Goal: Transaction & Acquisition: Purchase product/service

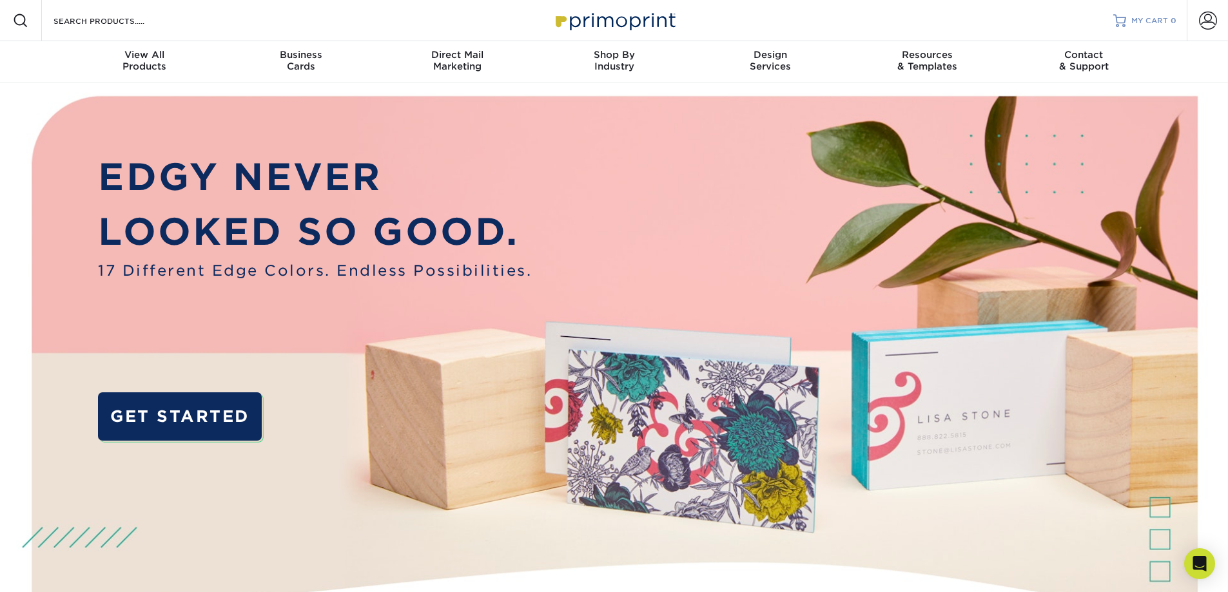
click at [1127, 21] on link "MY CART 0" at bounding box center [1144, 20] width 63 height 41
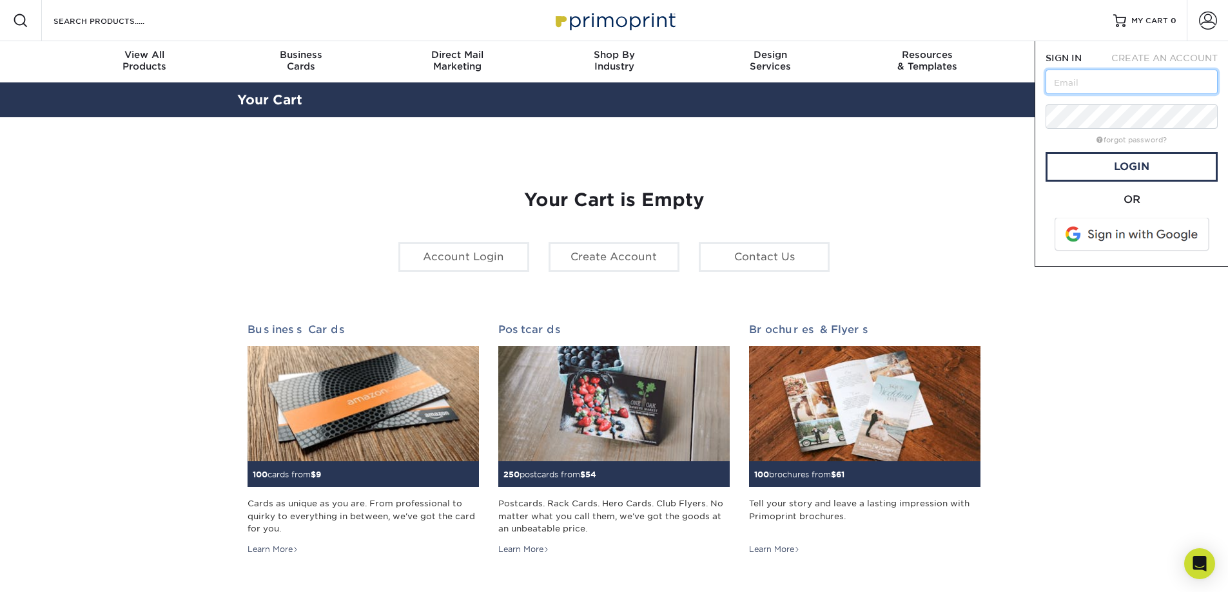
click at [1140, 90] on input "text" at bounding box center [1131, 82] width 172 height 24
type input "m.lamber"
click at [1093, 229] on span at bounding box center [1133, 235] width 164 height 34
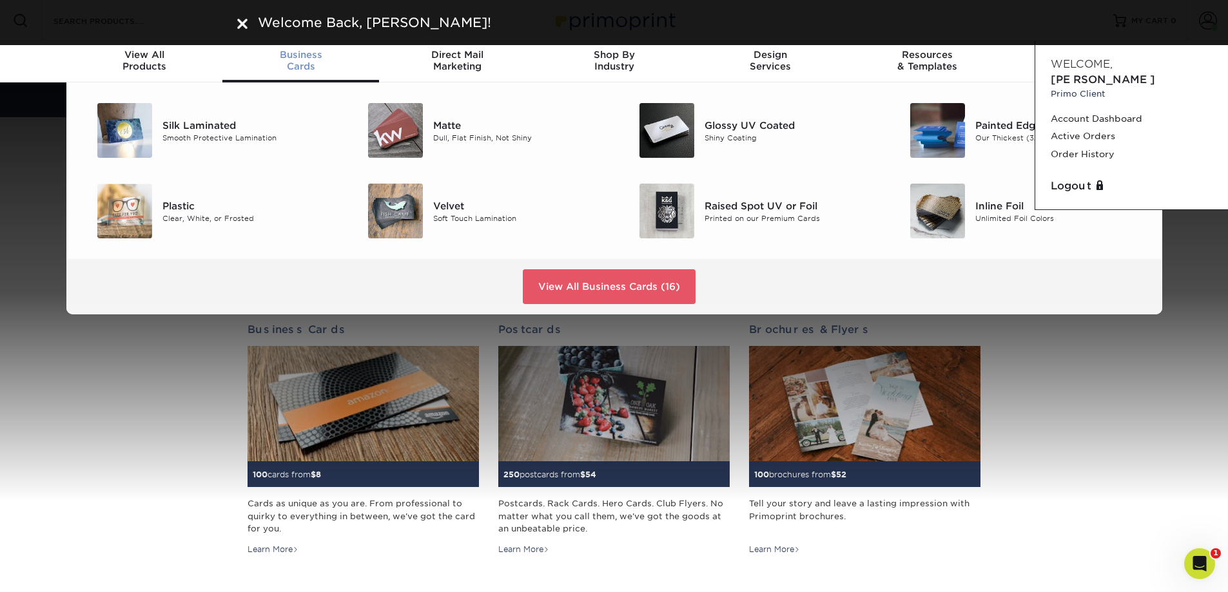
click at [298, 64] on div "Business Cards" at bounding box center [300, 60] width 157 height 23
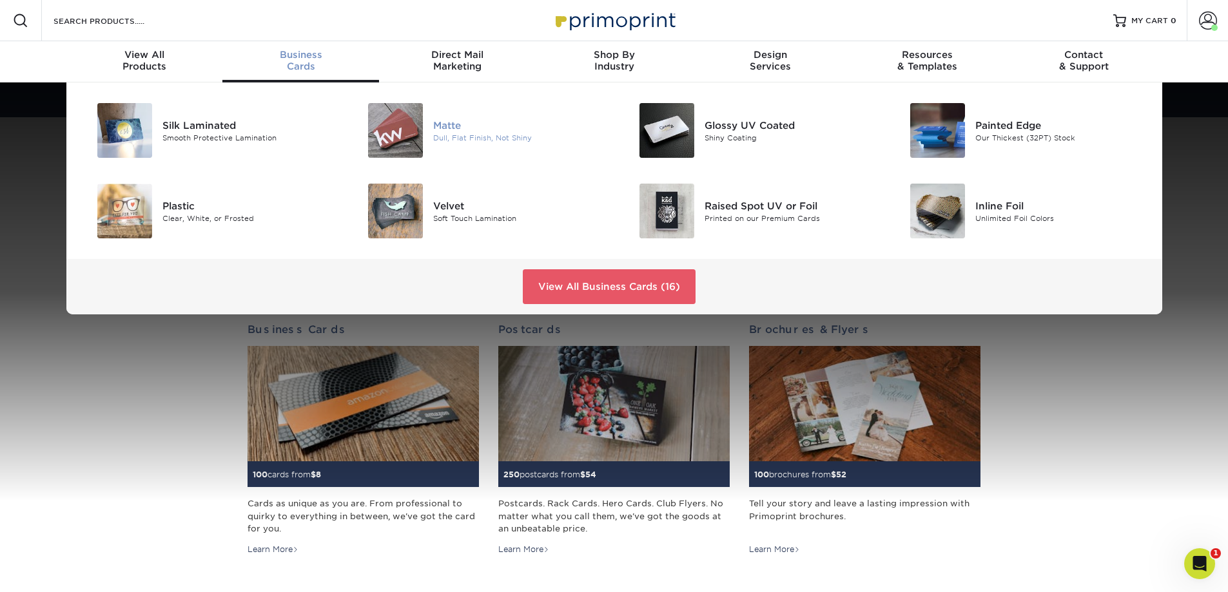
click at [405, 131] on img at bounding box center [395, 130] width 55 height 55
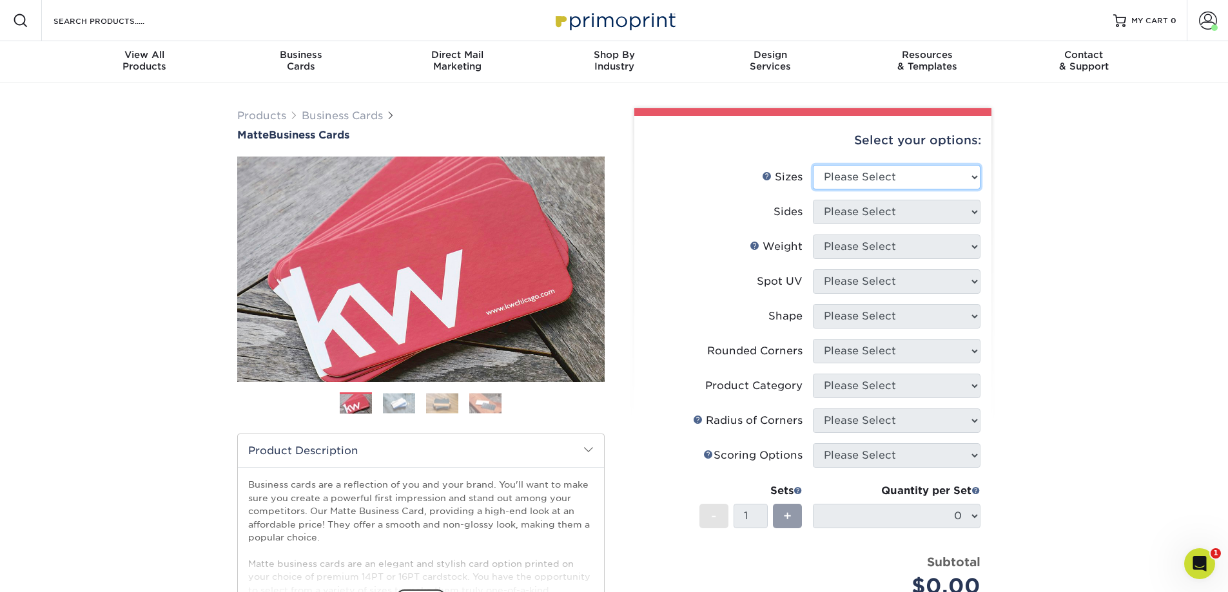
click at [916, 183] on select "Please Select 1.5" x 3.5" - Mini 1.75" x 3.5" - Mini 2" x 2" - Square 2" x 3" -…" at bounding box center [897, 177] width 168 height 24
select select "2.00x3.50"
click at [813, 165] on select "Please Select 1.5" x 3.5" - Mini 1.75" x 3.5" - Mini 2" x 2" - Square 2" x 3" -…" at bounding box center [897, 177] width 168 height 24
click at [871, 222] on select "Please Select Print Both Sides Print Front Only" at bounding box center [897, 212] width 168 height 24
select select "13abbda7-1d64-4f25-8bb2-c179b224825d"
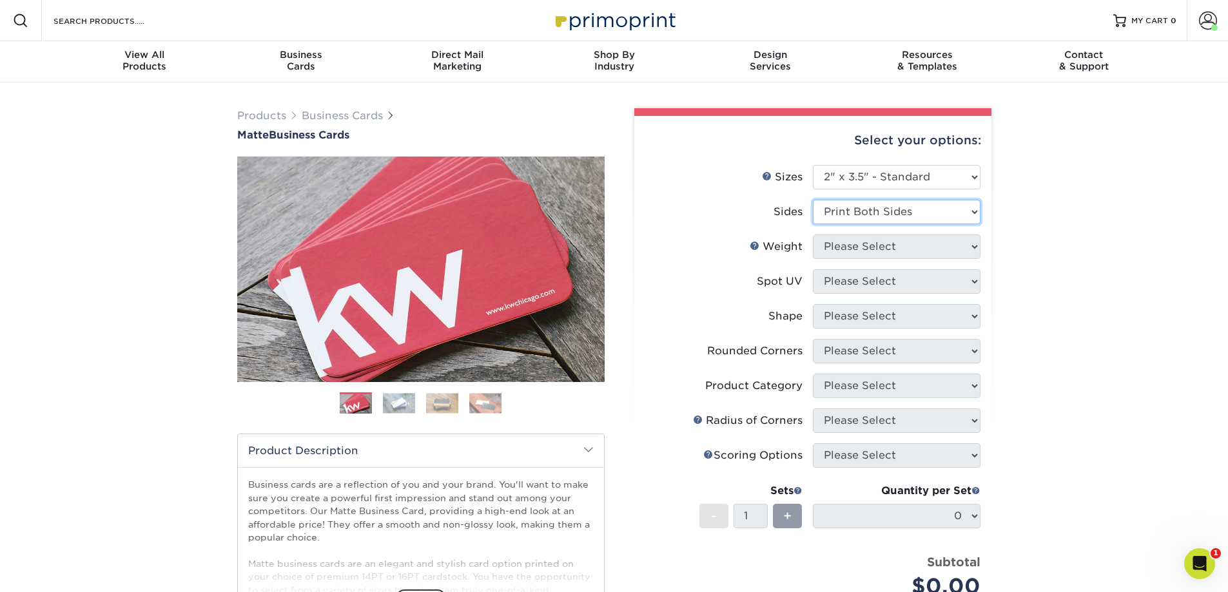
click at [813, 200] on select "Please Select Print Both Sides Print Front Only" at bounding box center [897, 212] width 168 height 24
click at [869, 248] on select "Please Select 16PT 14PT" at bounding box center [897, 247] width 168 height 24
select select "16PT"
click at [813, 235] on select "Please Select 16PT 14PT" at bounding box center [897, 247] width 168 height 24
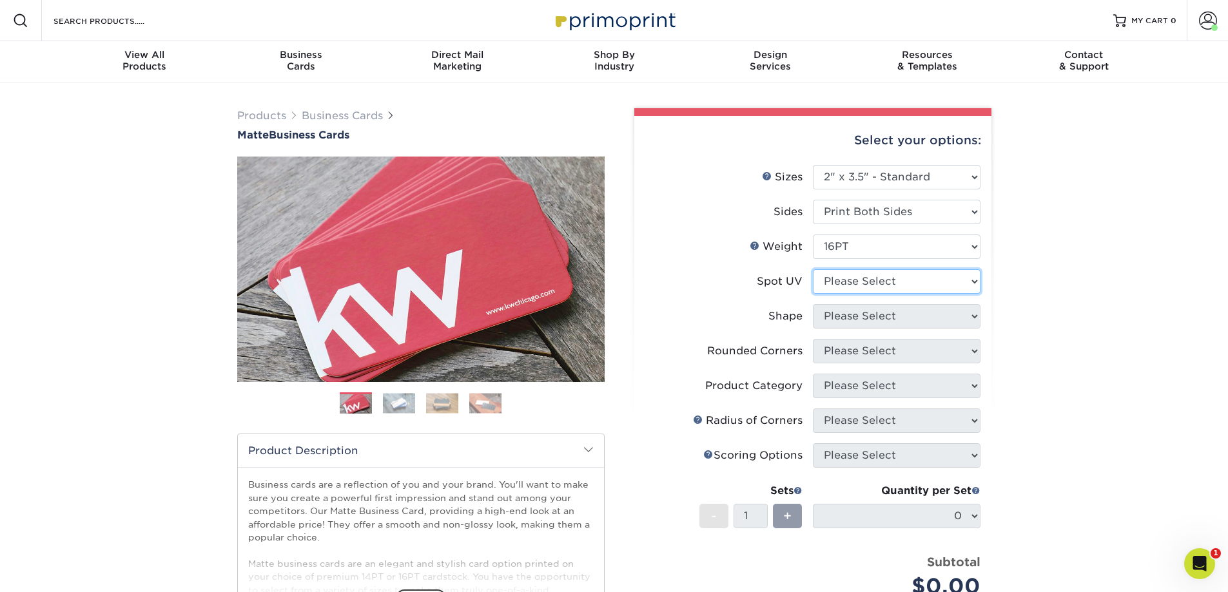
click at [860, 280] on select "Please Select No Spot UV Front and Back (Both Sides) Front Only Back Only" at bounding box center [897, 281] width 168 height 24
select select "3"
click at [813, 269] on select "Please Select No Spot UV Front and Back (Both Sides) Front Only Back Only" at bounding box center [897, 281] width 168 height 24
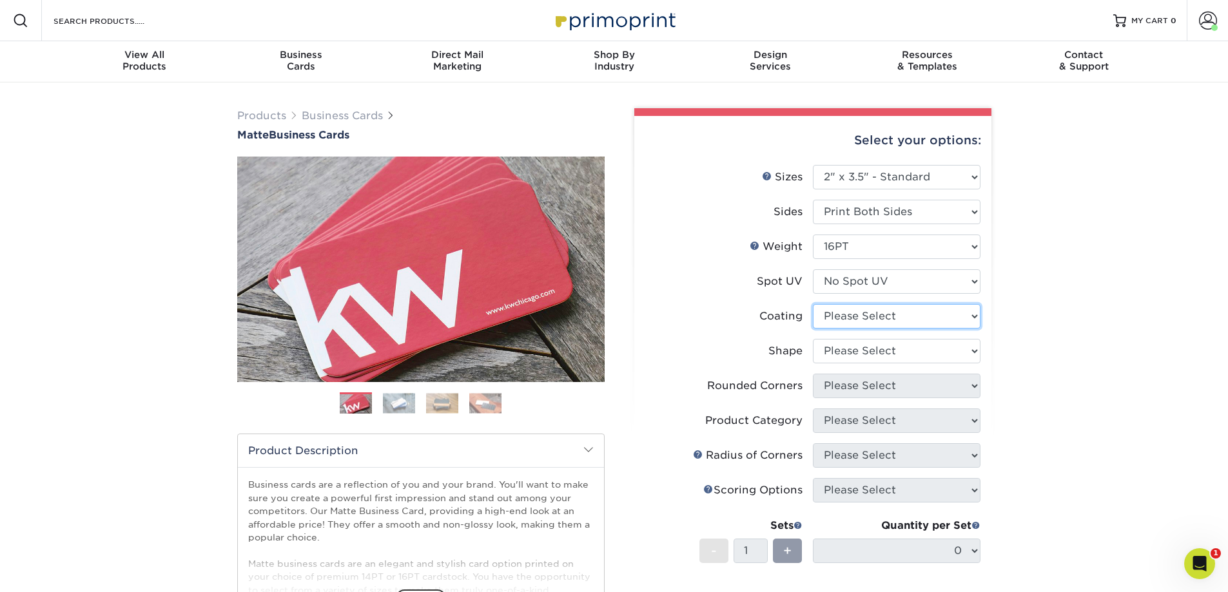
click at [861, 325] on select at bounding box center [897, 316] width 168 height 24
select select "121bb7b5-3b4d-429f-bd8d-bbf80e953313"
click at [813, 304] on select at bounding box center [897, 316] width 168 height 24
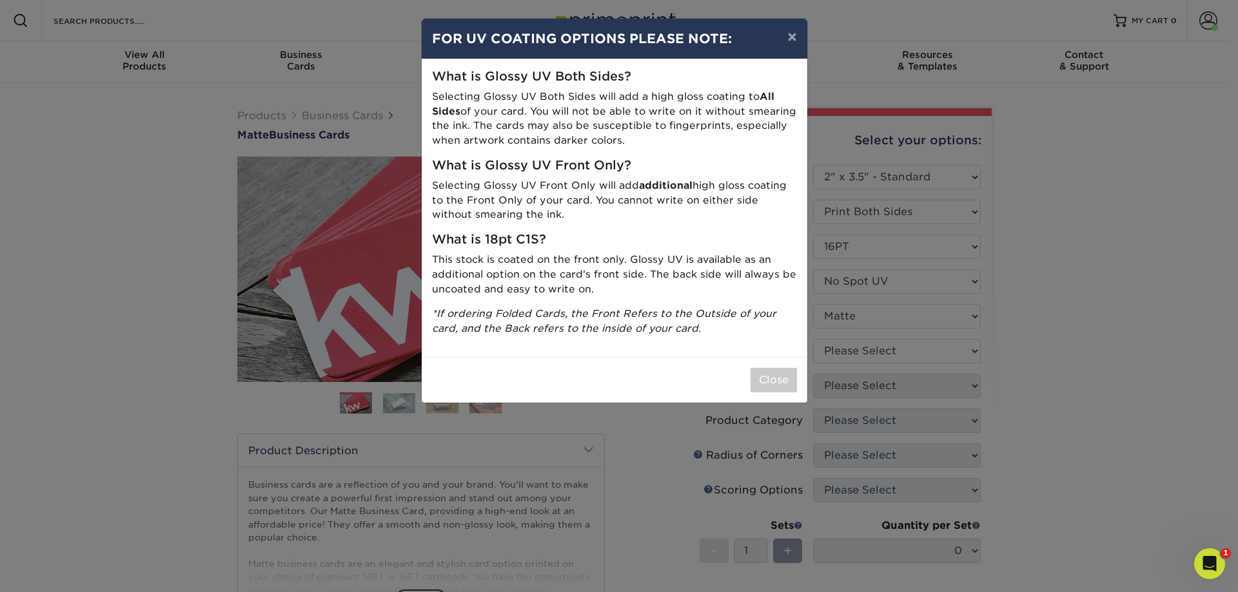
click at [860, 352] on div "× FOR UV COATING OPTIONS PLEASE NOTE: What is Glossy UV Both Sides? Selecting G…" at bounding box center [619, 296] width 1238 height 592
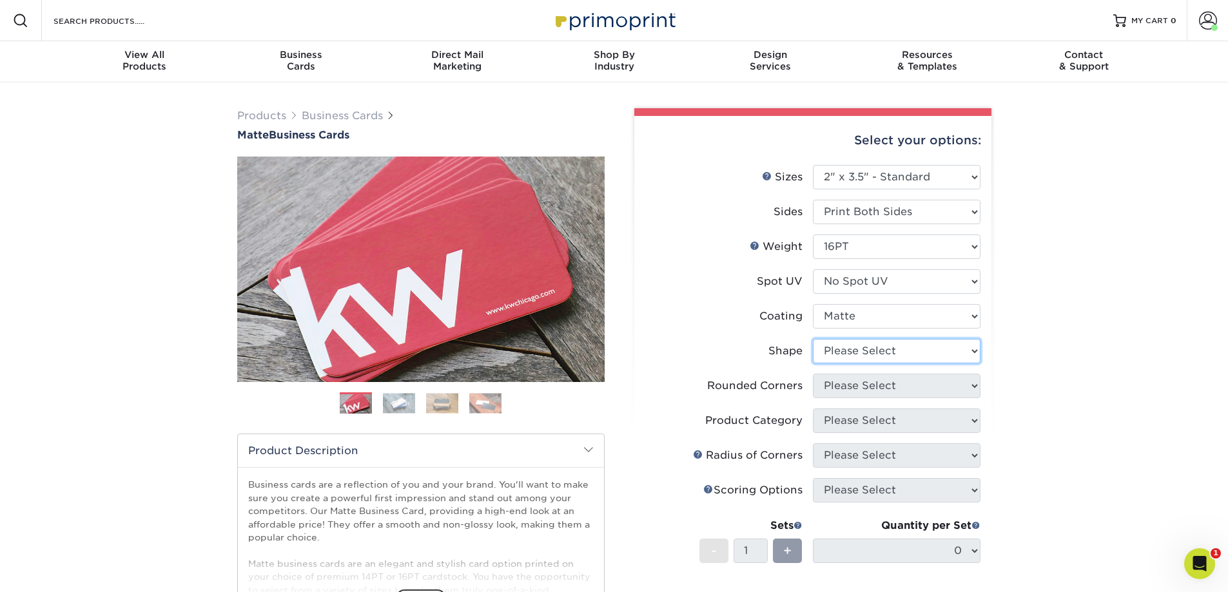
click at [857, 349] on select "Please Select Standard Oval" at bounding box center [897, 351] width 168 height 24
select select "standard"
click at [813, 339] on select "Please Select Standard Oval" at bounding box center [897, 351] width 168 height 24
click at [864, 385] on select "Please Select Yes - Round 2 Corners Yes - Round 4 Corners No" at bounding box center [897, 386] width 168 height 24
select select "76a3b848-63b4-4449-aad1-d9e81d5a60f5"
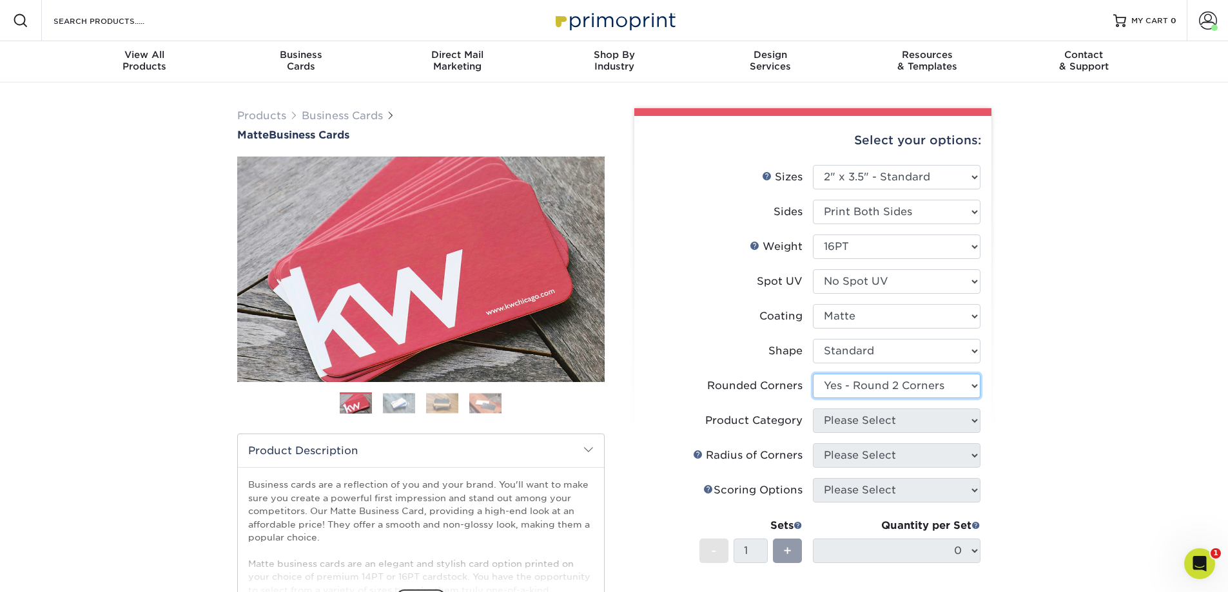
click at [813, 374] on select "Please Select Yes - Round 2 Corners Yes - Round 4 Corners No" at bounding box center [897, 386] width 168 height 24
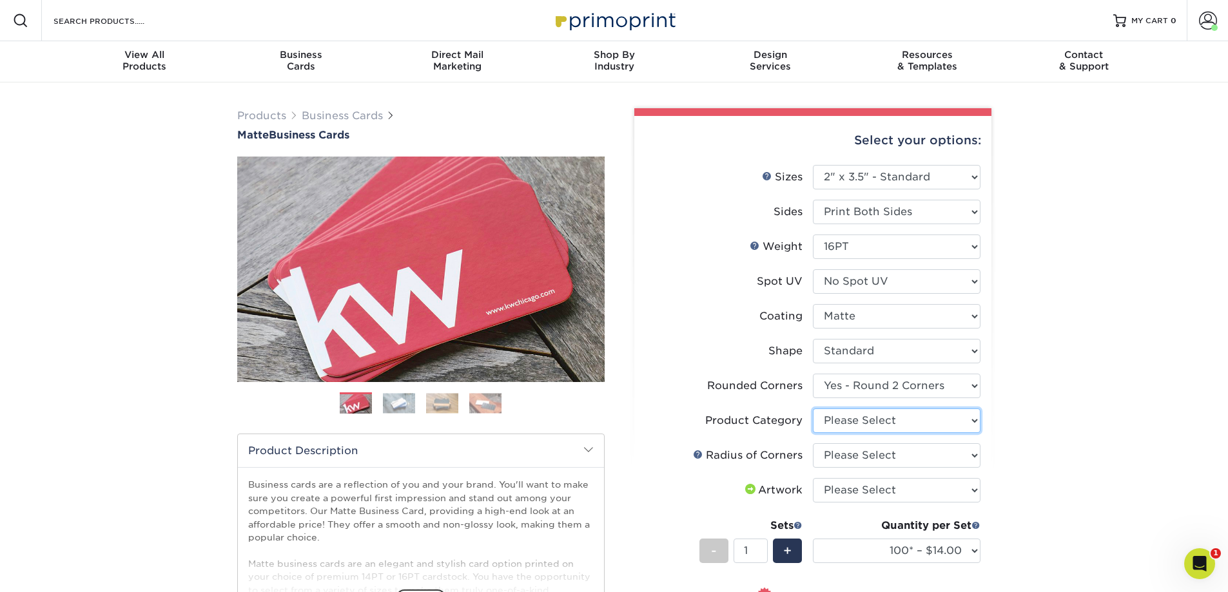
click at [909, 413] on select "Please Select Business Cards" at bounding box center [897, 421] width 168 height 24
select select "3b5148f1-0588-4f88-a218-97bcfdce65c1"
click at [813, 409] on select "Please Select Business Cards" at bounding box center [897, 421] width 168 height 24
click at [893, 456] on select "Please Select Rounded 1/8" Rounded 1/4"" at bounding box center [897, 455] width 168 height 24
select select "479fbfe7-6a0c-4895-8c9a-81739b7486c9"
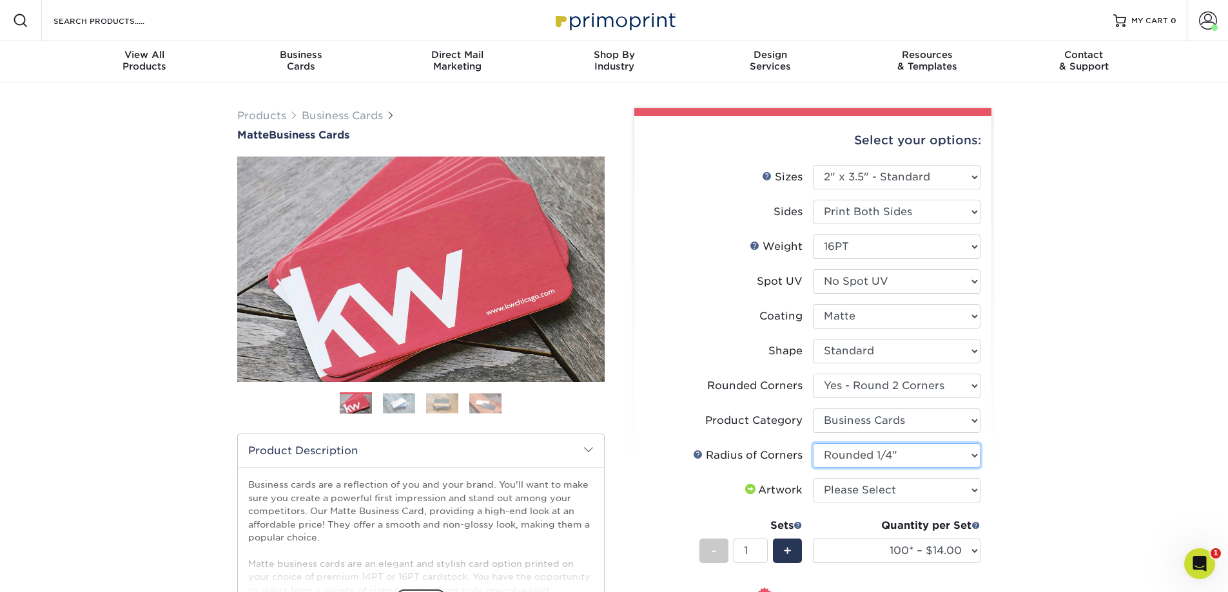
click at [813, 443] on select "Please Select Rounded 1/8" Rounded 1/4"" at bounding box center [897, 455] width 168 height 24
click at [862, 495] on select "Please Select I will upload files I need a design - $100" at bounding box center [897, 490] width 168 height 24
select select "upload"
click at [813, 478] on select "Please Select I will upload files I need a design - $100" at bounding box center [897, 490] width 168 height 24
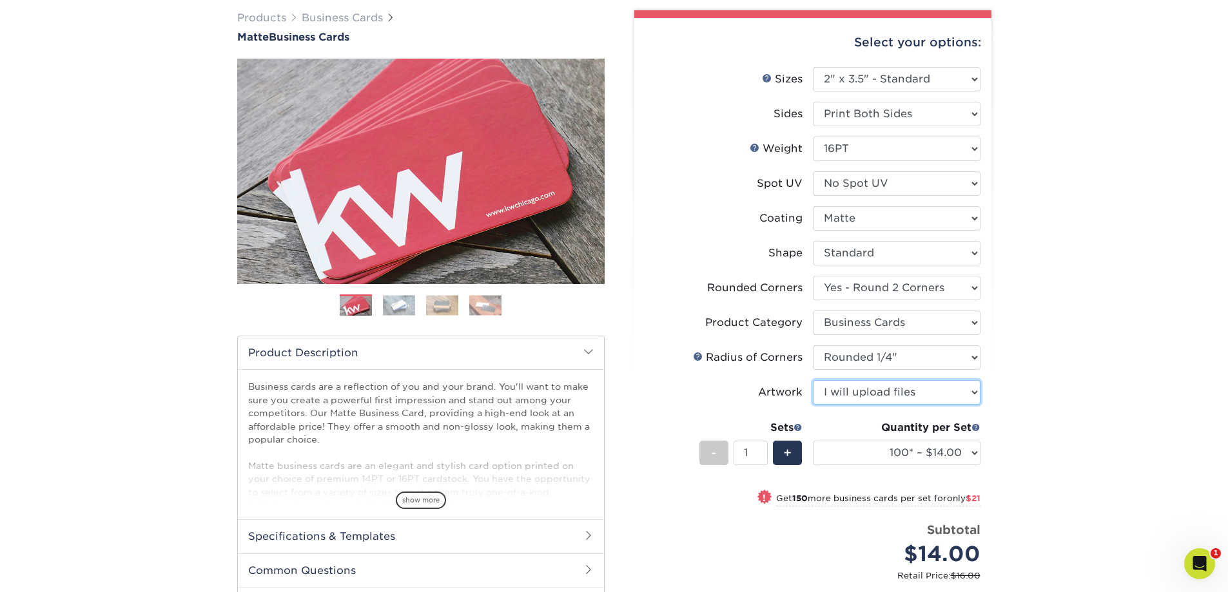
scroll to position [129, 0]
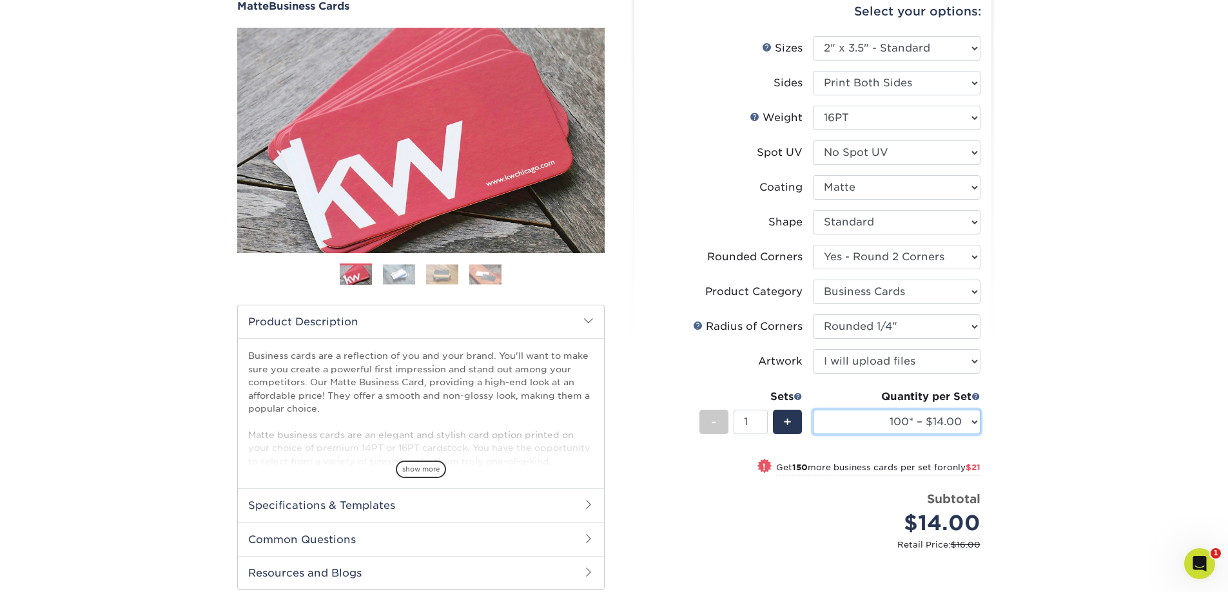
click at [955, 420] on select "100* – $14.00 250* – $35.00 500 – $70.00 1000 – $86.00 2500 – $158.00 5000 – $2…" at bounding box center [897, 422] width 168 height 24
select select "250* – $35.00"
click at [813, 410] on select "100* – $14.00 250* – $35.00 500 – $70.00 1000 – $86.00 2500 – $158.00 5000 – $2…" at bounding box center [897, 422] width 168 height 24
click at [789, 427] on span "+" at bounding box center [787, 422] width 8 height 19
click at [790, 425] on span "+" at bounding box center [787, 422] width 8 height 19
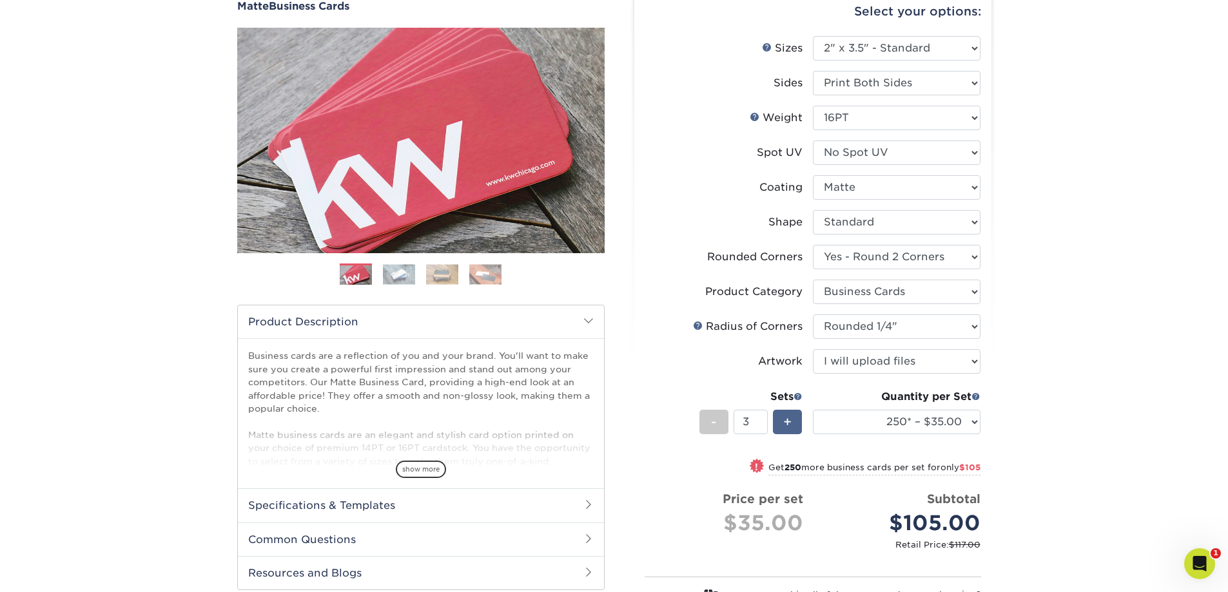
click at [790, 425] on span "+" at bounding box center [787, 422] width 8 height 19
type input "4"
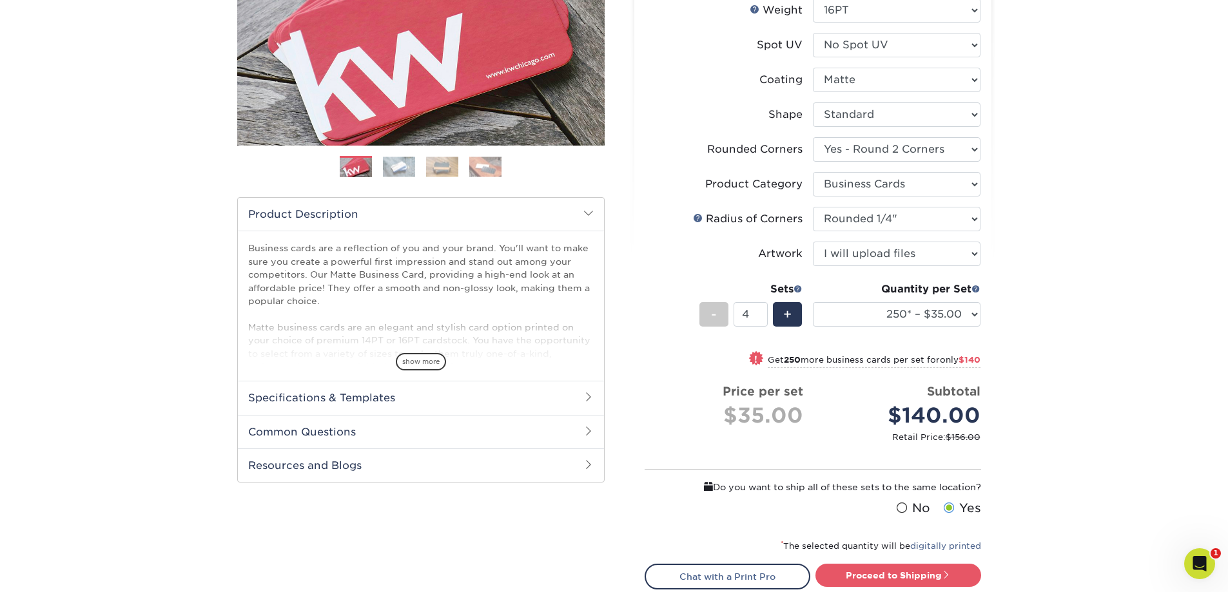
scroll to position [258, 0]
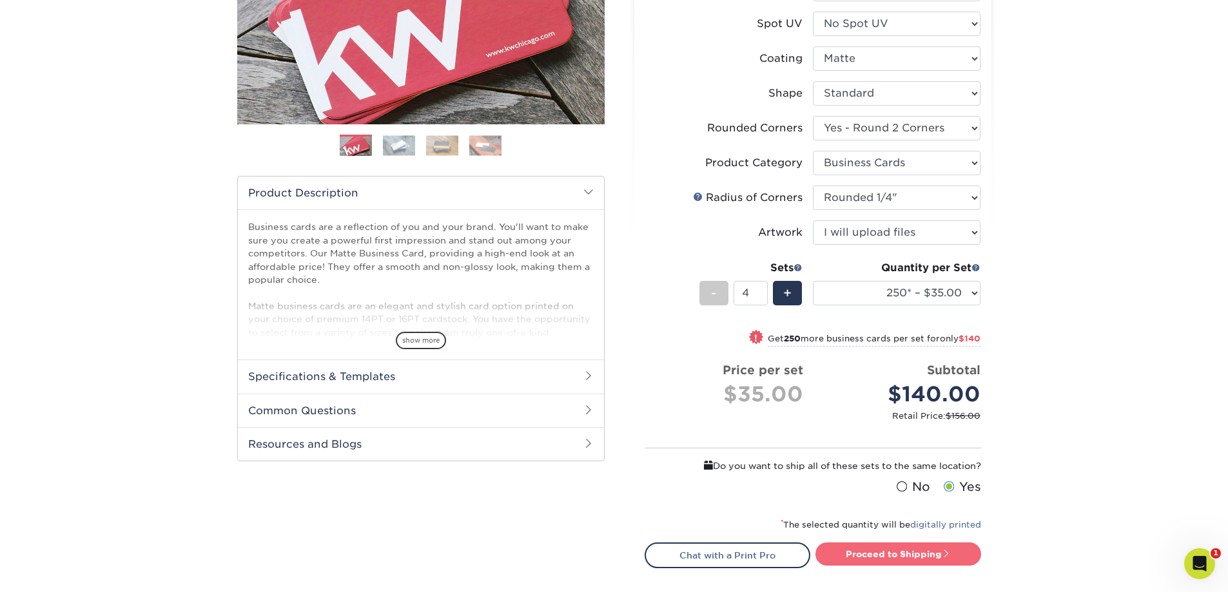
click at [860, 549] on link "Proceed to Shipping" at bounding box center [898, 554] width 166 height 23
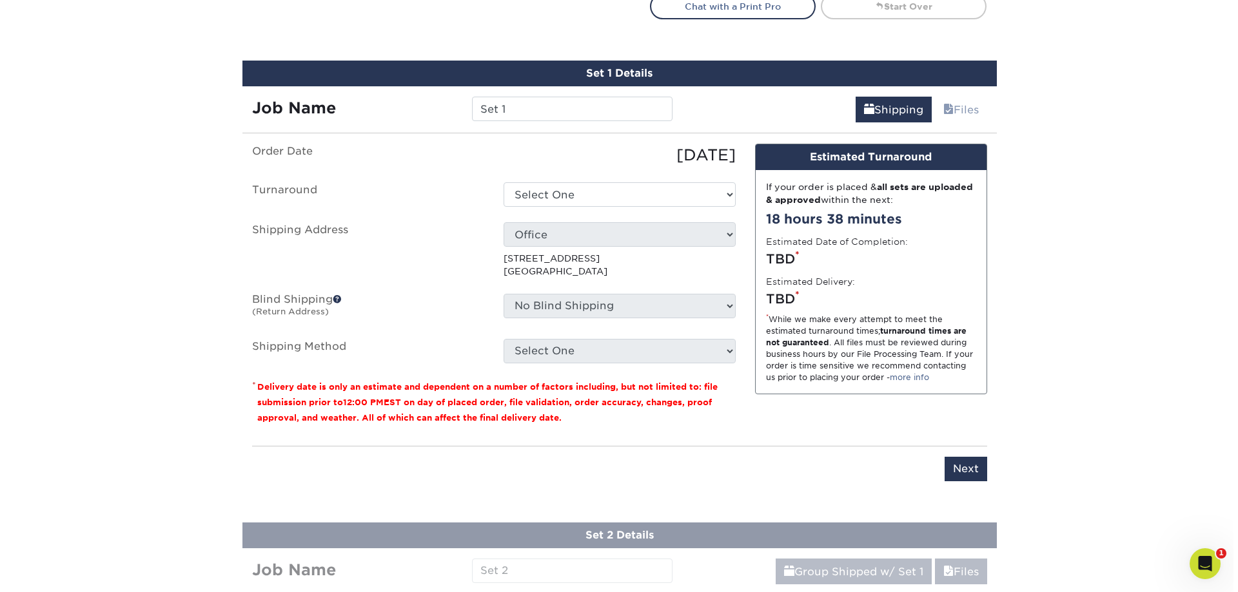
scroll to position [835, 0]
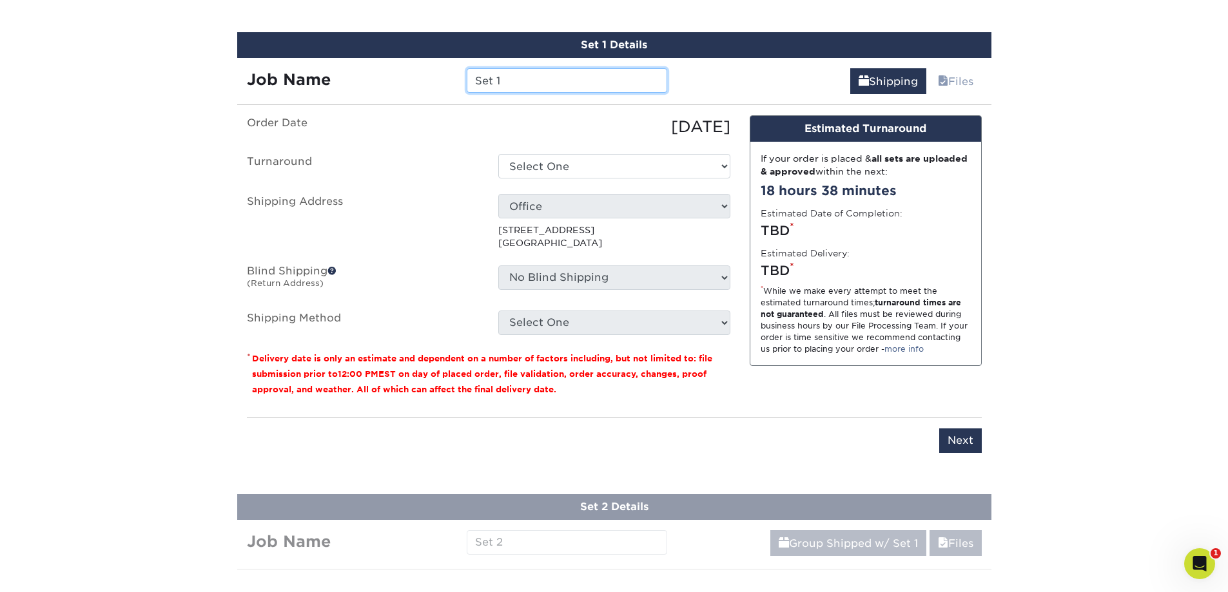
click at [472, 83] on input "Set 1" at bounding box center [567, 80] width 200 height 24
click at [489, 84] on input "Set 1" at bounding box center [567, 80] width 200 height 24
drag, startPoint x: 523, startPoint y: 81, endPoint x: 401, endPoint y: 79, distance: 122.5
click at [402, 79] on div "Job Name Set 1" at bounding box center [457, 80] width 440 height 24
type input "PMSI 2.0 Leadership"
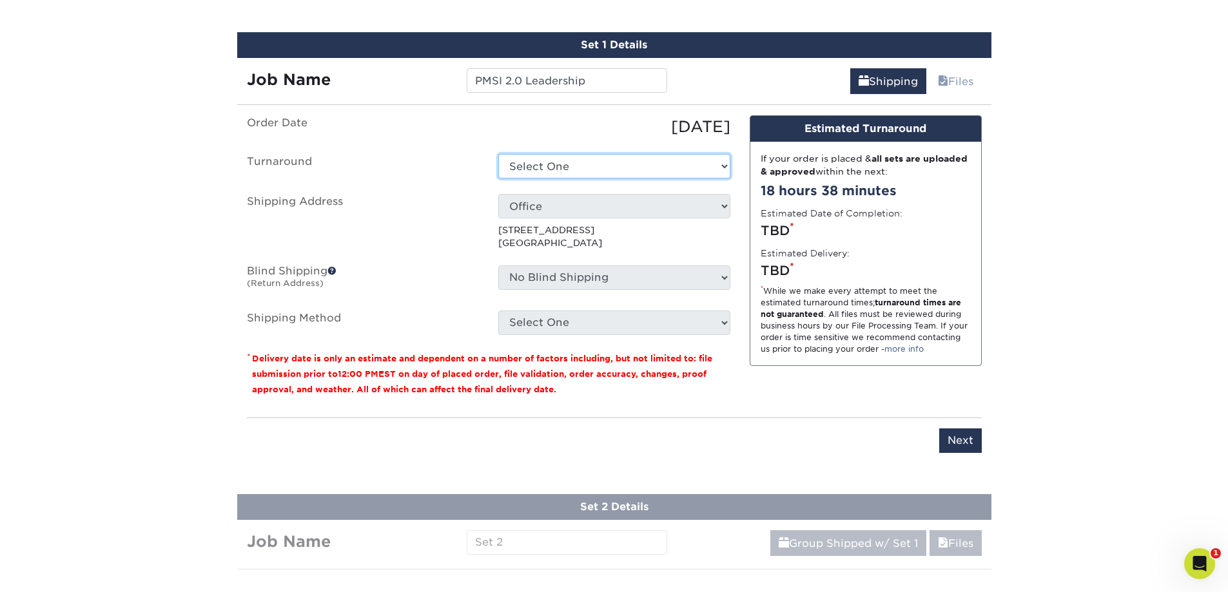
click at [689, 163] on select "Select One 2-4 Business Days 2 Day Next Business Day" at bounding box center [614, 166] width 232 height 24
select select "4fbc2a82-edda-4a59-863f-72b731eb7375"
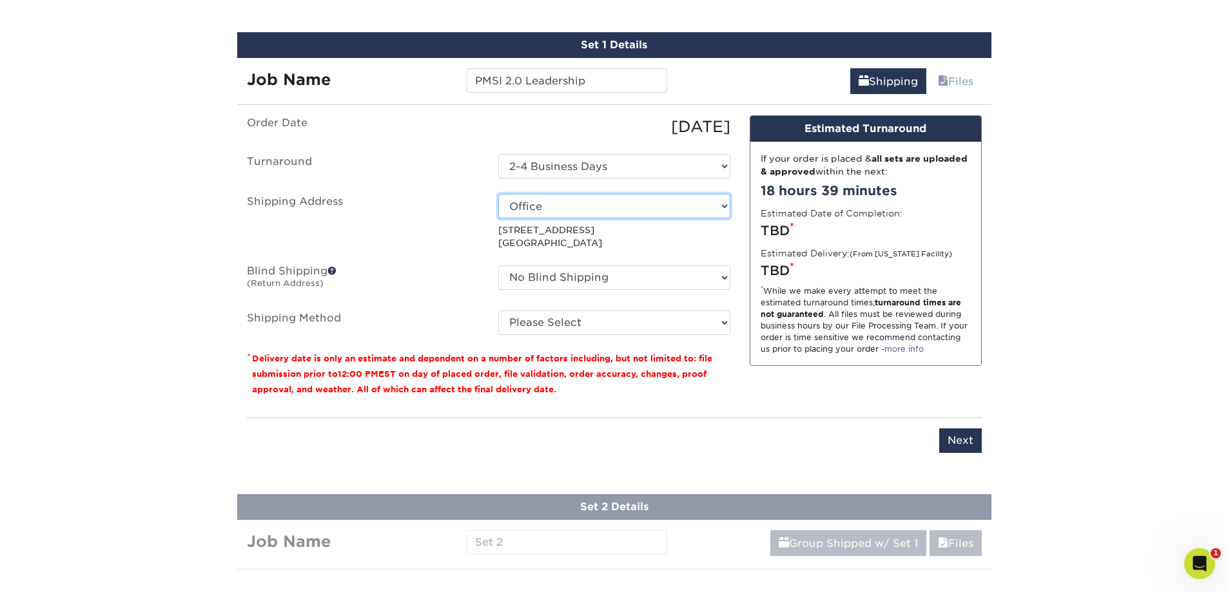
click at [726, 211] on select "Select One Apartment Bellisimo Botanicals DBD Tennessee DiPrimo HR Service Supe…" at bounding box center [614, 206] width 232 height 24
select select "newaddress"
click at [498, 194] on select "Select One Apartment Bellisimo Botanicals DBD Tennessee DiPrimo HR Service Supe…" at bounding box center [614, 206] width 232 height 24
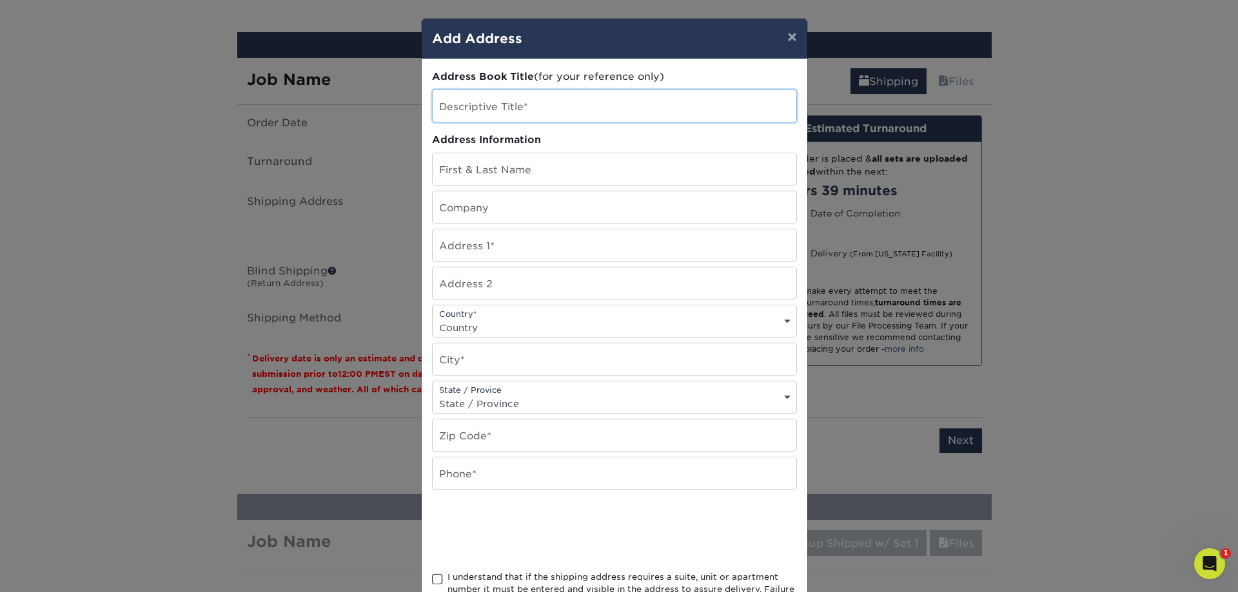
click at [571, 106] on input "text" at bounding box center [614, 106] width 364 height 32
type input "Prime HQ"
type input "Michael Lambert"
type input "Prime Mechanical"
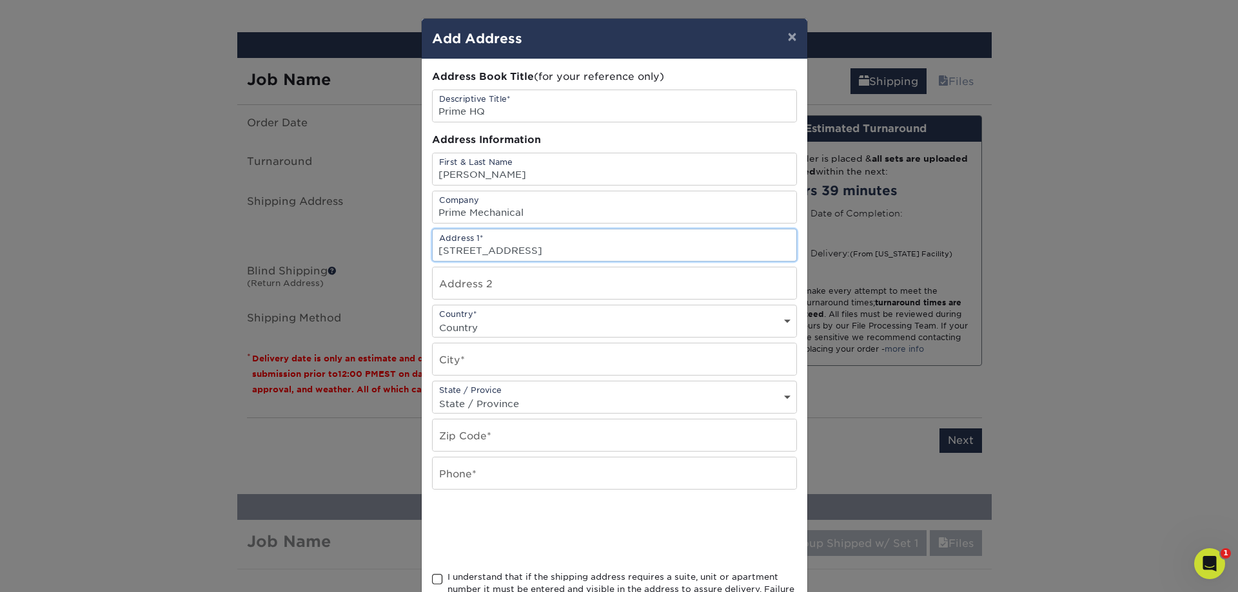
type input "110 Liberty Avenue"
select select "US"
type input "Mineola"
select select "NY"
type input "11501"
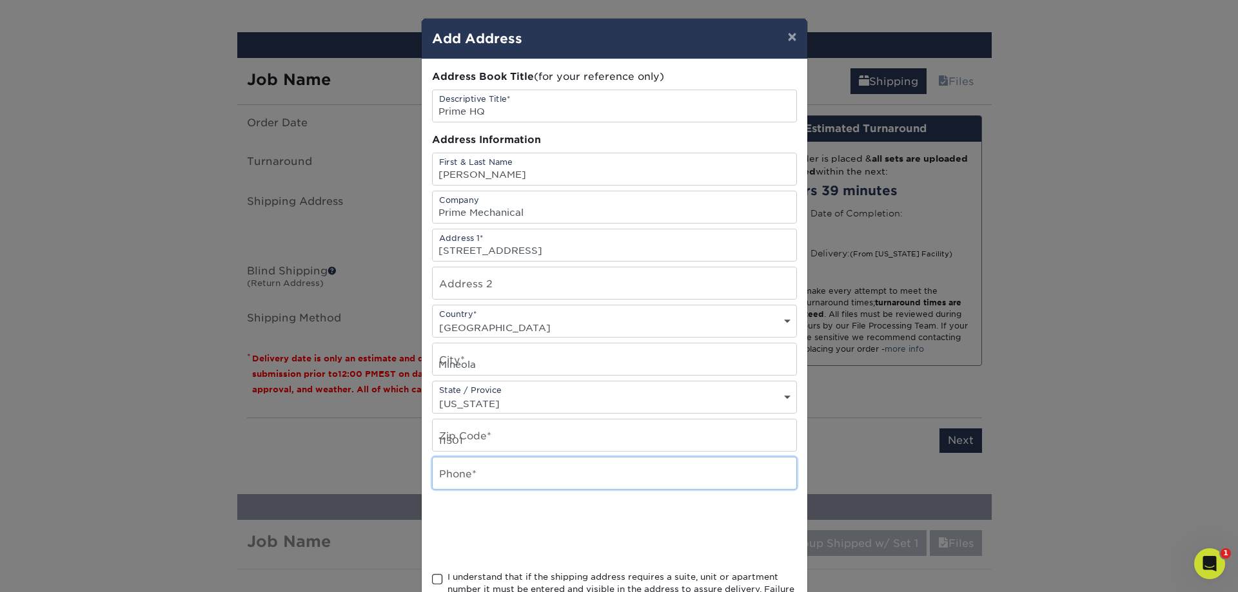
type input "7185336300"
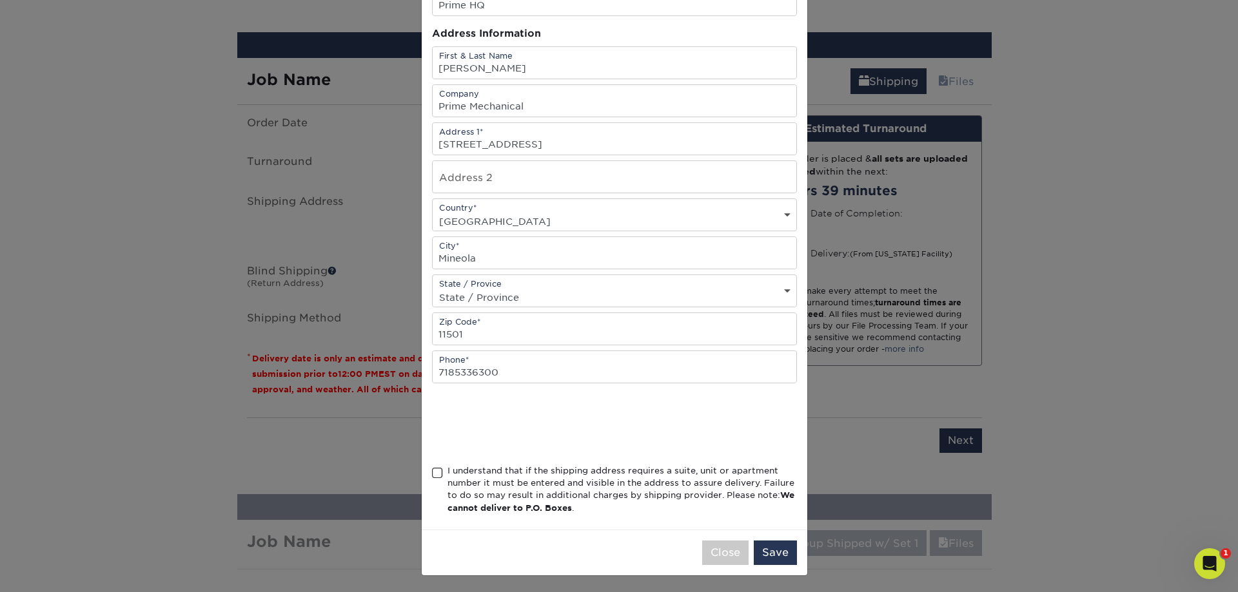
scroll to position [108, 0]
click at [437, 464] on div "I understand that if the shipping address requires a suite, unit or apartment n…" at bounding box center [614, 490] width 365 height 55
click at [433, 480] on div "I understand that if the shipping address requires a suite, unit or apartment n…" at bounding box center [614, 490] width 365 height 55
click at [432, 474] on span at bounding box center [437, 471] width 11 height 12
click at [0, 0] on input "I understand that if the shipping address requires a suite, unit or apartment n…" at bounding box center [0, 0] width 0 height 0
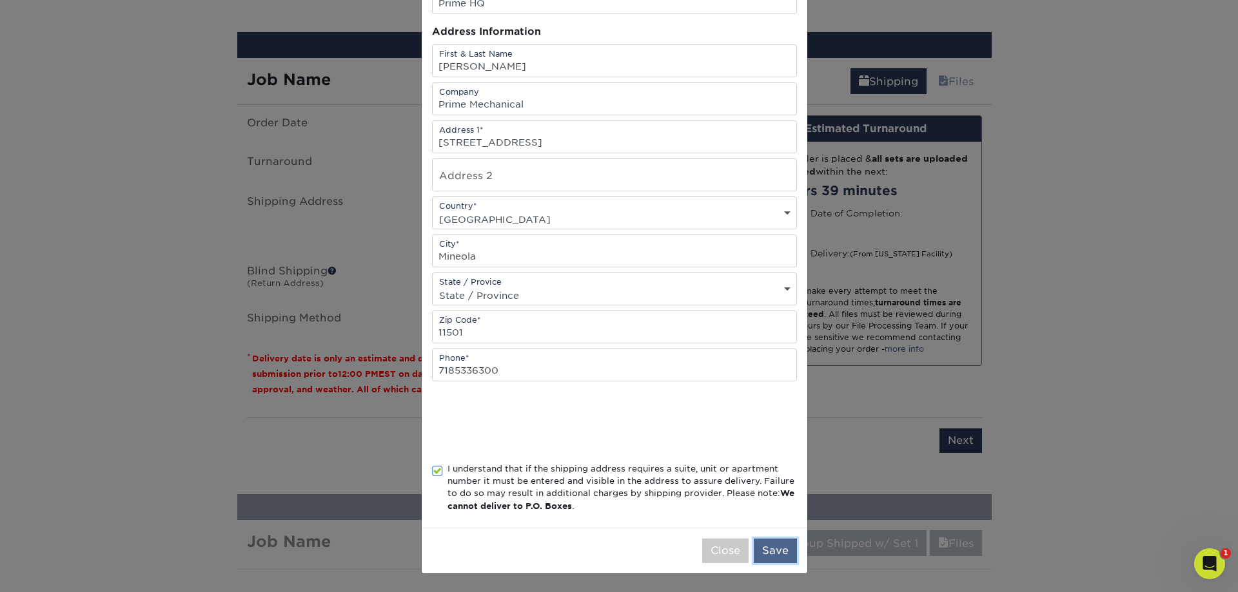
click at [761, 554] on button "Save" at bounding box center [774, 551] width 43 height 24
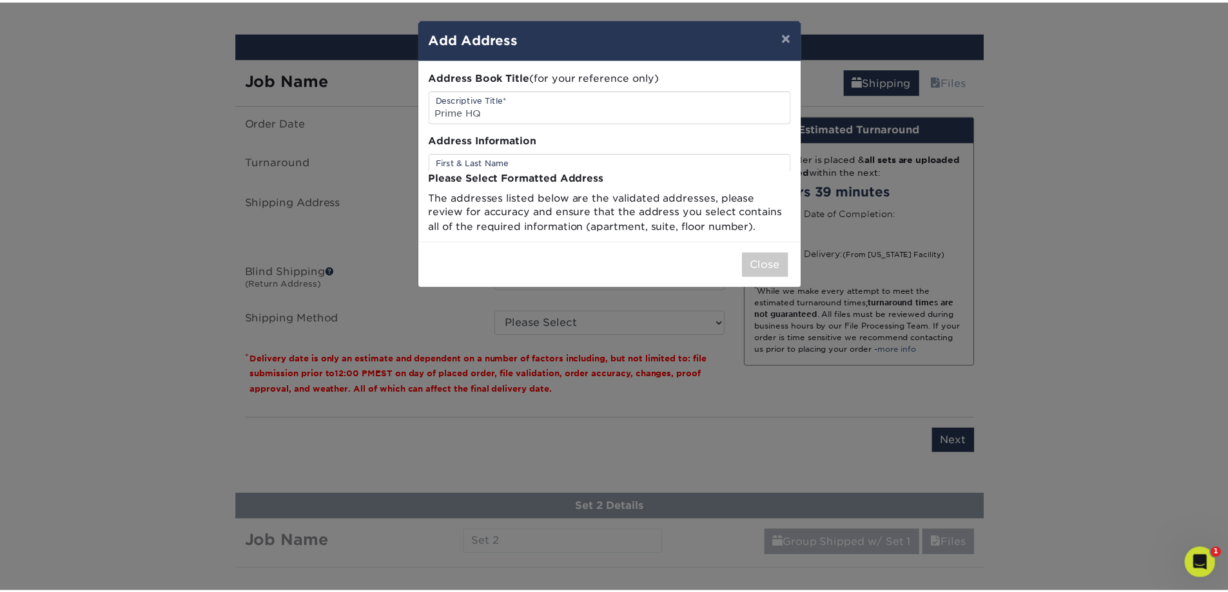
scroll to position [0, 0]
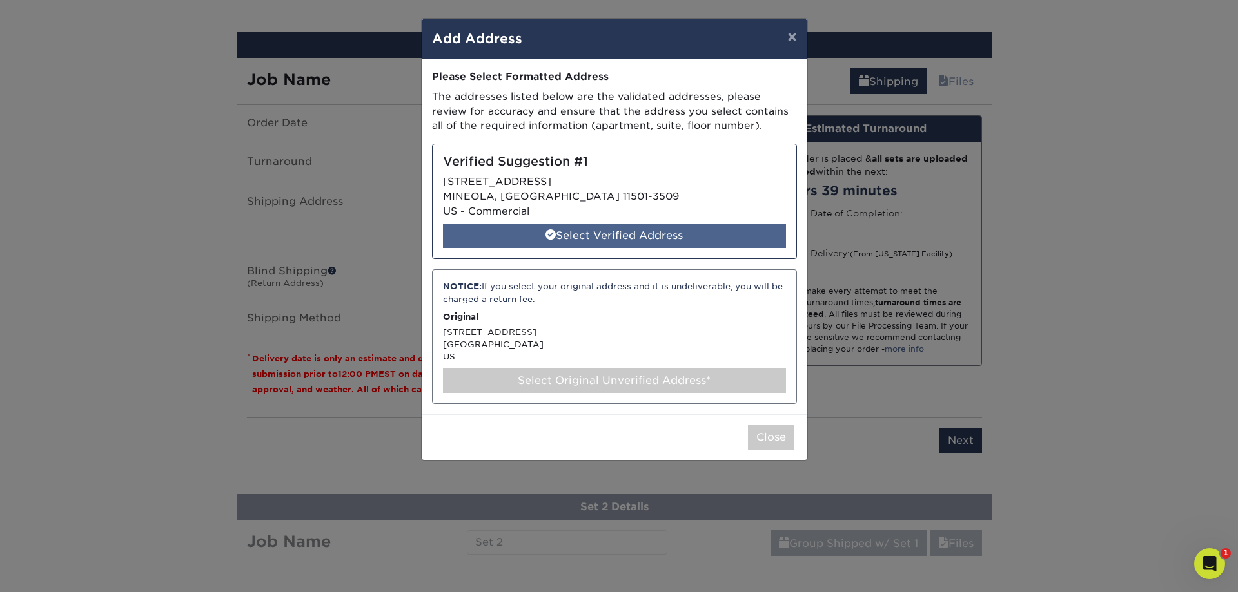
click at [547, 237] on span at bounding box center [550, 234] width 10 height 10
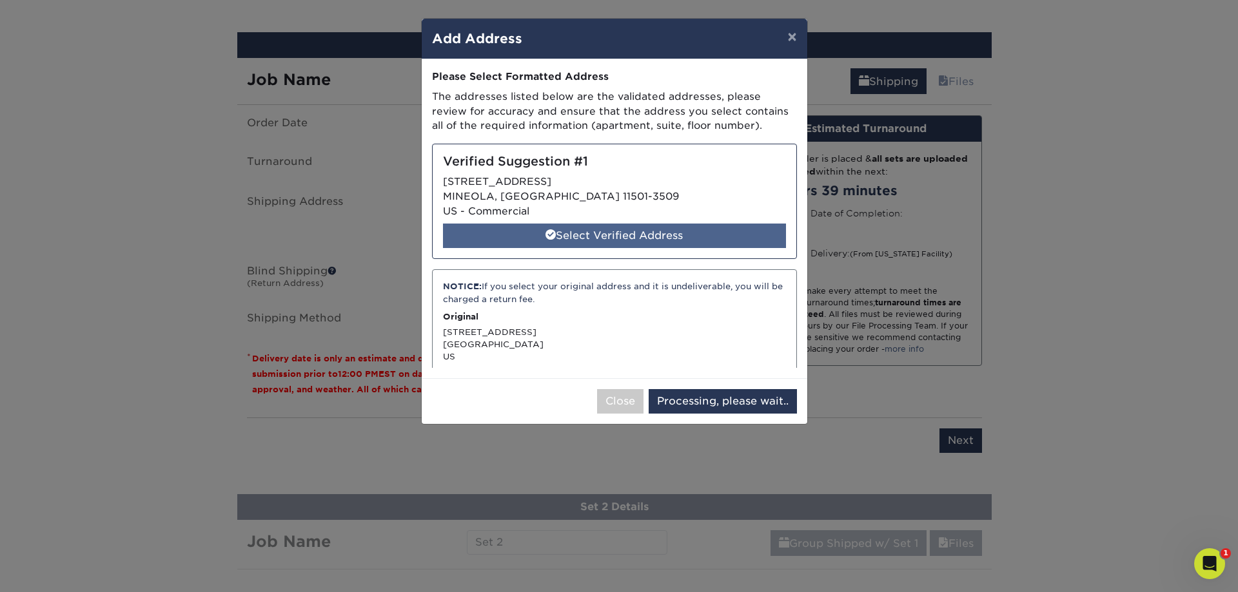
select select "286473"
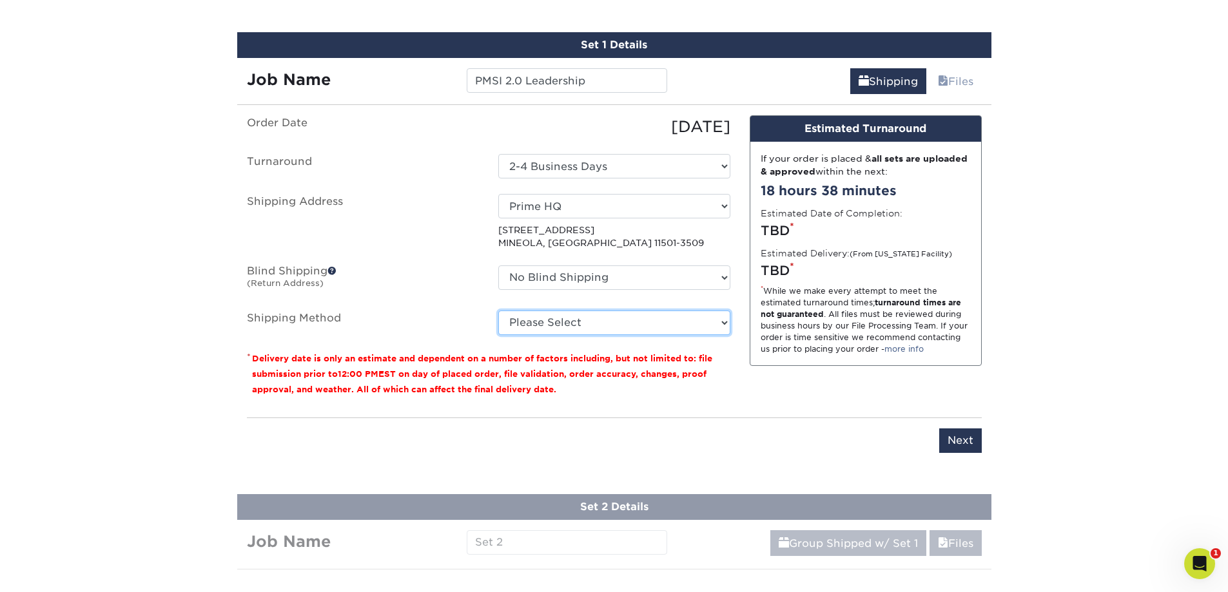
click at [629, 318] on select "Please Select Ground Shipping (+$14.96) 3 Day Shipping Service (+$15.34) 2 Day …" at bounding box center [614, 323] width 232 height 24
select select "03"
click at [498, 311] on select "Please Select Ground Shipping (+$14.96) 3 Day Shipping Service (+$15.34) 2 Day …" at bounding box center [614, 323] width 232 height 24
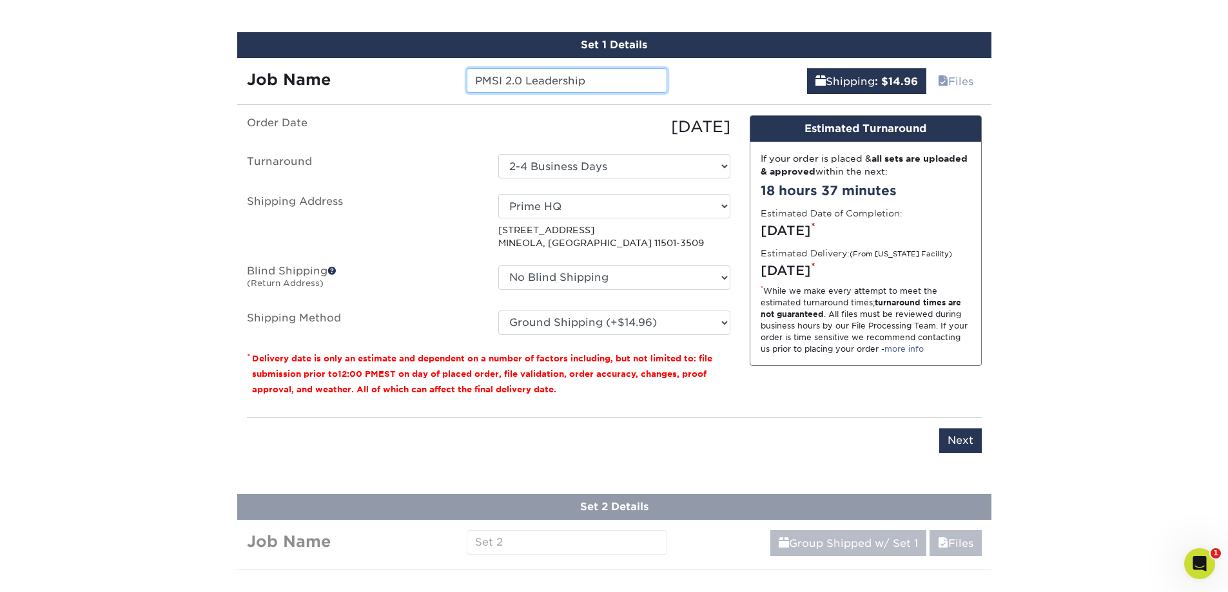
drag, startPoint x: 617, startPoint y: 87, endPoint x: 423, endPoint y: 73, distance: 195.1
click at [423, 73] on div "Job Name PMSI 2.0 Leadership" at bounding box center [457, 80] width 440 height 24
type input "P"
click at [516, 75] on input "ML" at bounding box center [567, 80] width 200 height 24
drag, startPoint x: 477, startPoint y: 81, endPoint x: 442, endPoint y: 84, distance: 34.9
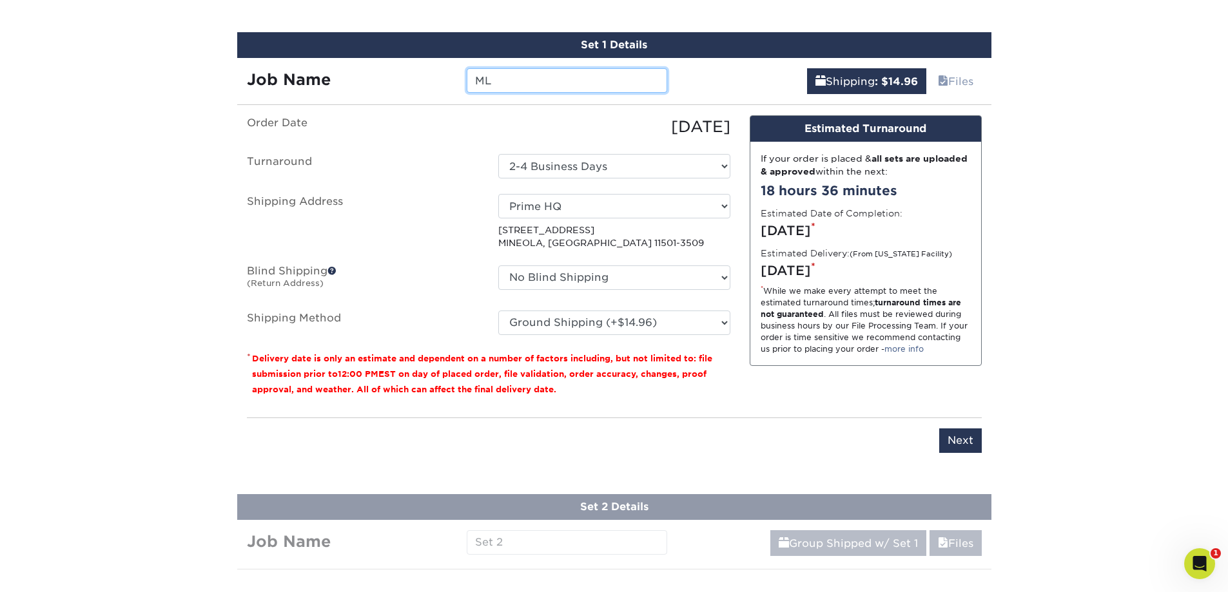
click at [443, 84] on div "Job Name ML" at bounding box center [457, 80] width 440 height 24
type input "M"
type input "RL 2.0"
click at [434, 166] on label "Turnaround" at bounding box center [362, 166] width 251 height 24
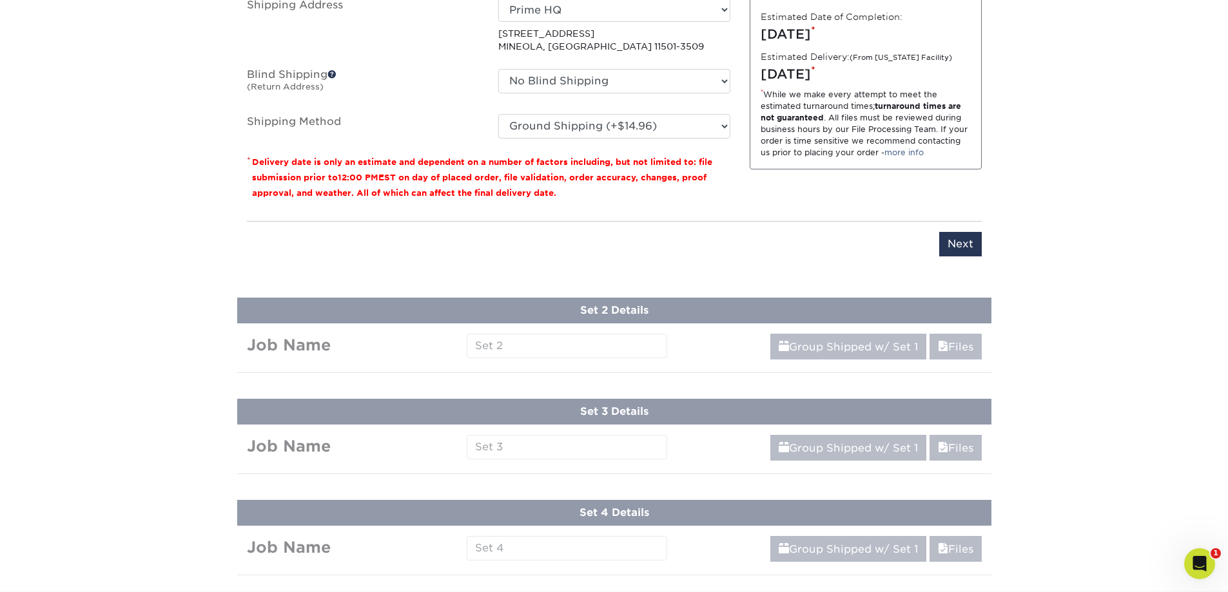
scroll to position [1093, 0]
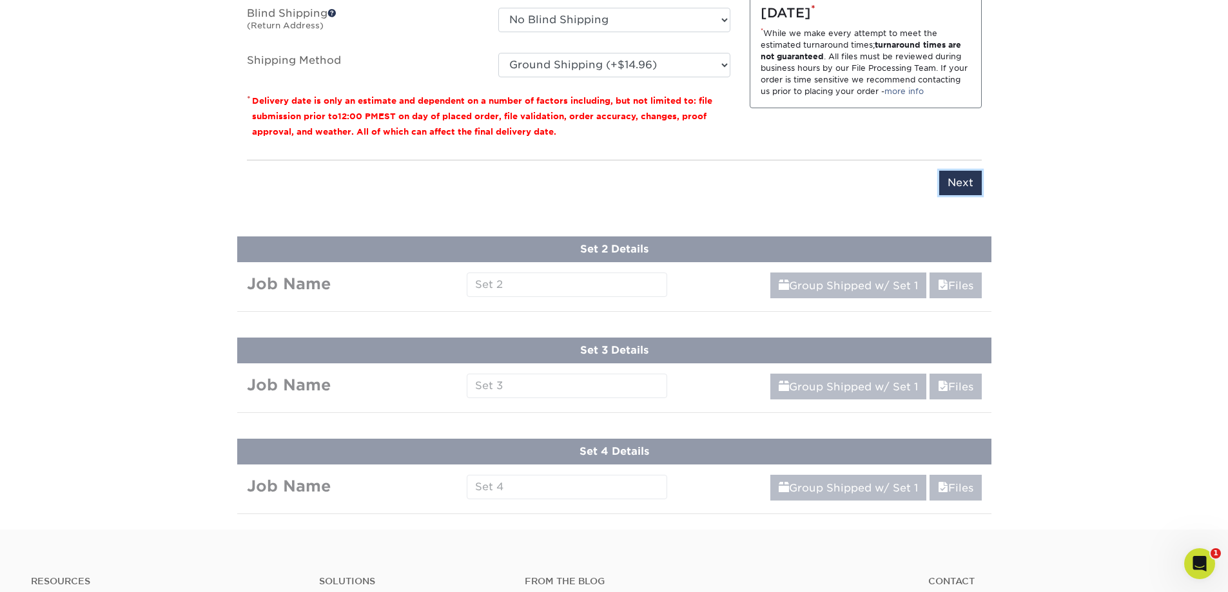
click at [953, 177] on input "Next" at bounding box center [960, 183] width 43 height 24
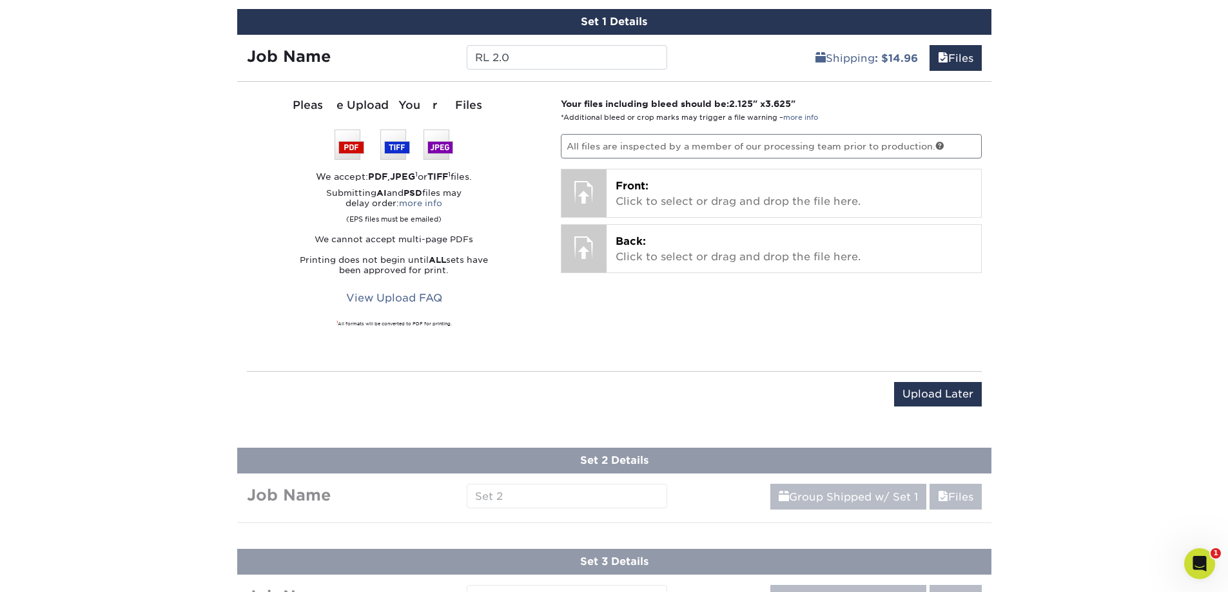
scroll to position [835, 0]
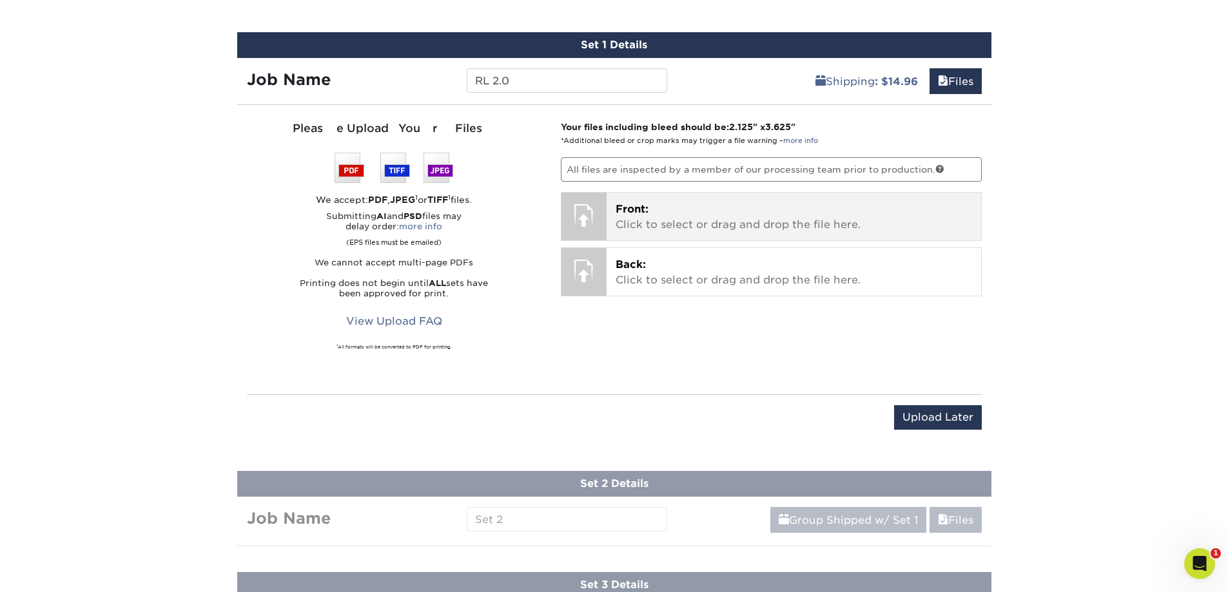
click at [621, 213] on span "Front:" at bounding box center [632, 209] width 33 height 12
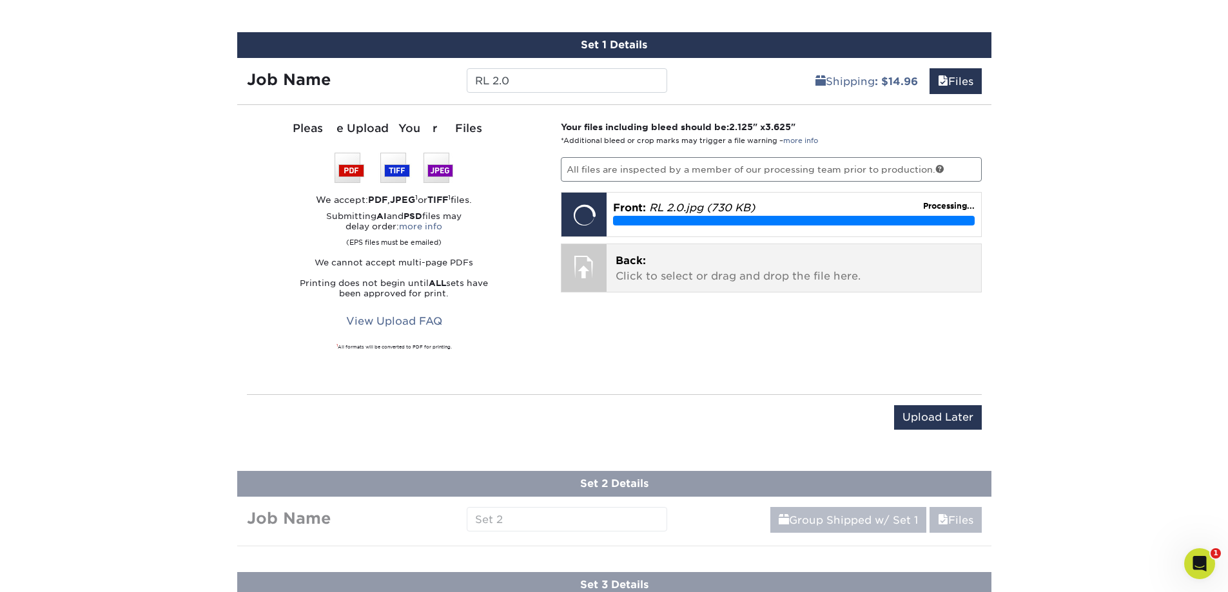
click at [633, 272] on p "Back: Click to select or drag and drop the file here." at bounding box center [794, 268] width 356 height 31
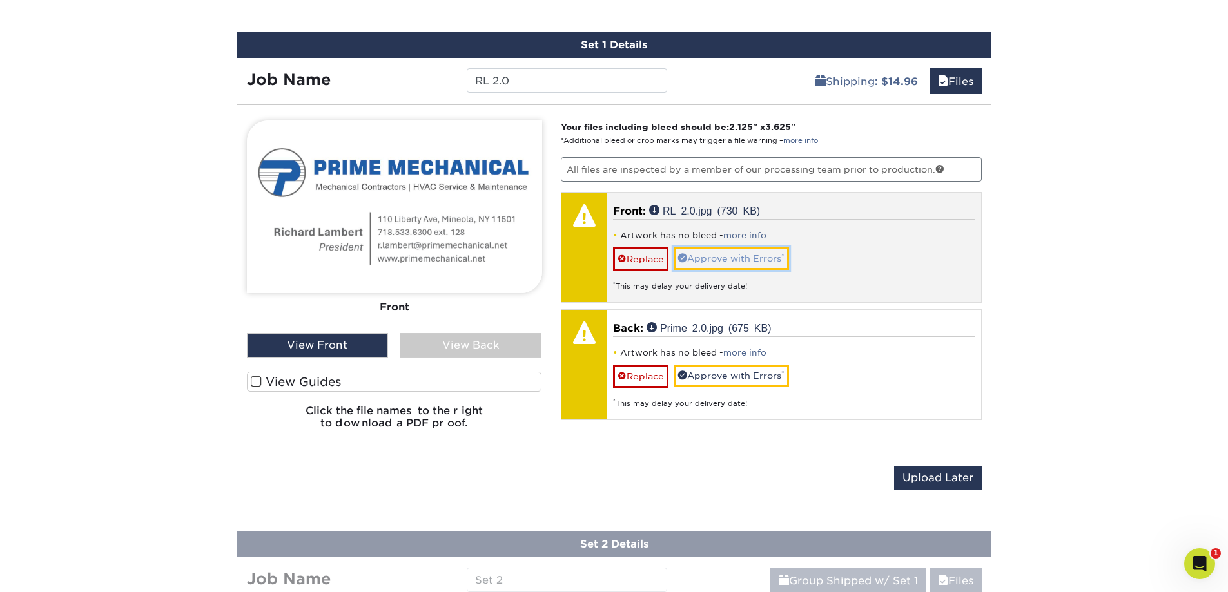
click at [725, 265] on link "Approve with Errors *" at bounding box center [731, 259] width 115 height 22
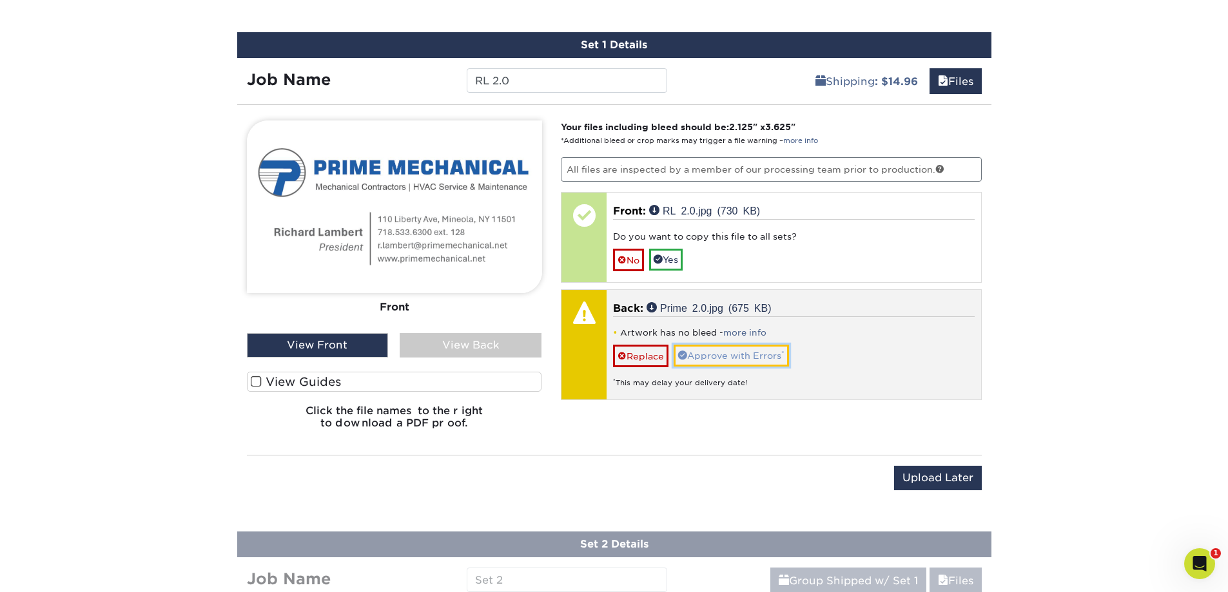
click at [733, 356] on link "Approve with Errors *" at bounding box center [731, 356] width 115 height 22
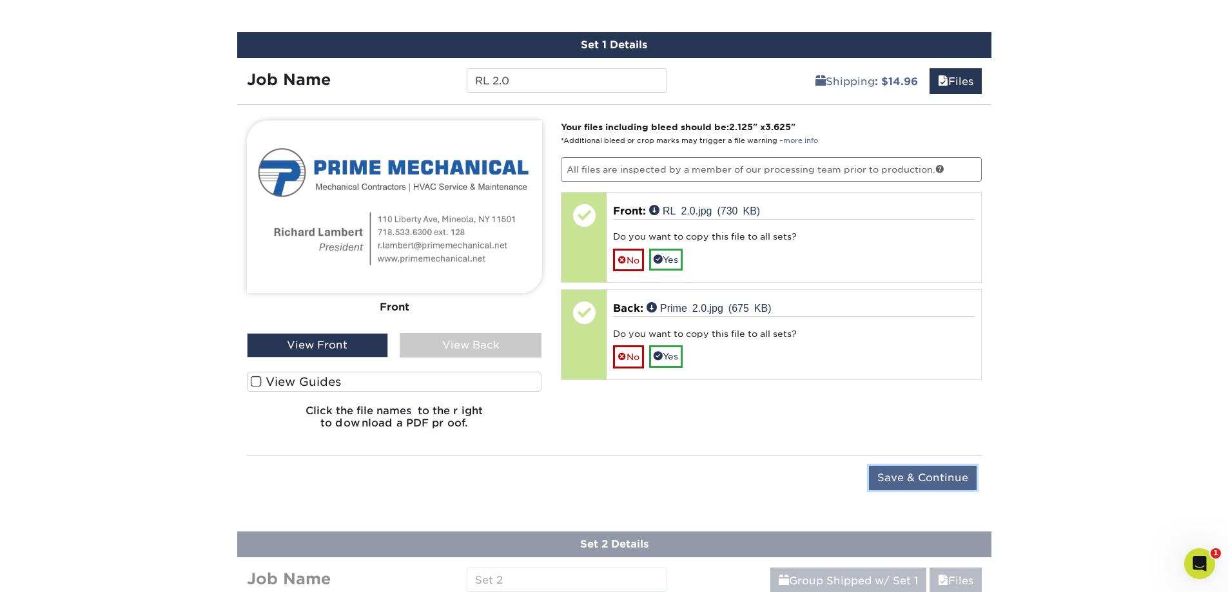
click at [906, 474] on input "Save & Continue" at bounding box center [923, 478] width 108 height 24
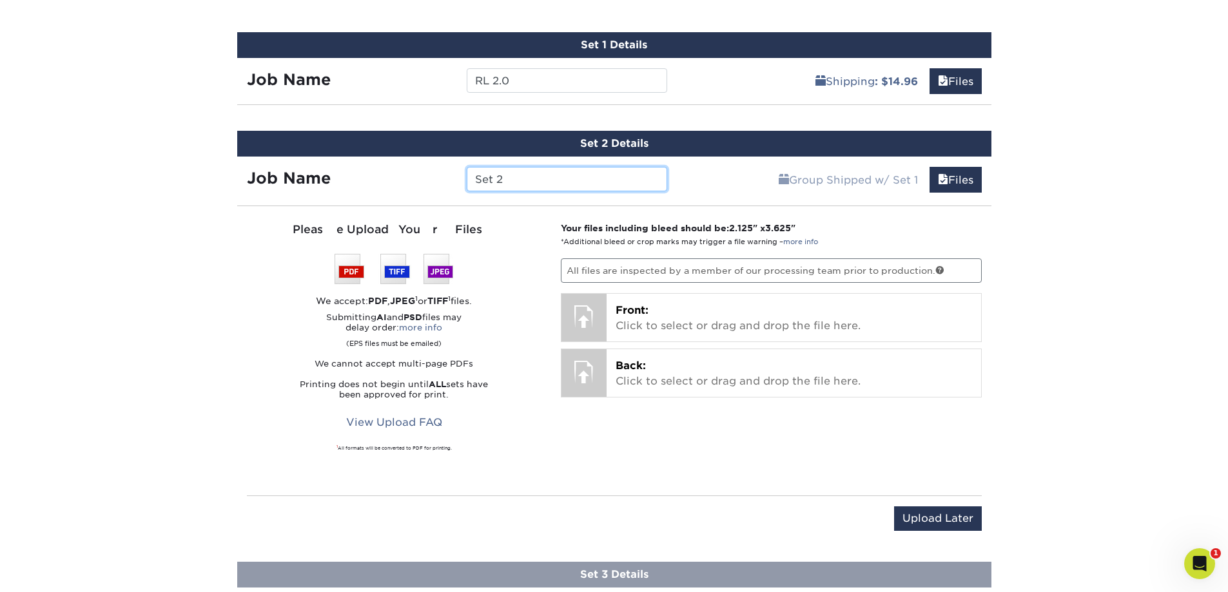
drag, startPoint x: 534, startPoint y: 179, endPoint x: 407, endPoint y: 191, distance: 127.6
click at [407, 191] on div "Job Name Set 2" at bounding box center [457, 179] width 440 height 24
type input "T"
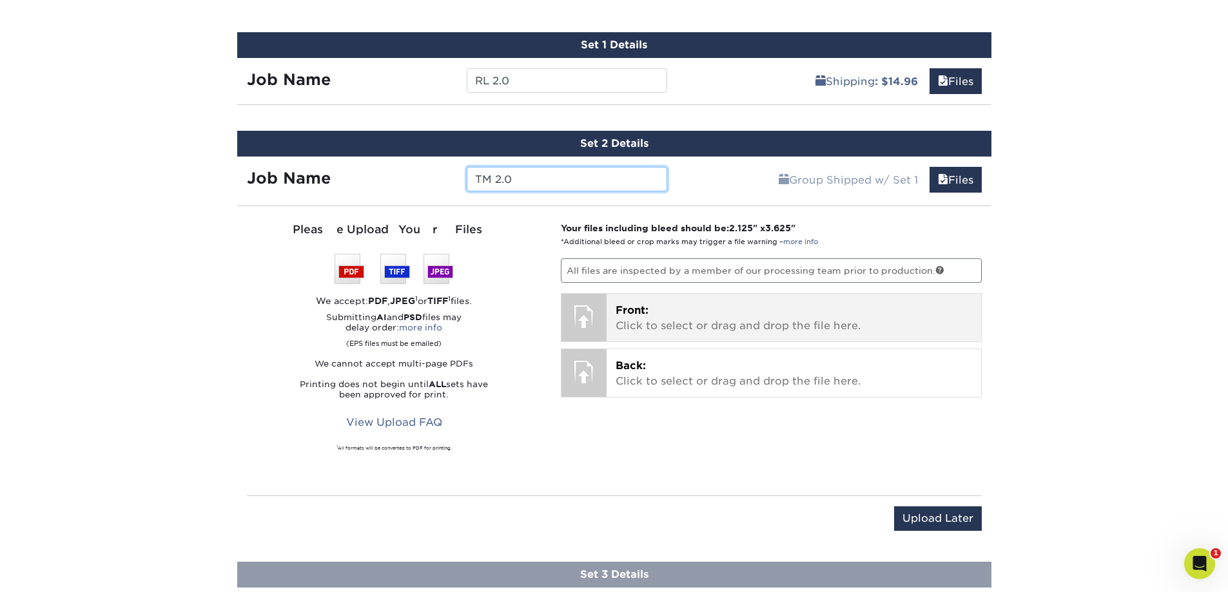
type input "TM 2.0"
click at [643, 316] on span "Front:" at bounding box center [632, 310] width 33 height 12
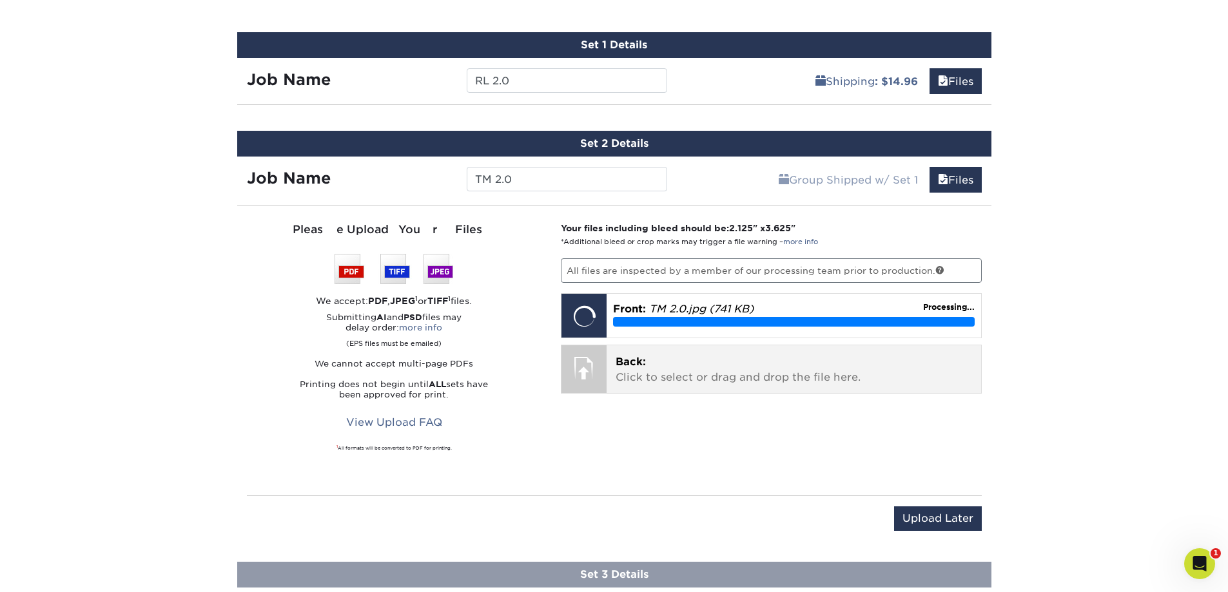
click at [718, 367] on p "Back: Click to select or drag and drop the file here." at bounding box center [794, 369] width 356 height 31
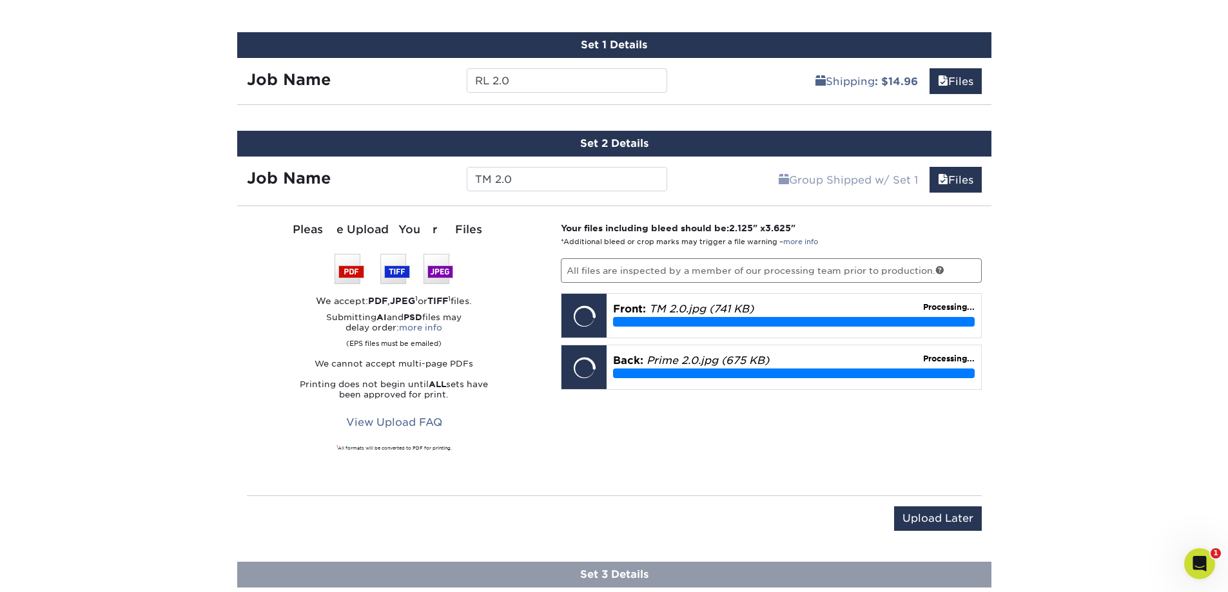
click at [1006, 498] on div "Products Business Cards Matte Business Cards Previous Next 100 $ 8" at bounding box center [614, 0] width 1228 height 1507
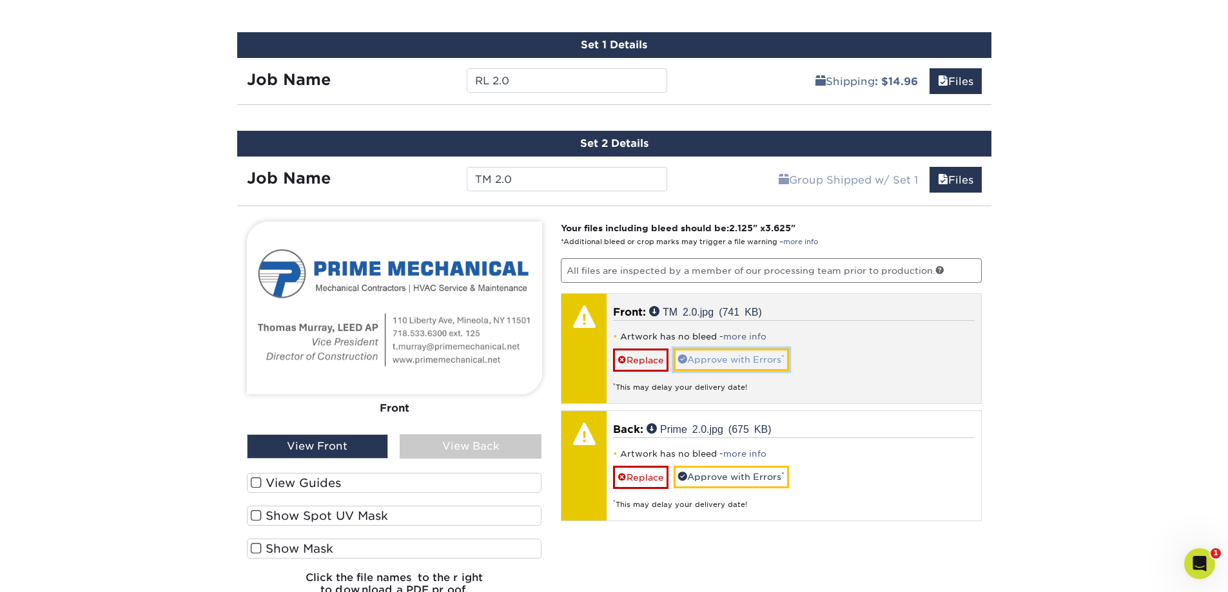
click at [748, 364] on link "Approve with Errors *" at bounding box center [731, 360] width 115 height 22
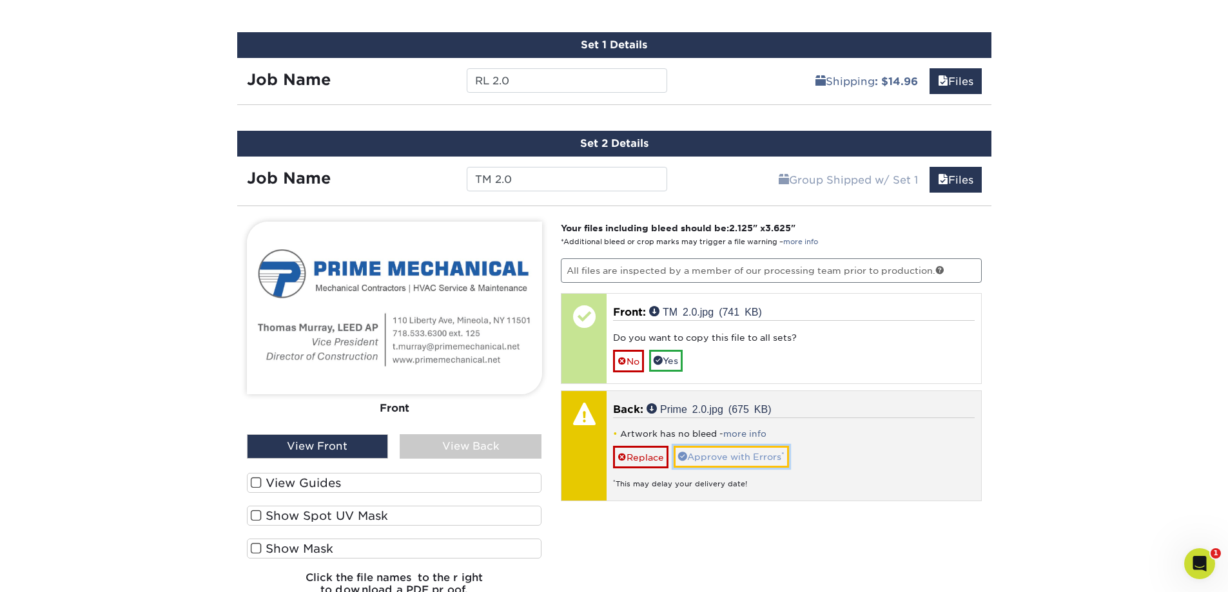
click at [739, 461] on link "Approve with Errors *" at bounding box center [731, 457] width 115 height 22
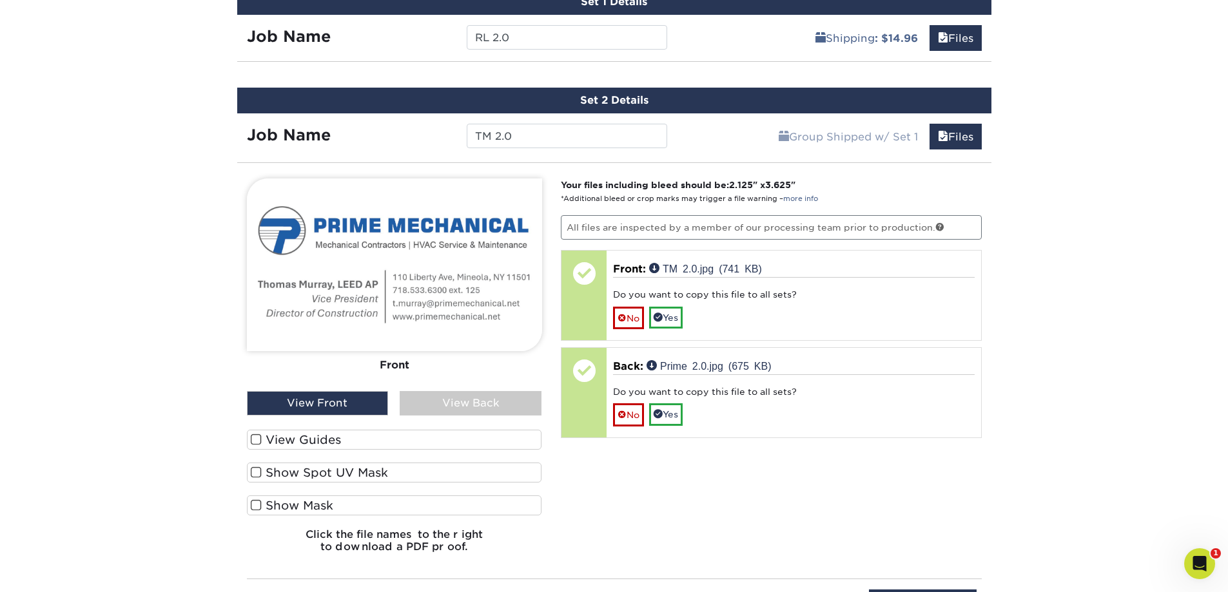
scroll to position [900, 0]
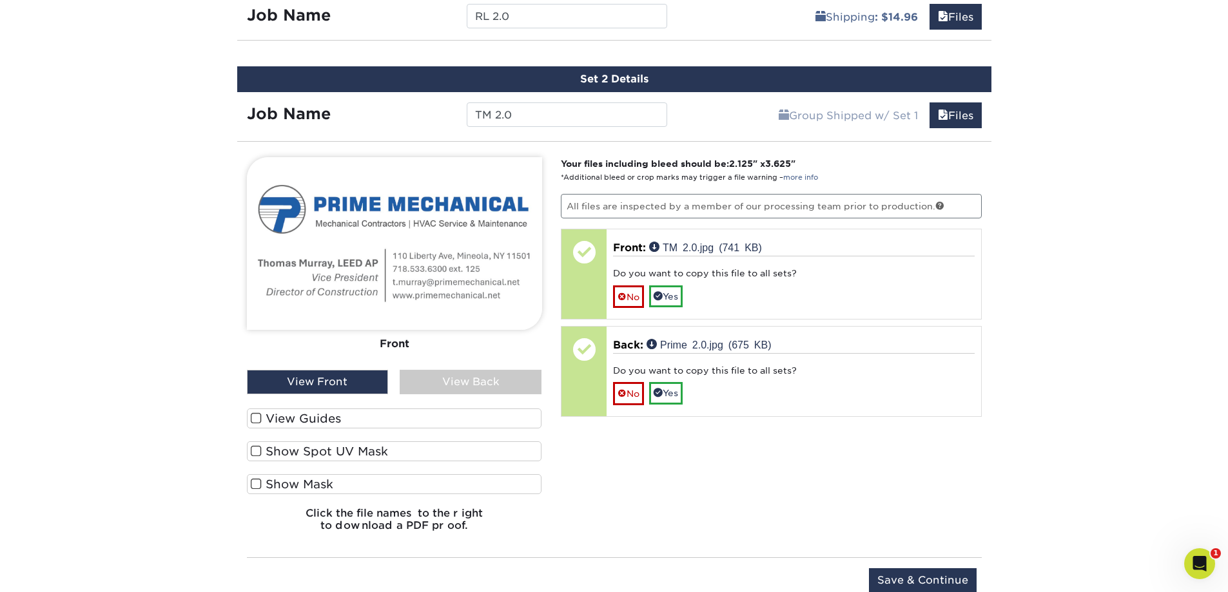
click at [320, 452] on label "Show Spot UV Mask" at bounding box center [394, 452] width 295 height 20
click at [0, 0] on input "Show Spot UV Mask" at bounding box center [0, 0] width 0 height 0
click at [320, 452] on label "Show Spot UV Mask" at bounding box center [394, 452] width 295 height 20
click at [0, 0] on input "Show Spot UV Mask" at bounding box center [0, 0] width 0 height 0
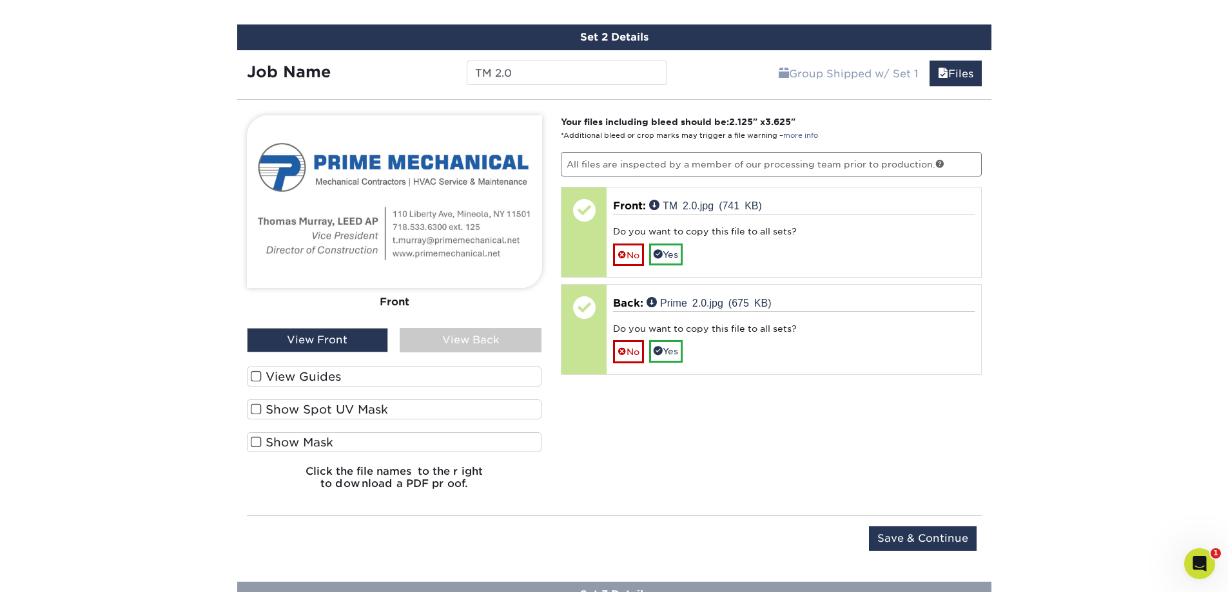
scroll to position [964, 0]
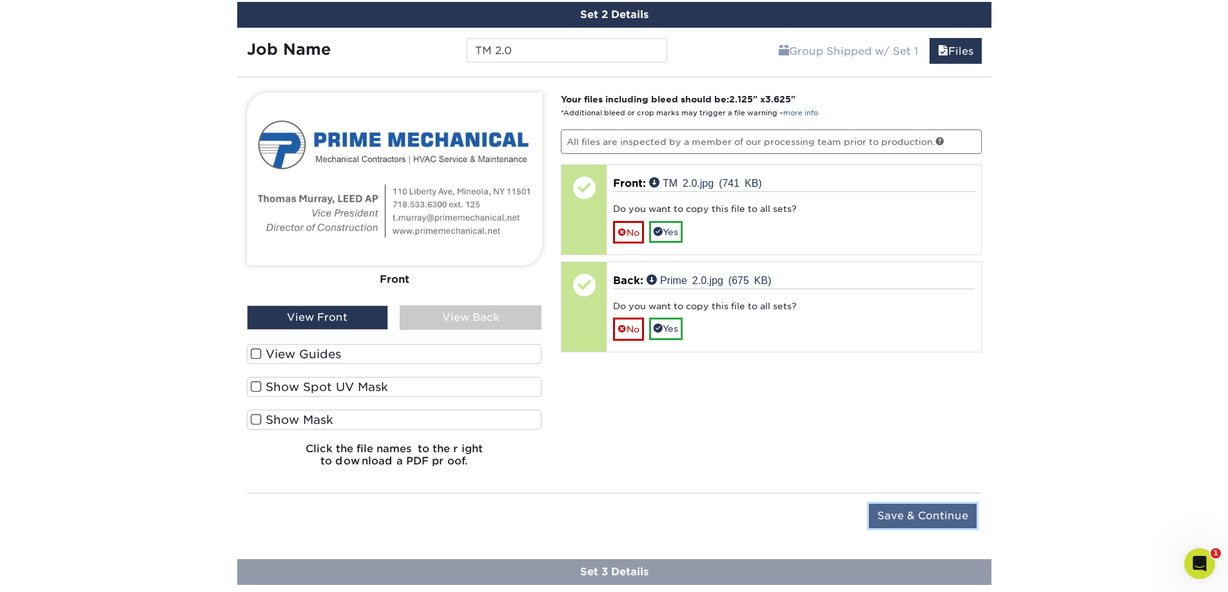
click at [926, 511] on input "Save & Continue" at bounding box center [923, 516] width 108 height 24
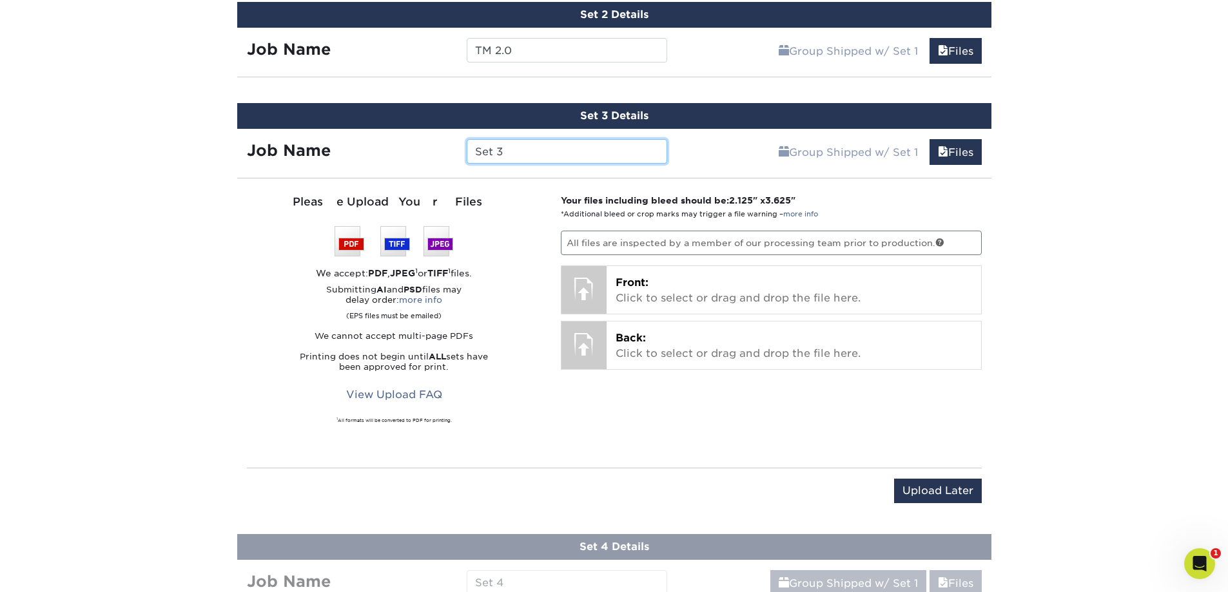
click at [384, 145] on div "Job Name Set 3" at bounding box center [457, 151] width 440 height 24
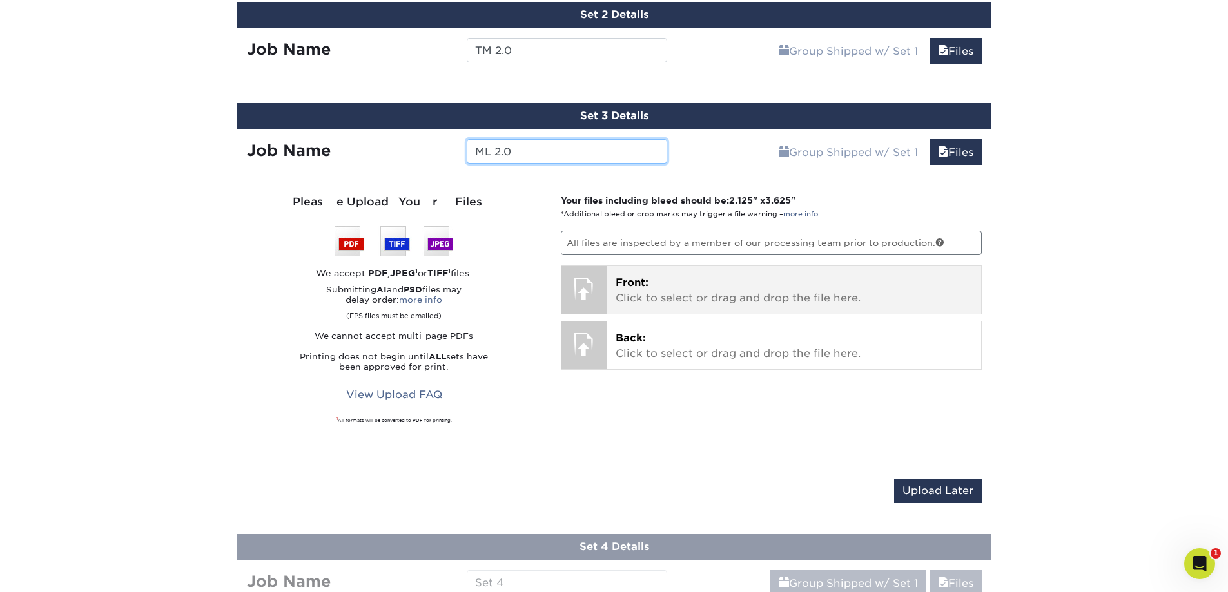
type input "ML 2.0"
click at [788, 287] on p "Front: Click to select or drag and drop the file here." at bounding box center [794, 290] width 356 height 31
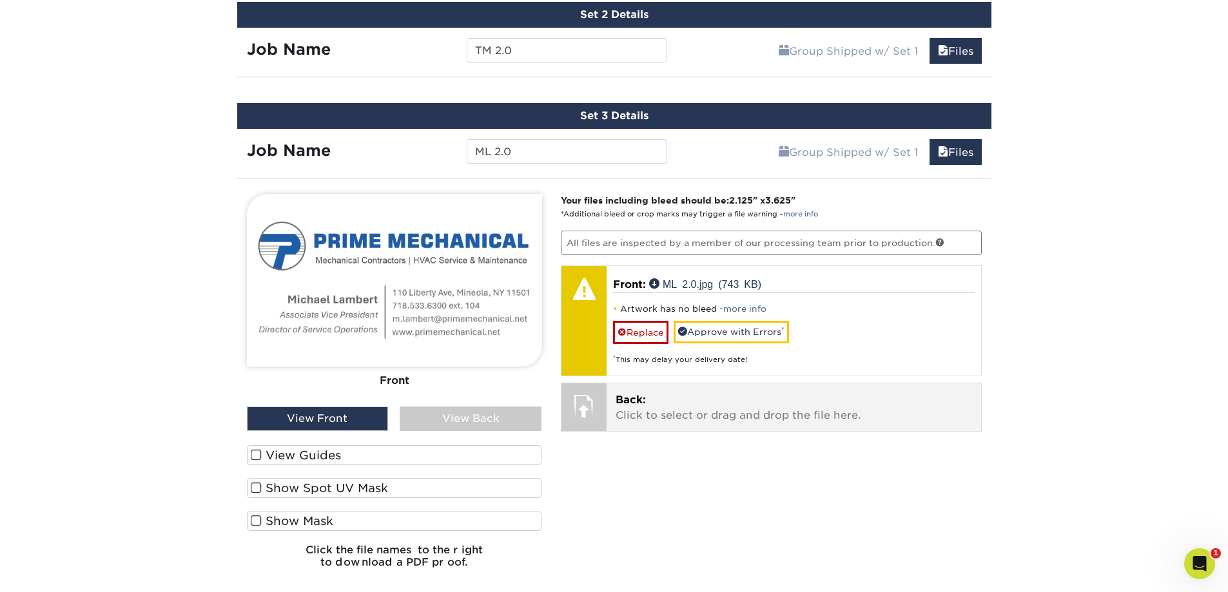
click at [654, 390] on div "Back: Click to select or drag and drop the file here. Choose file" at bounding box center [794, 408] width 374 height 48
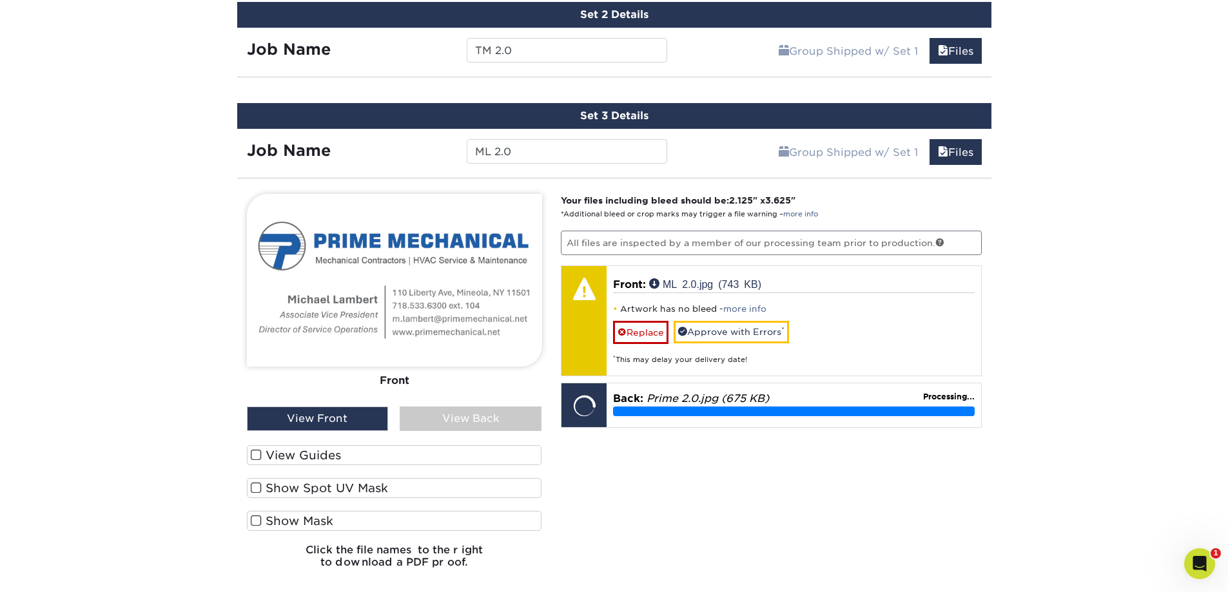
click at [458, 417] on div "View Back" at bounding box center [471, 419] width 142 height 24
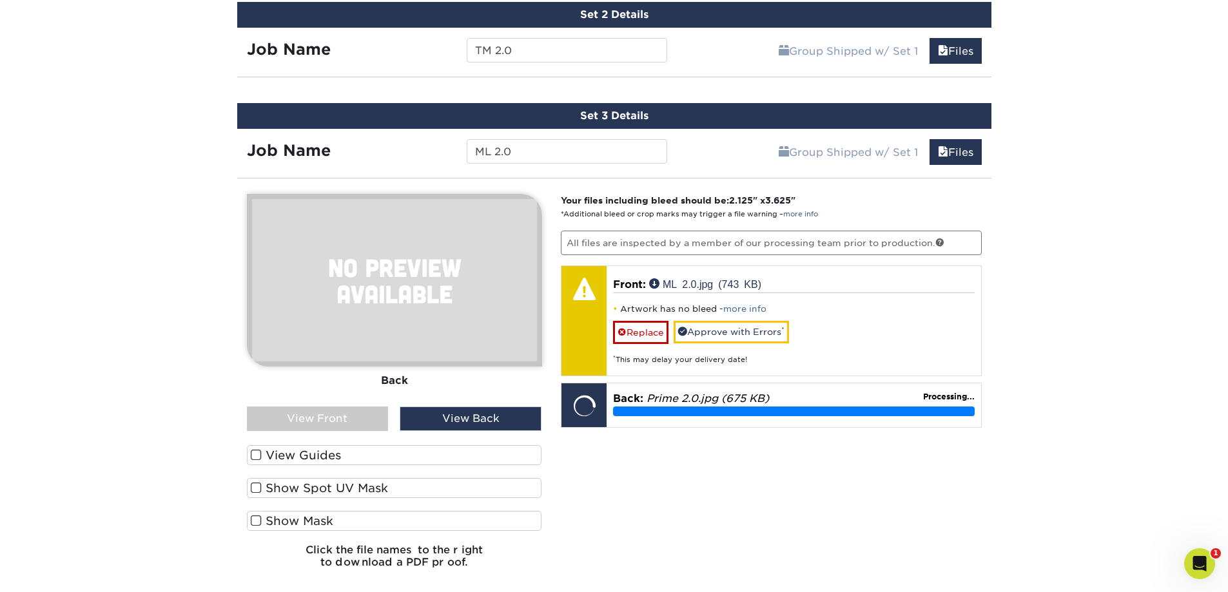
click at [337, 414] on div "View Front" at bounding box center [318, 419] width 142 height 24
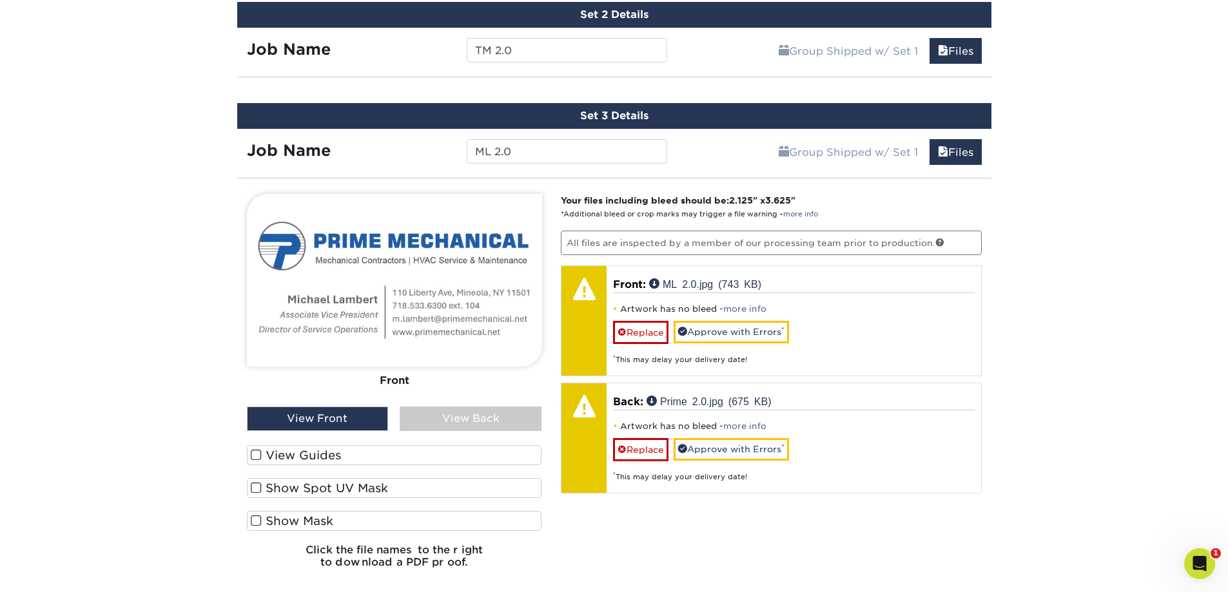
click at [443, 419] on div "View Back" at bounding box center [471, 419] width 142 height 24
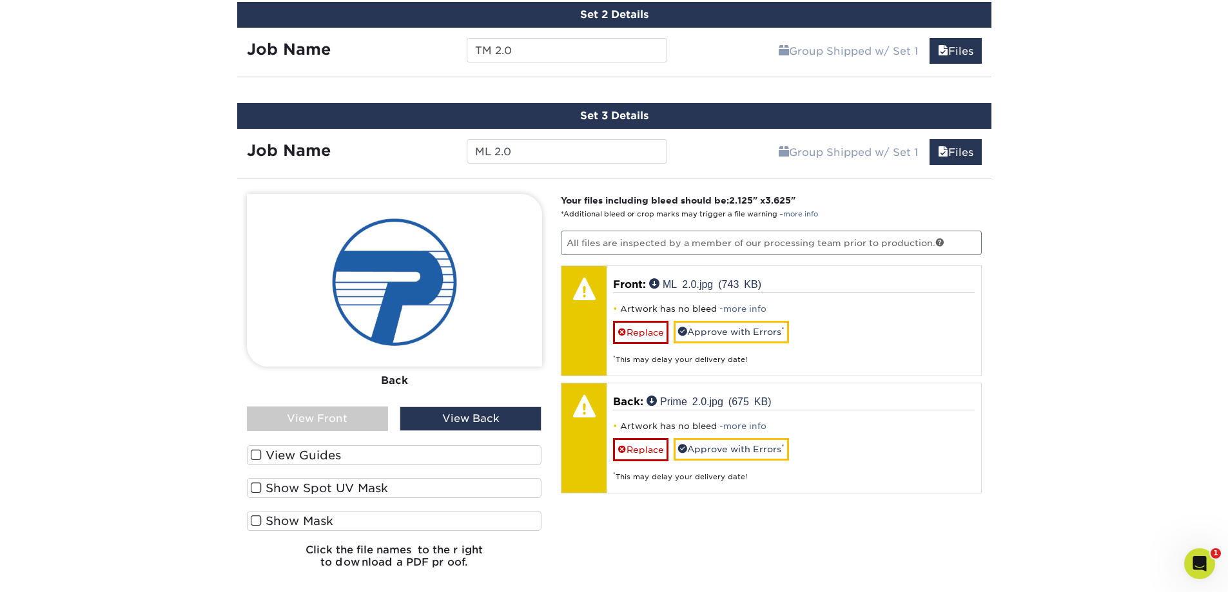
drag, startPoint x: 356, startPoint y: 414, endPoint x: 362, endPoint y: 413, distance: 6.6
click at [356, 414] on div "View Front" at bounding box center [318, 419] width 142 height 24
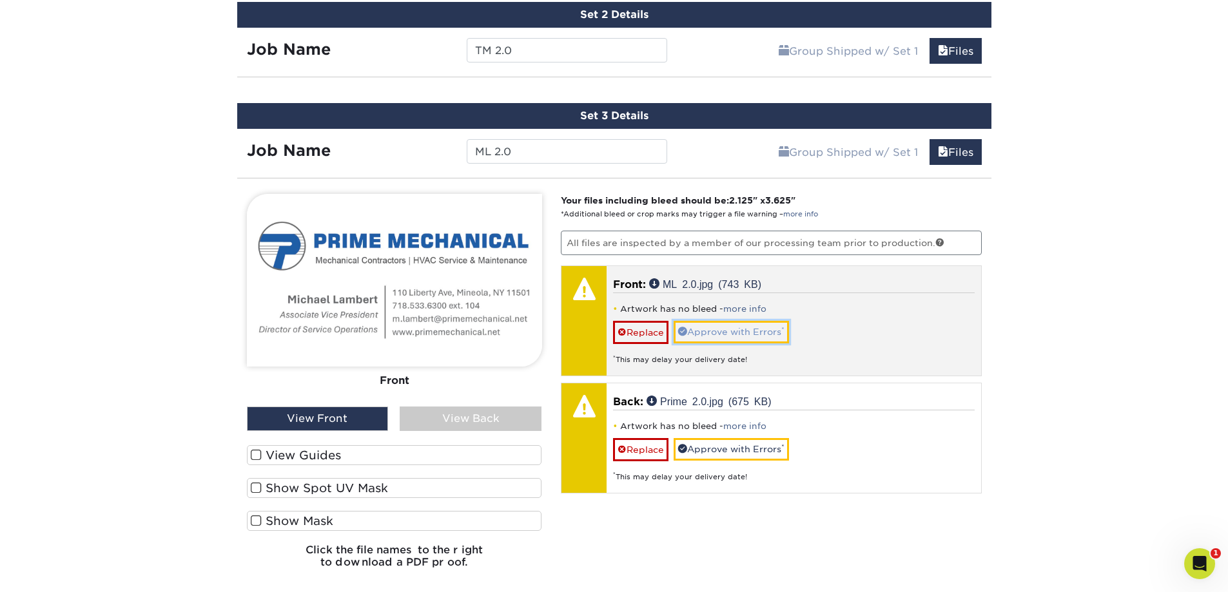
click at [714, 335] on link "Approve with Errors *" at bounding box center [731, 332] width 115 height 22
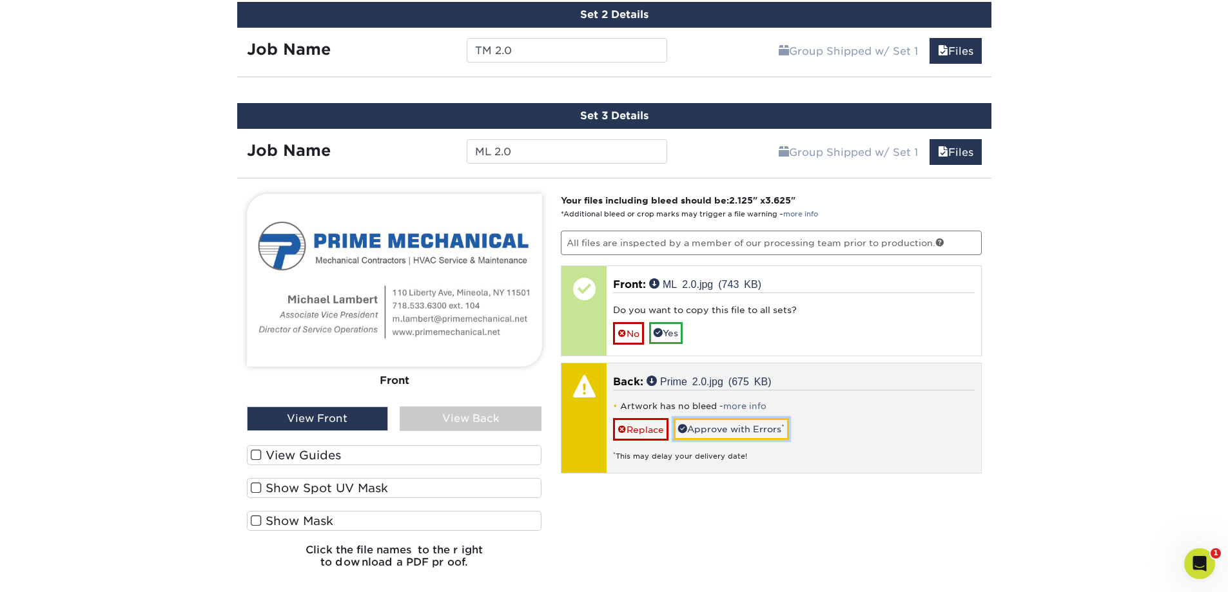
click at [728, 431] on link "Approve with Errors *" at bounding box center [731, 429] width 115 height 22
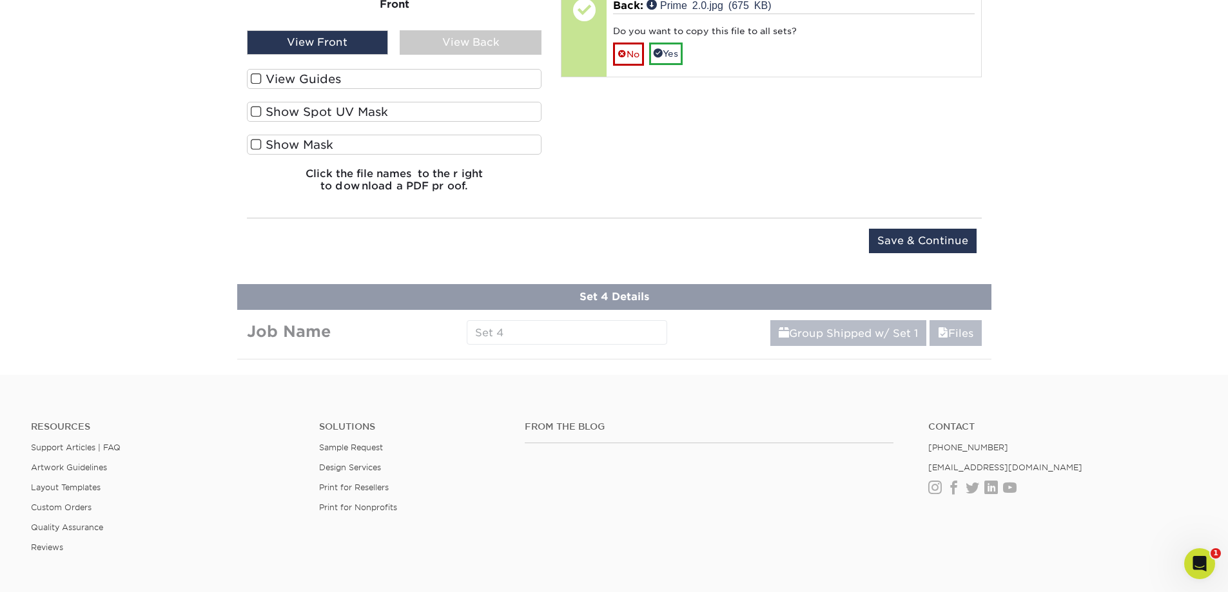
scroll to position [1351, 0]
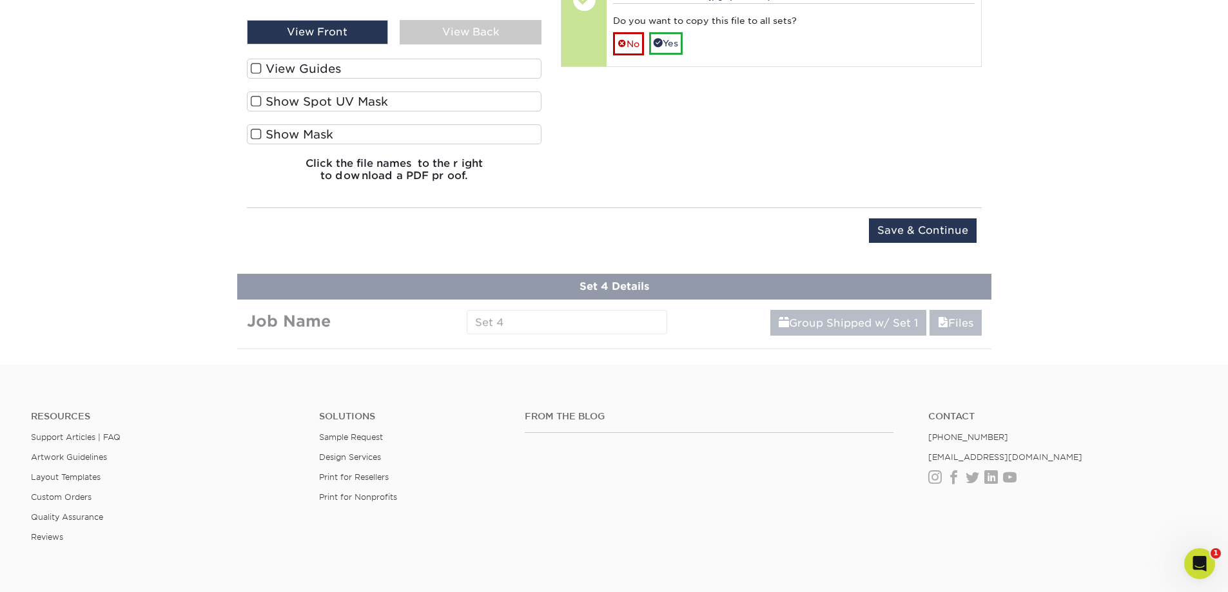
drag, startPoint x: 607, startPoint y: 322, endPoint x: 571, endPoint y: 321, distance: 35.5
drag, startPoint x: 943, startPoint y: 229, endPoint x: 746, endPoint y: 249, distance: 198.2
click at [941, 229] on input "Save & Continue" at bounding box center [923, 231] width 108 height 24
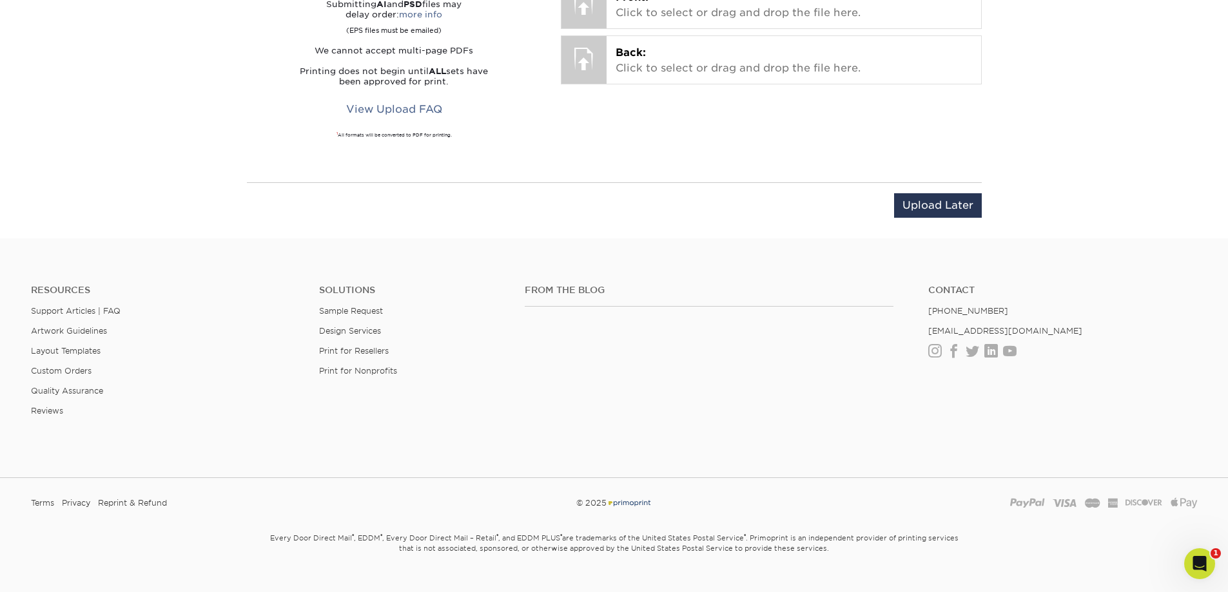
scroll to position [921, 0]
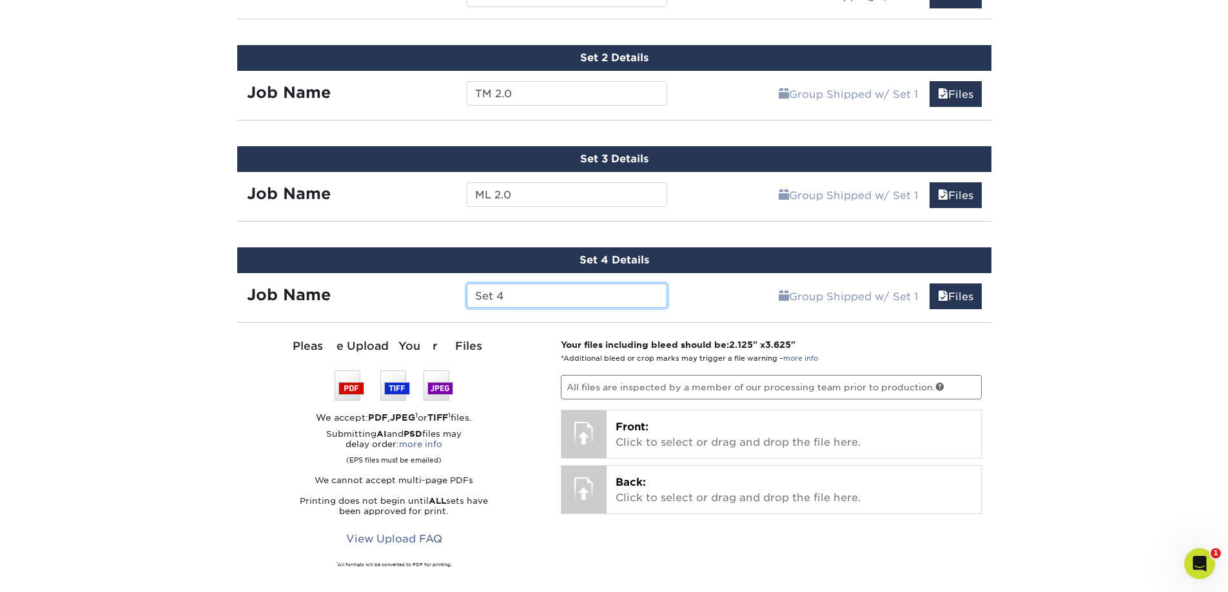
drag, startPoint x: 503, startPoint y: 294, endPoint x: 396, endPoint y: 300, distance: 106.5
click at [398, 300] on div "Job Name Set 4" at bounding box center [457, 296] width 440 height 24
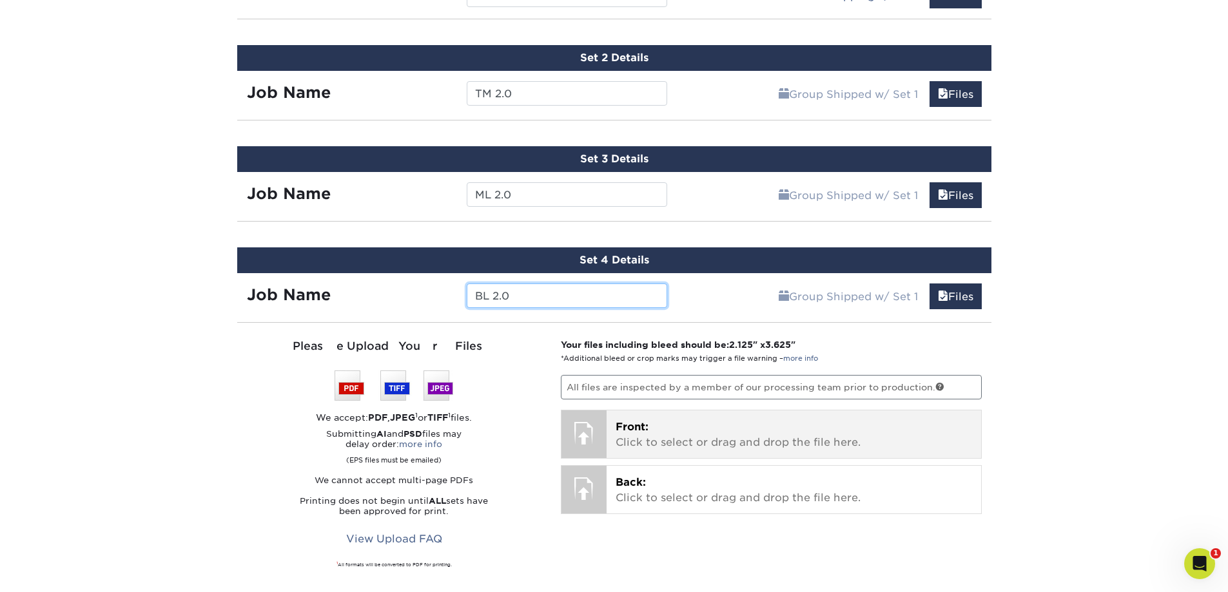
type input "BL 2.0"
click at [694, 424] on p "Front: Click to select or drag and drop the file here." at bounding box center [794, 435] width 356 height 31
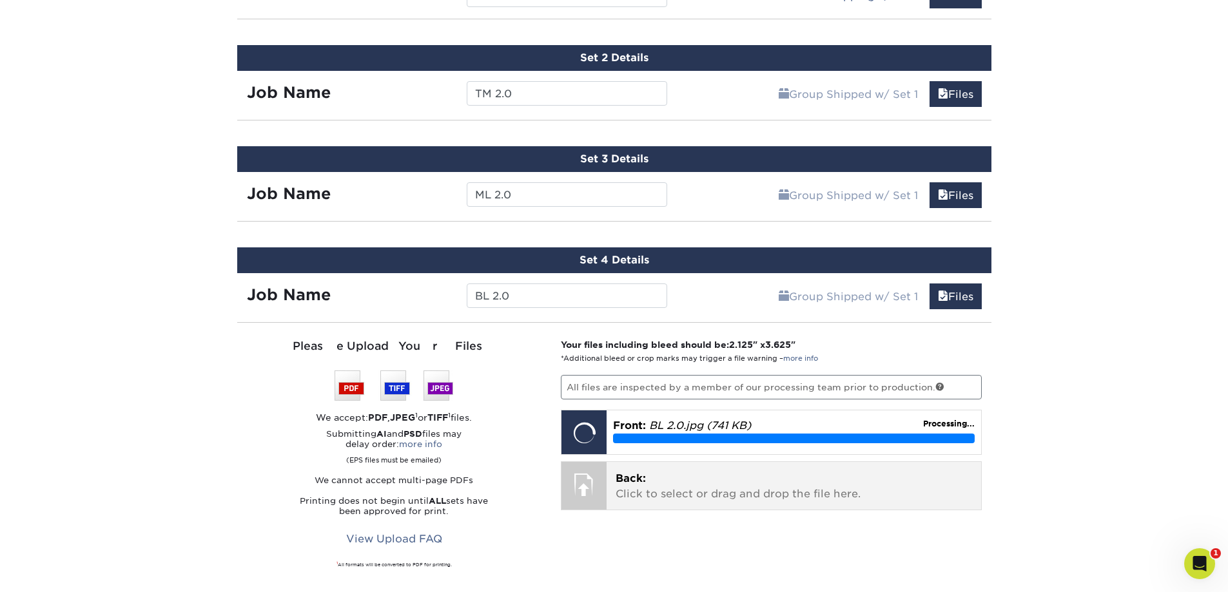
click at [614, 493] on div "Back: Click to select or drag and drop the file here. Choose file" at bounding box center [794, 486] width 374 height 48
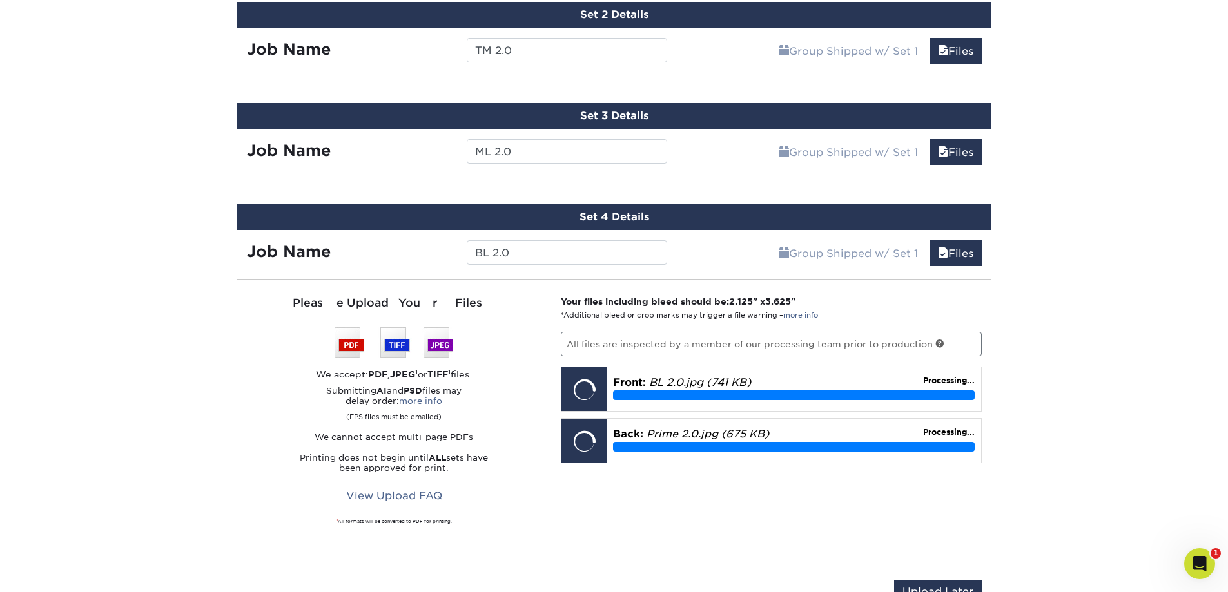
scroll to position [986, 0]
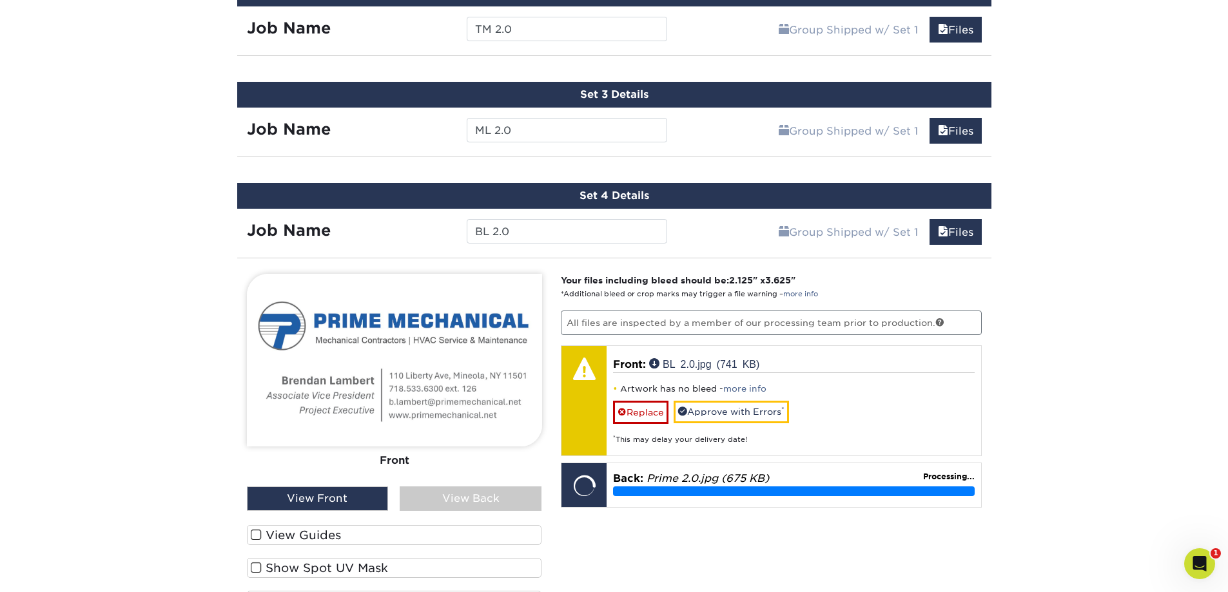
click at [460, 498] on div "View Back" at bounding box center [471, 499] width 142 height 24
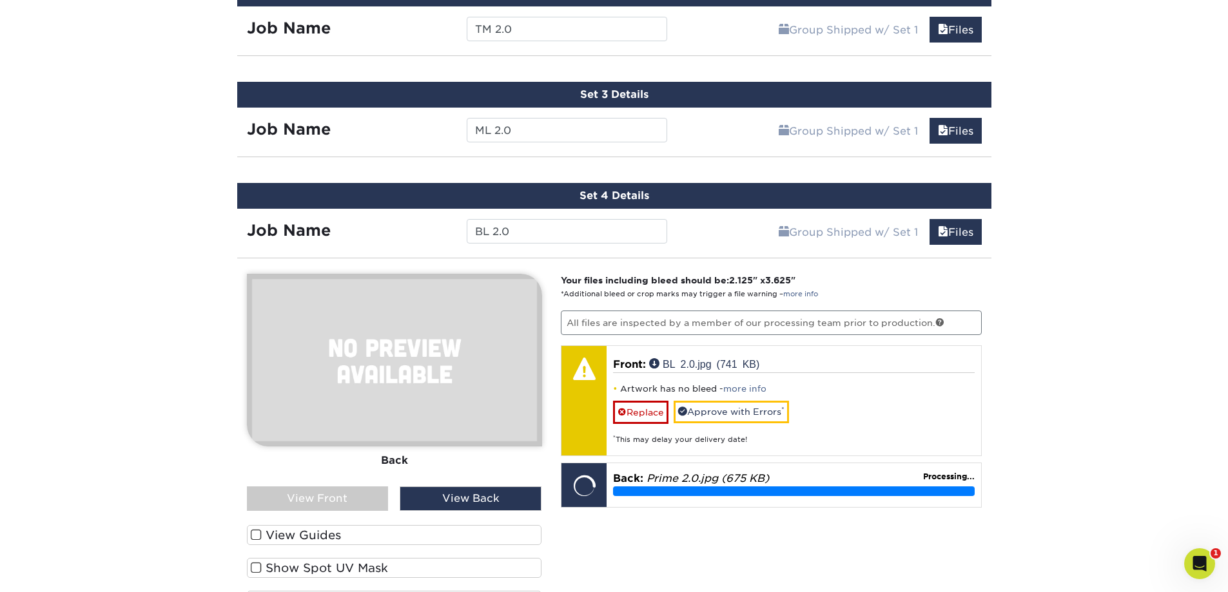
click at [359, 502] on div "View Front" at bounding box center [318, 499] width 142 height 24
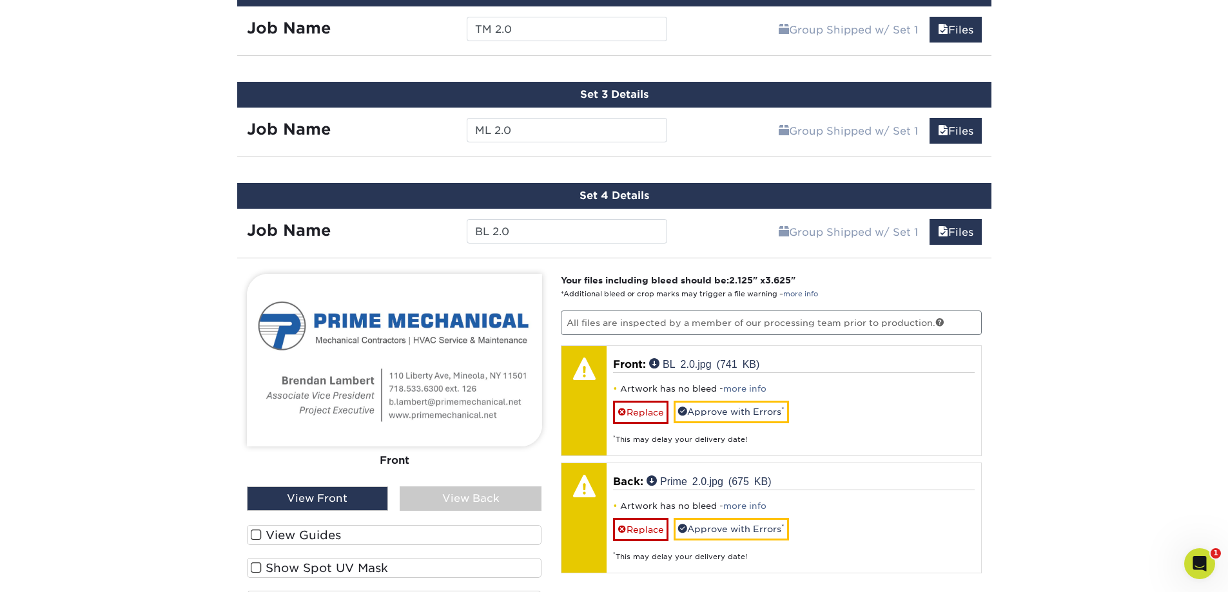
click at [459, 494] on div "View Back" at bounding box center [471, 499] width 142 height 24
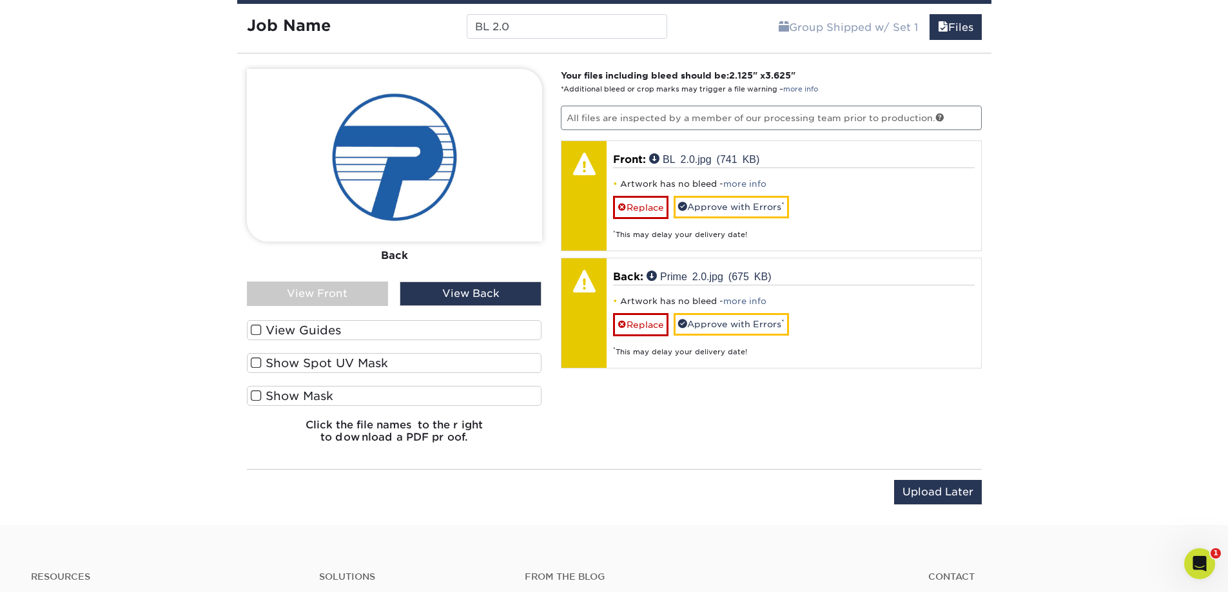
scroll to position [1243, 0]
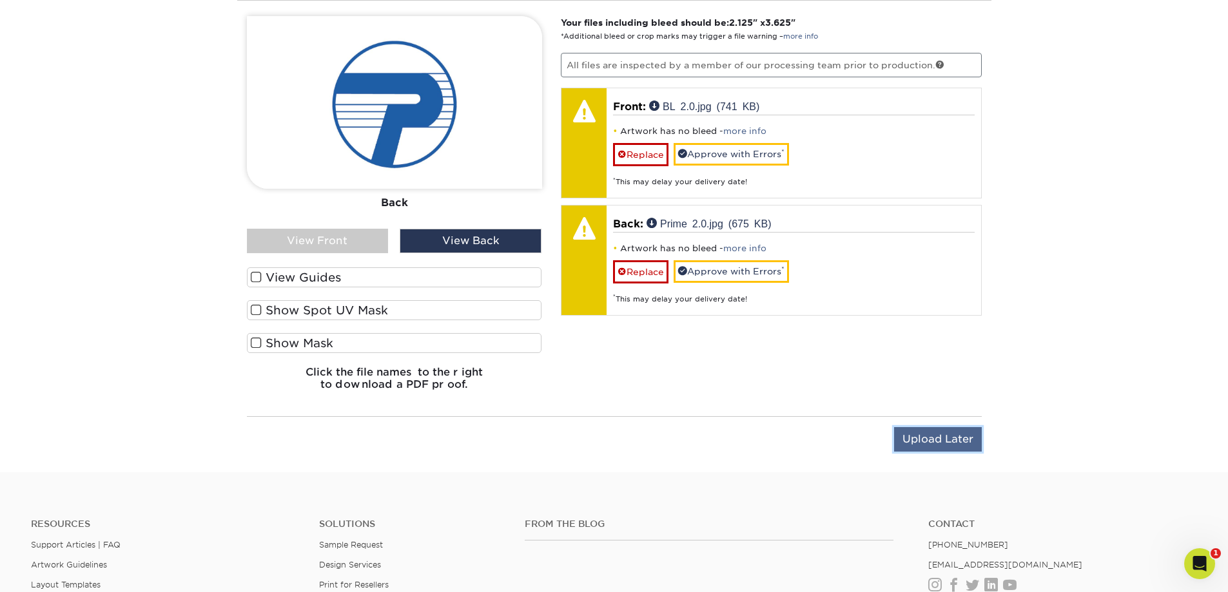
click at [946, 444] on input "Upload Later" at bounding box center [938, 439] width 88 height 24
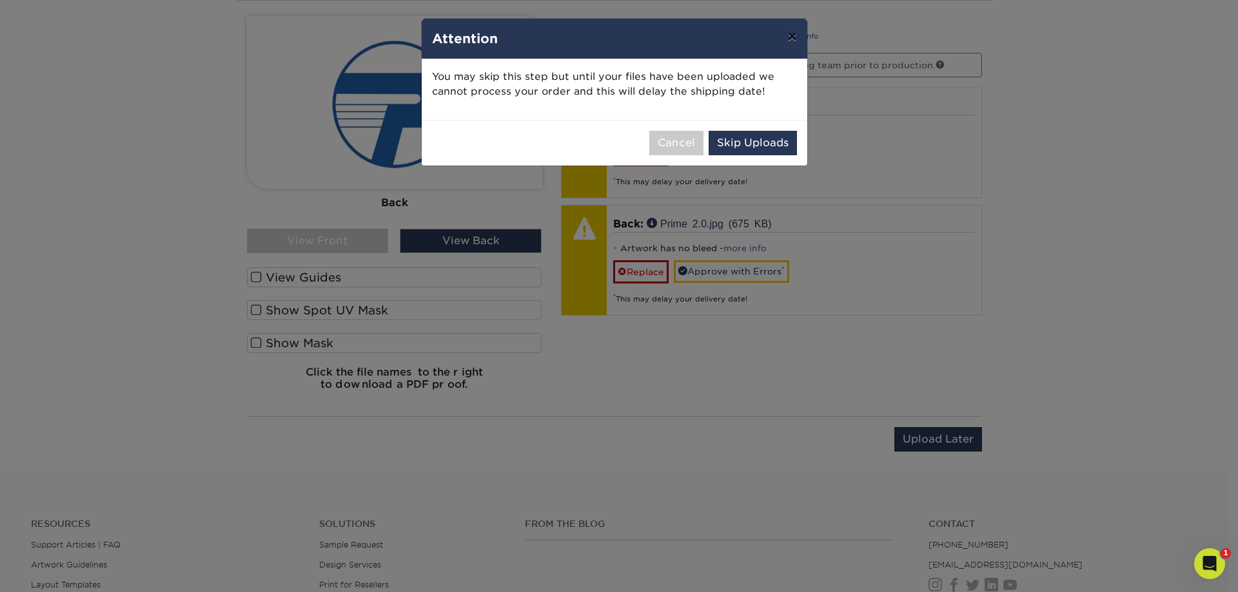
click at [786, 42] on button "×" at bounding box center [792, 37] width 30 height 36
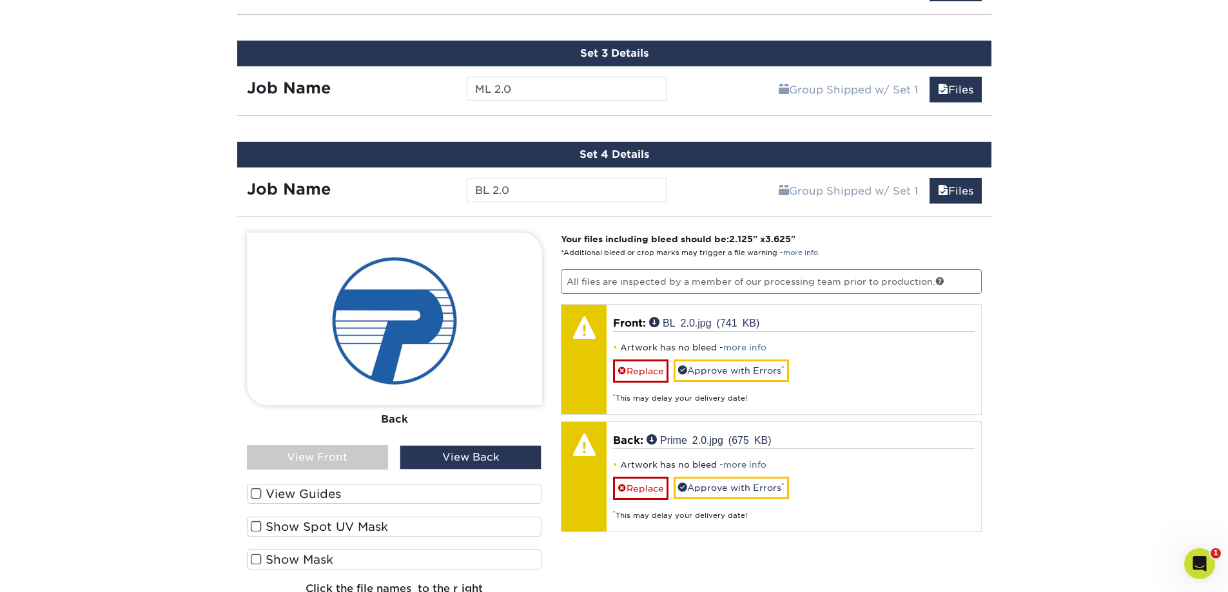
scroll to position [1050, 0]
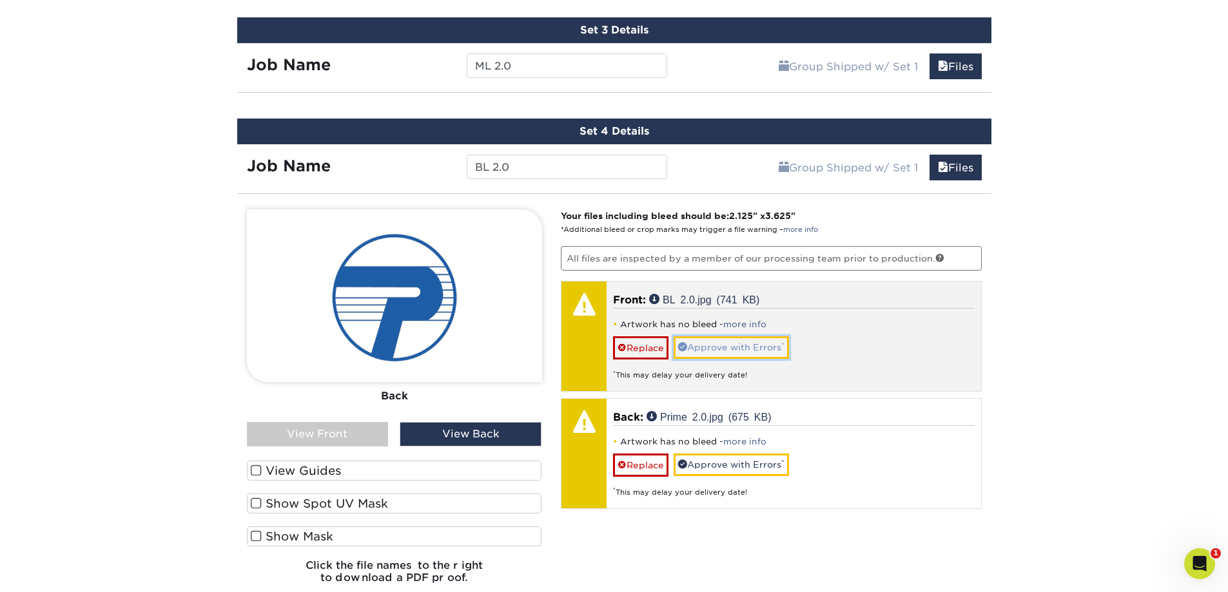
click at [751, 345] on link "Approve with Errors *" at bounding box center [731, 347] width 115 height 22
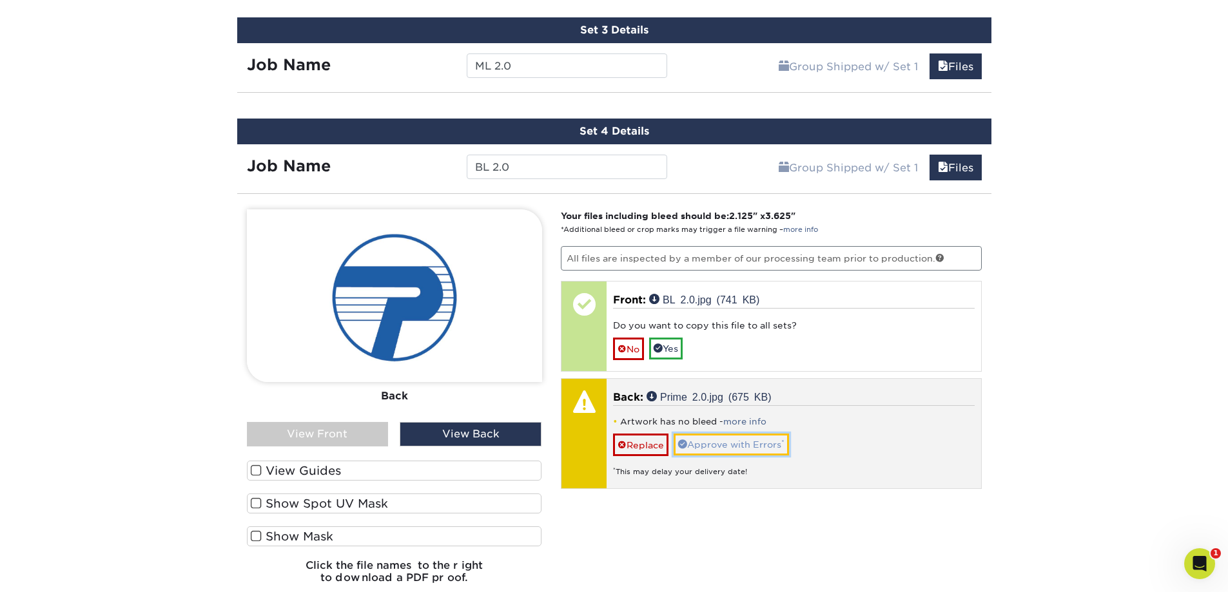
click at [744, 442] on link "Approve with Errors *" at bounding box center [731, 445] width 115 height 22
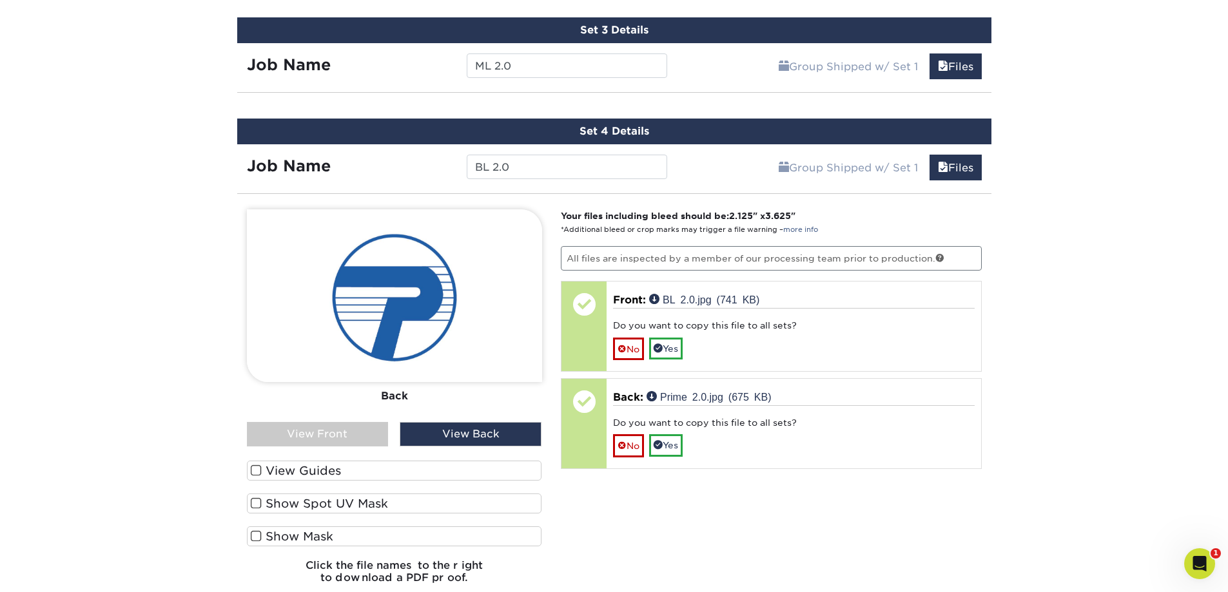
click at [853, 60] on link "Group Shipped w/ Set 1" at bounding box center [848, 66] width 156 height 26
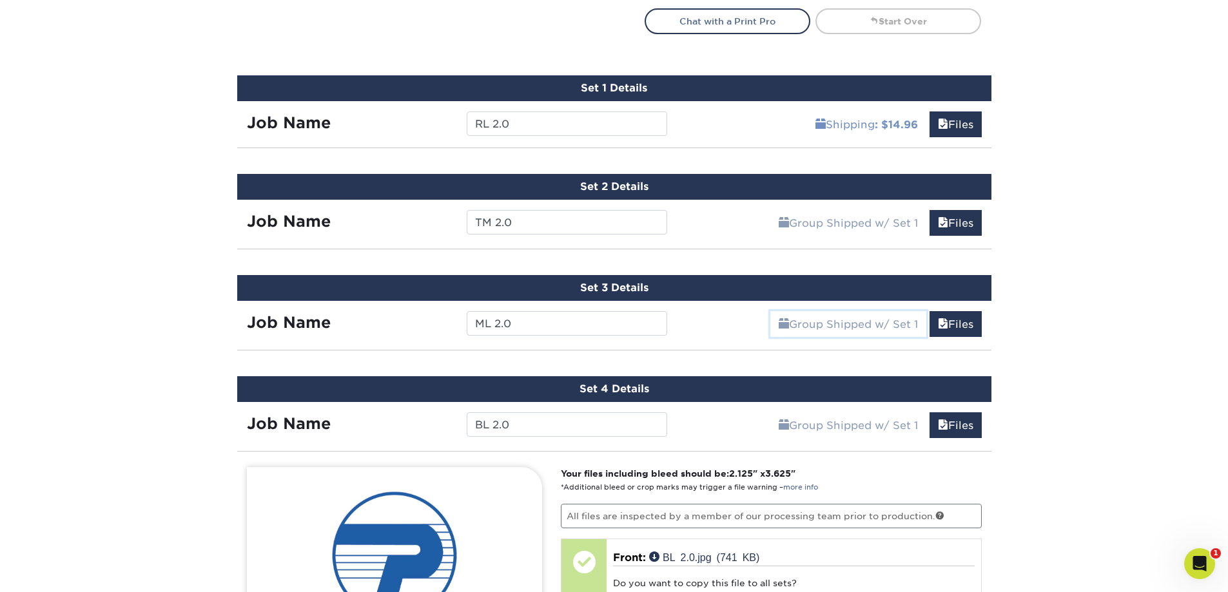
scroll to position [728, 0]
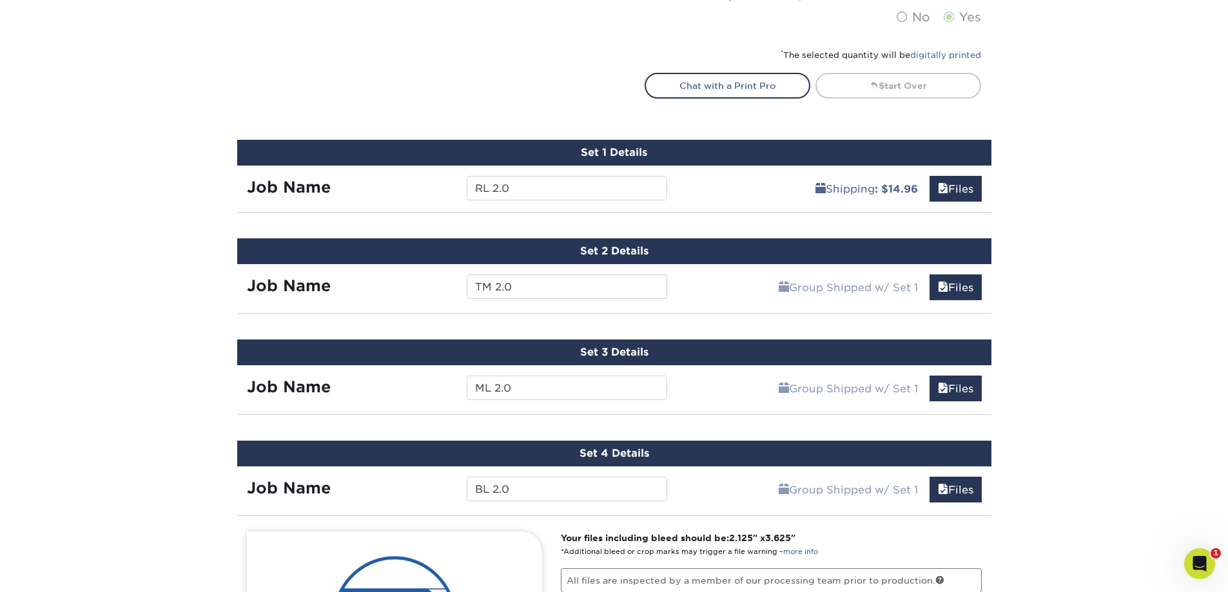
click at [741, 154] on div "Set 1 Details" at bounding box center [614, 153] width 754 height 26
click at [964, 193] on link "Files" at bounding box center [955, 189] width 52 height 26
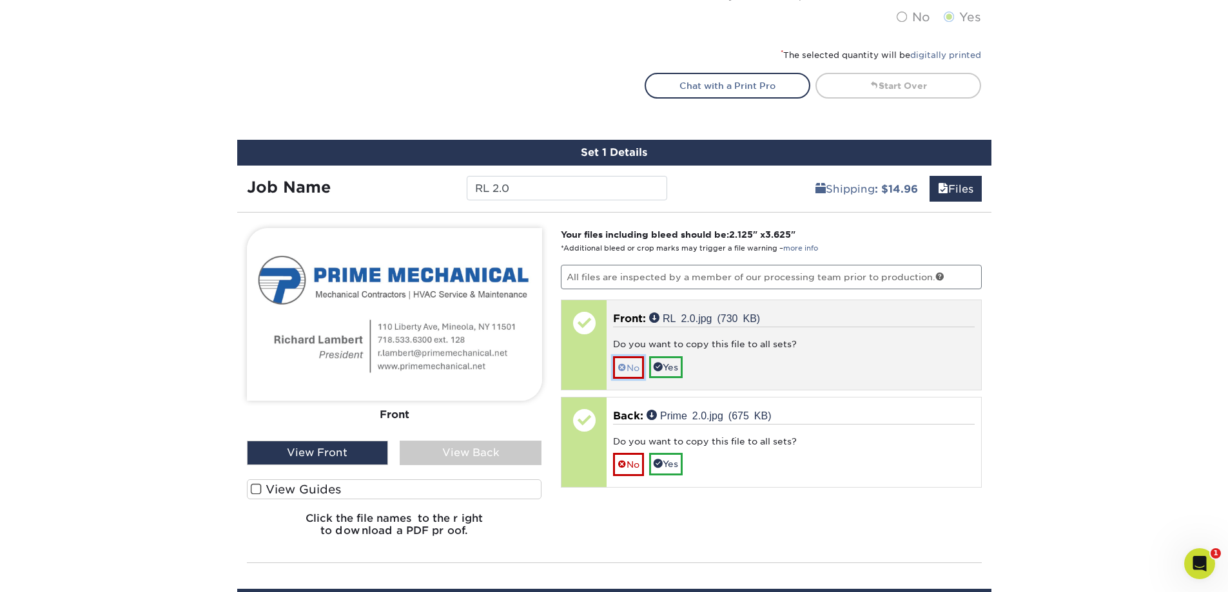
click at [637, 369] on link "No" at bounding box center [628, 367] width 31 height 23
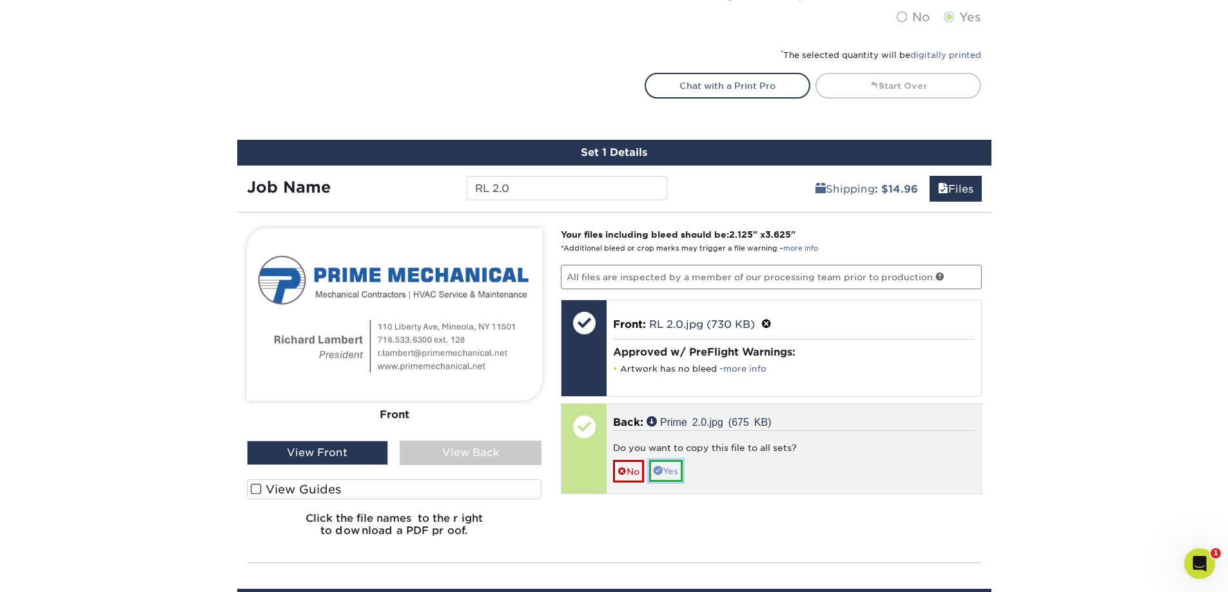
click at [670, 470] on link "Yes" at bounding box center [666, 471] width 34 height 22
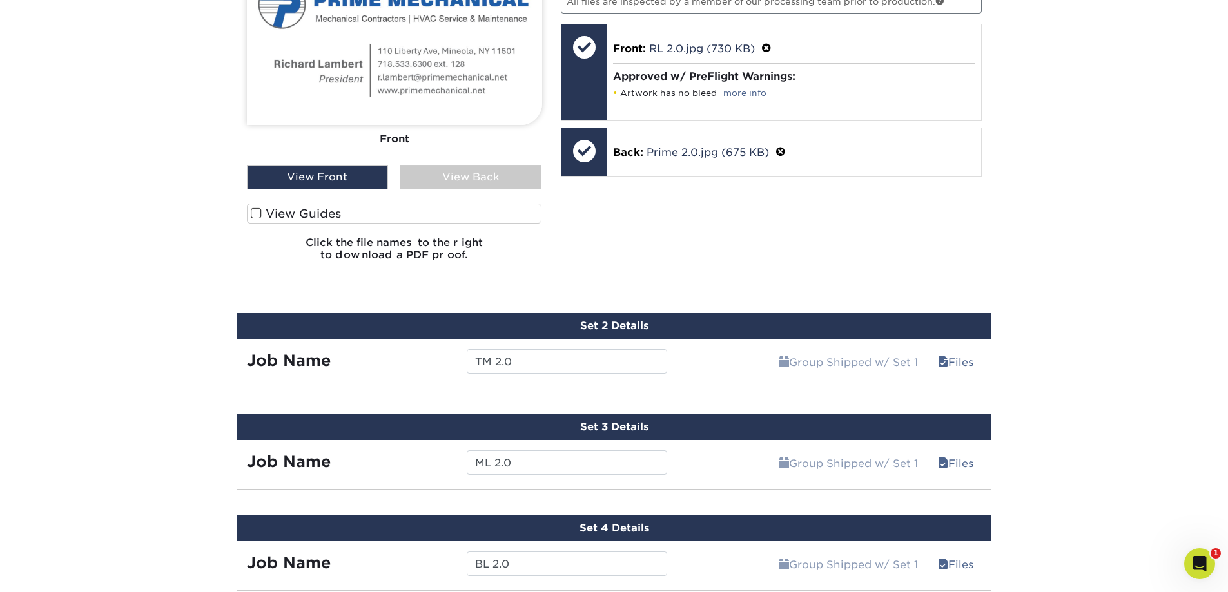
scroll to position [1050, 0]
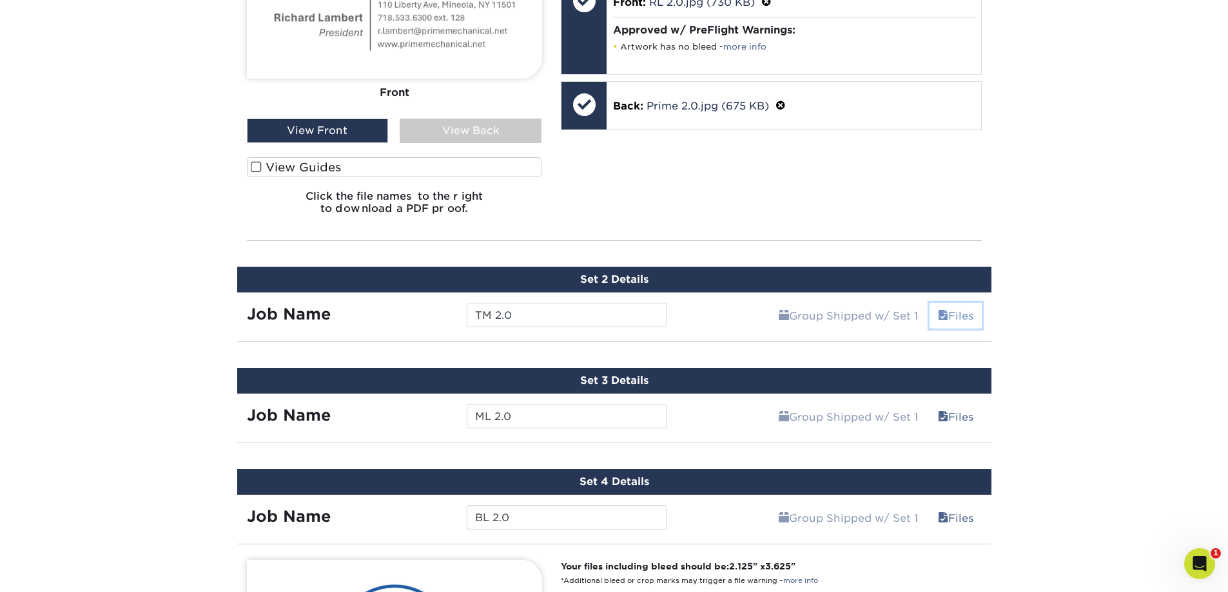
click at [971, 320] on link "Files" at bounding box center [955, 316] width 52 height 26
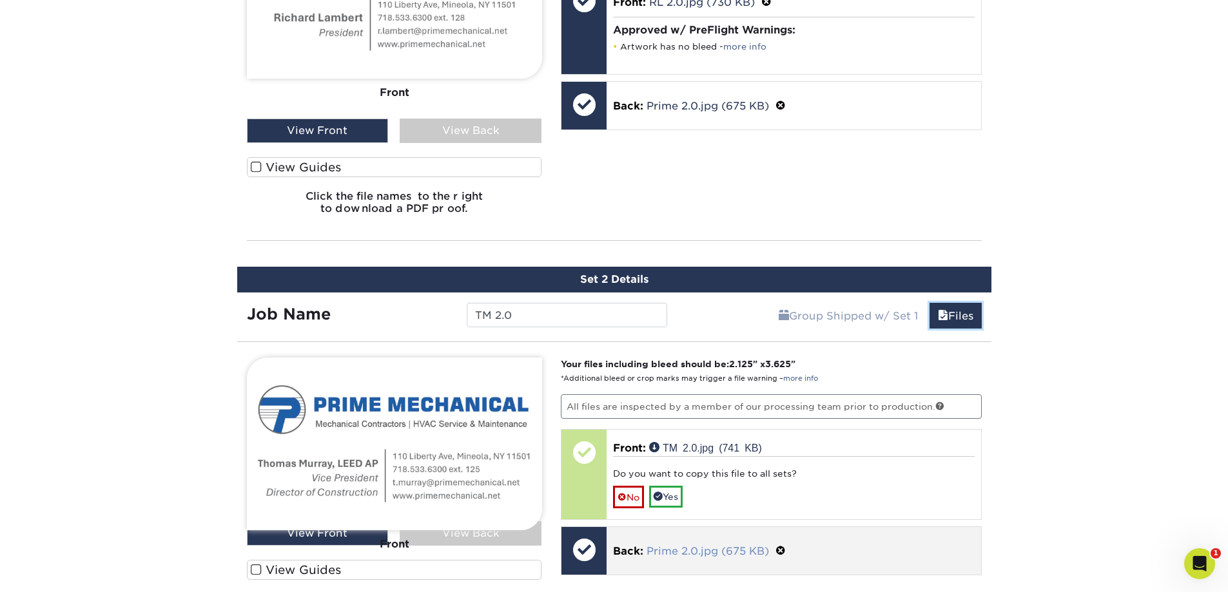
scroll to position [1114, 0]
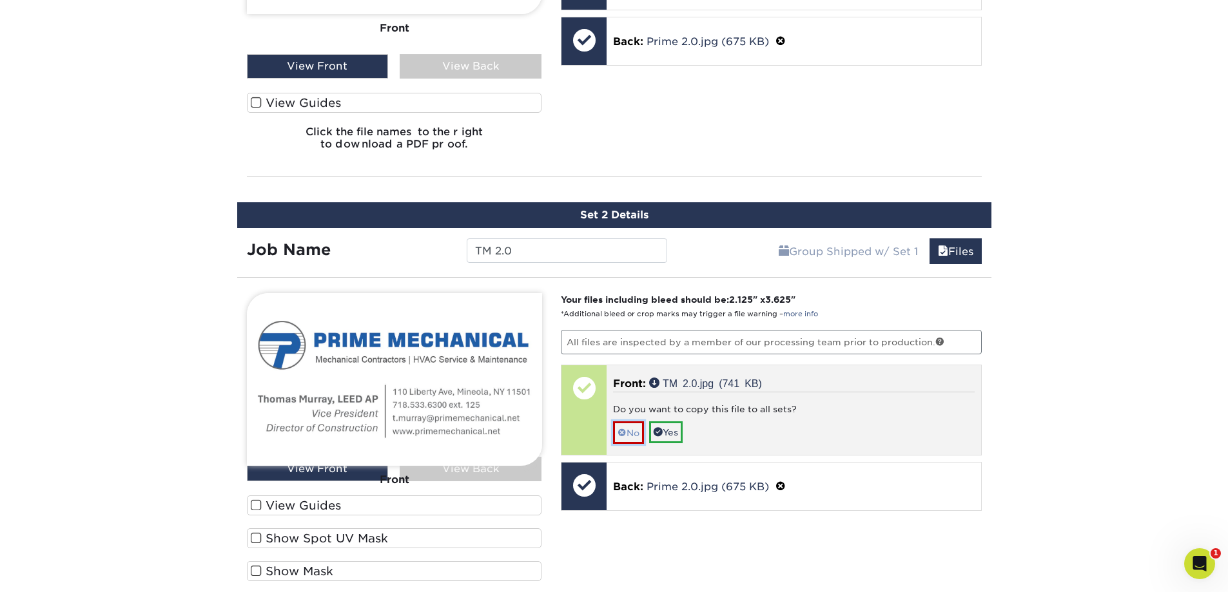
click at [632, 428] on link "No" at bounding box center [628, 433] width 31 height 23
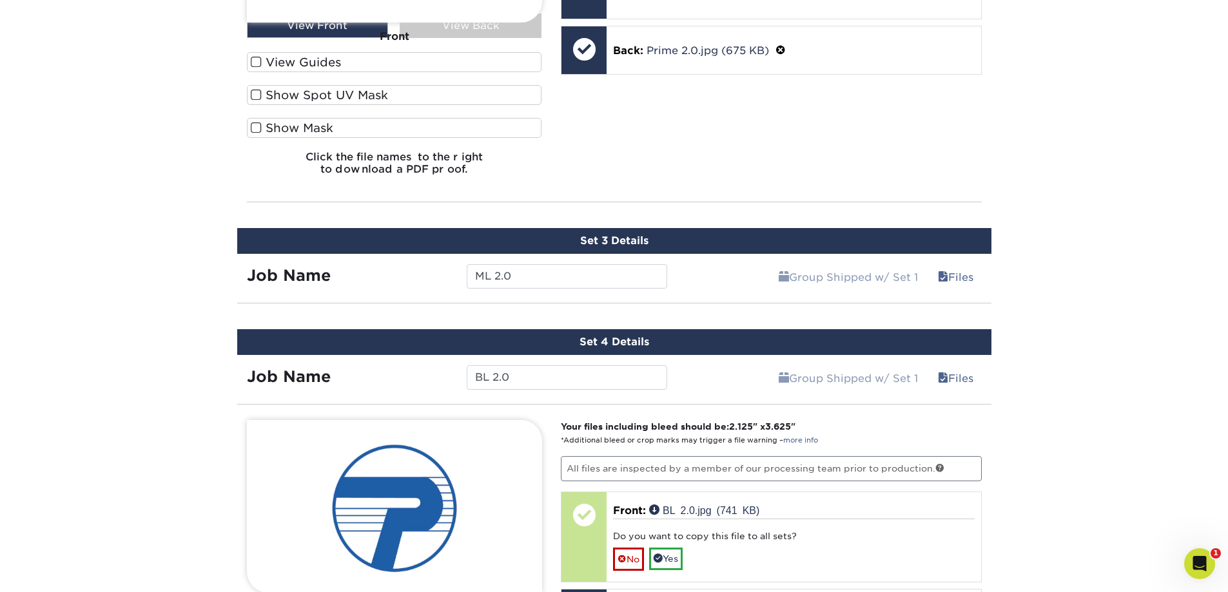
scroll to position [1566, 0]
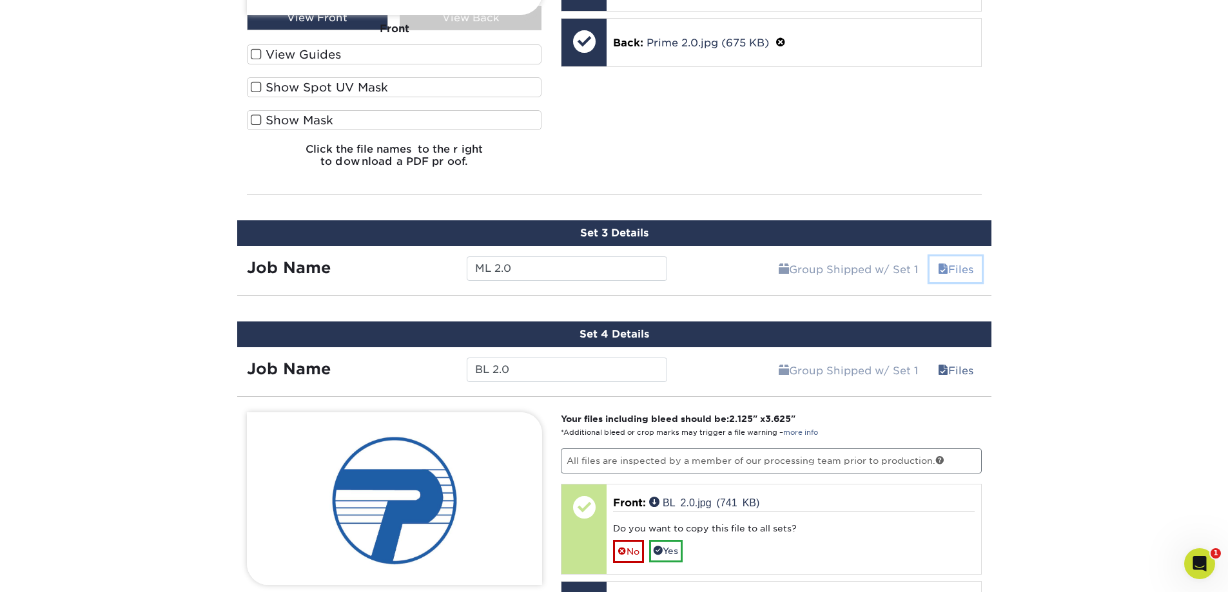
click at [960, 266] on link "Files" at bounding box center [955, 270] width 52 height 26
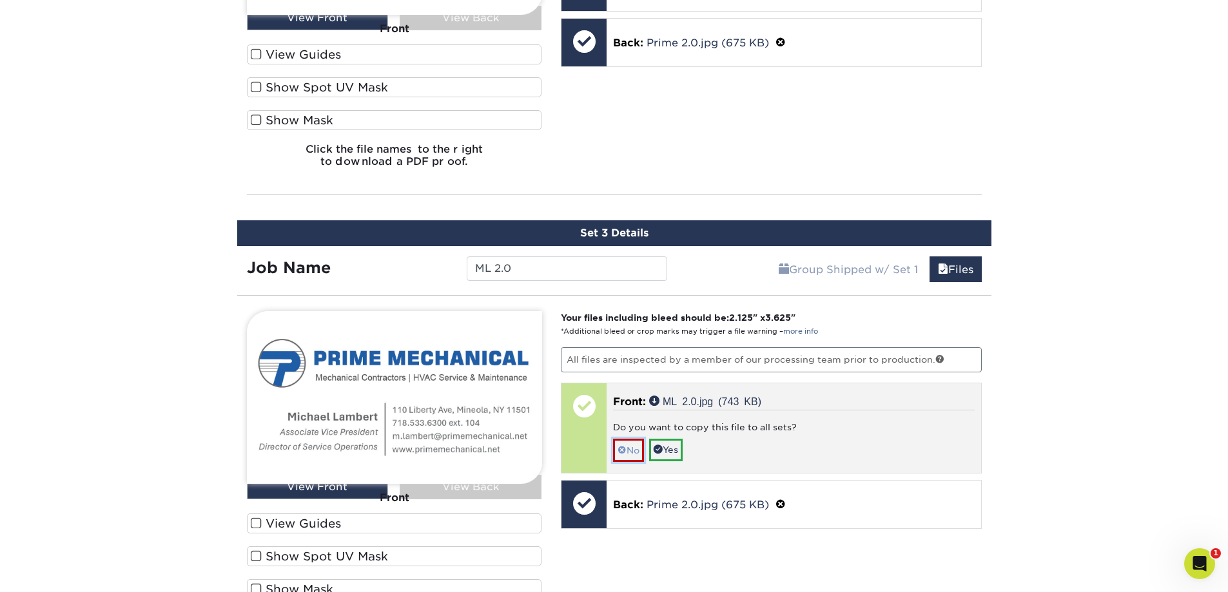
click at [625, 452] on span at bounding box center [621, 450] width 9 height 10
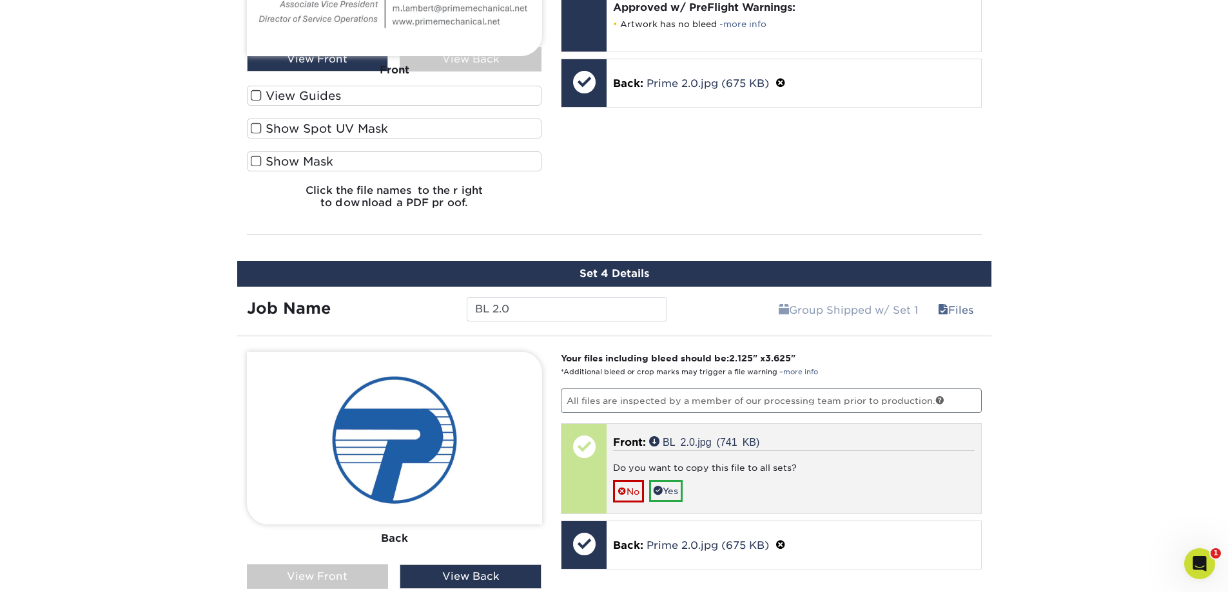
scroll to position [2017, 0]
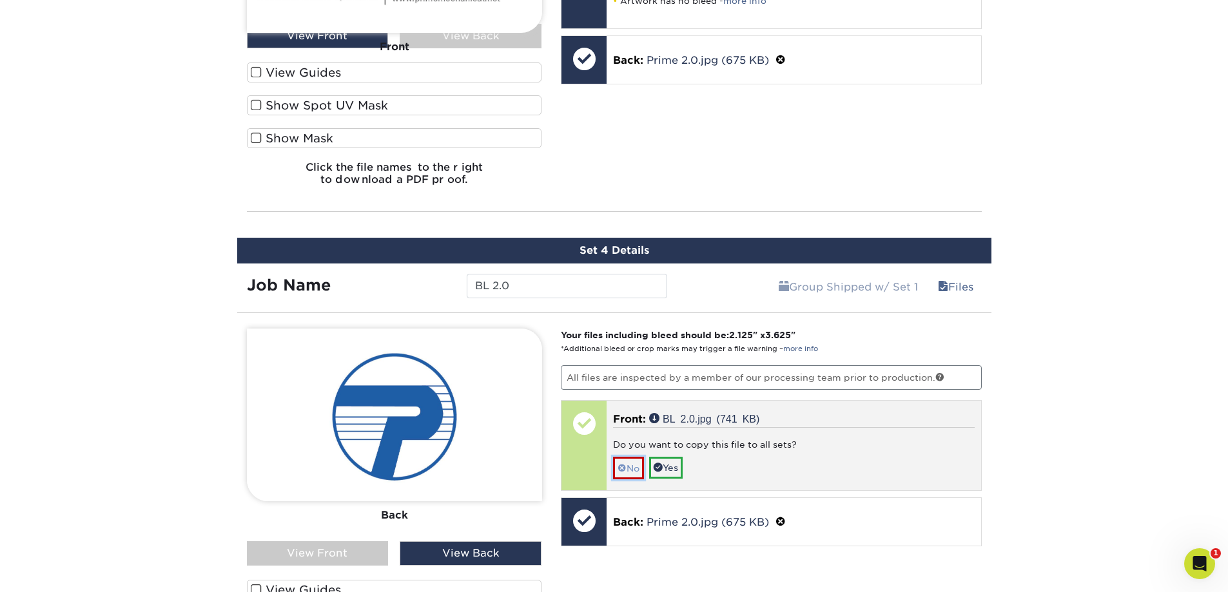
click at [638, 476] on link "No" at bounding box center [628, 468] width 31 height 23
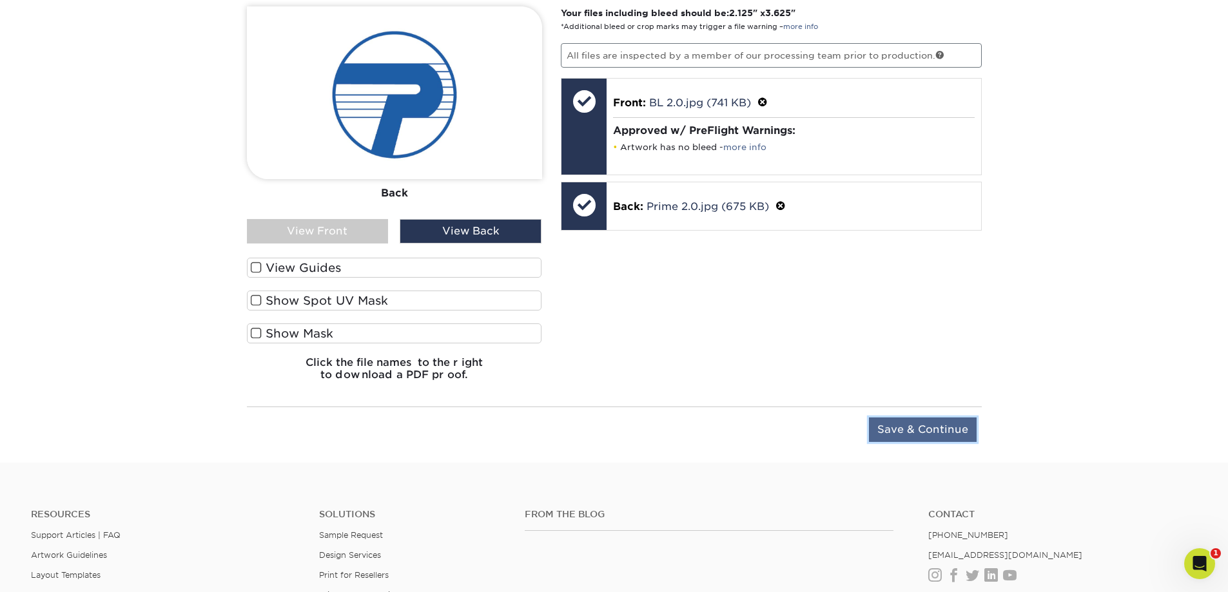
click at [922, 431] on input "Save & Continue" at bounding box center [923, 430] width 108 height 24
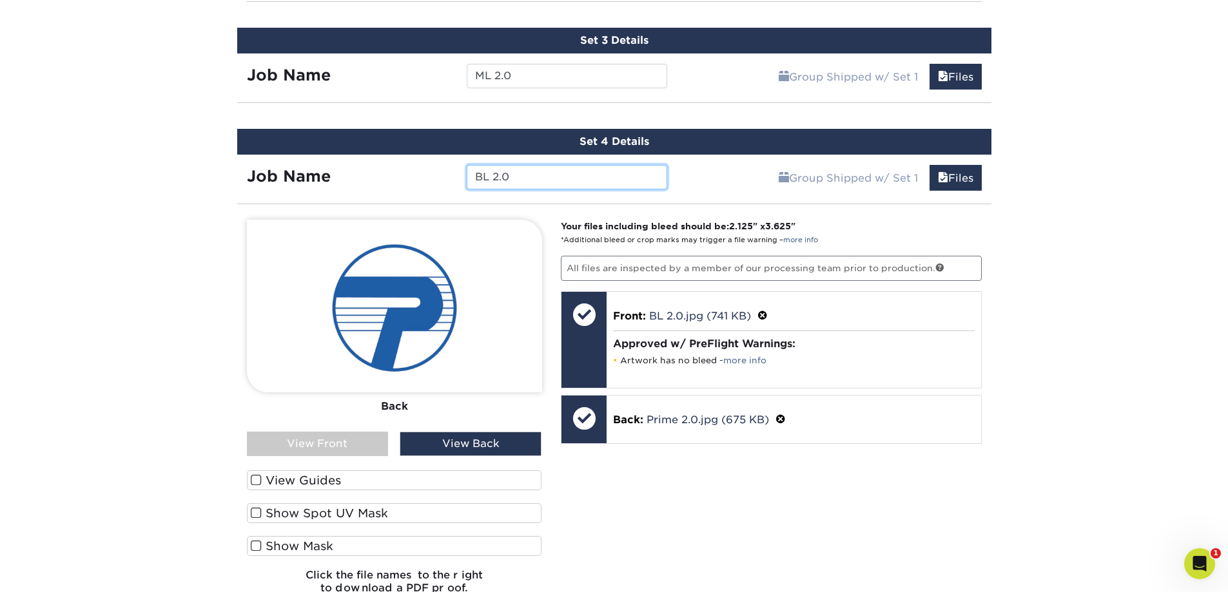
scroll to position [1771, 0]
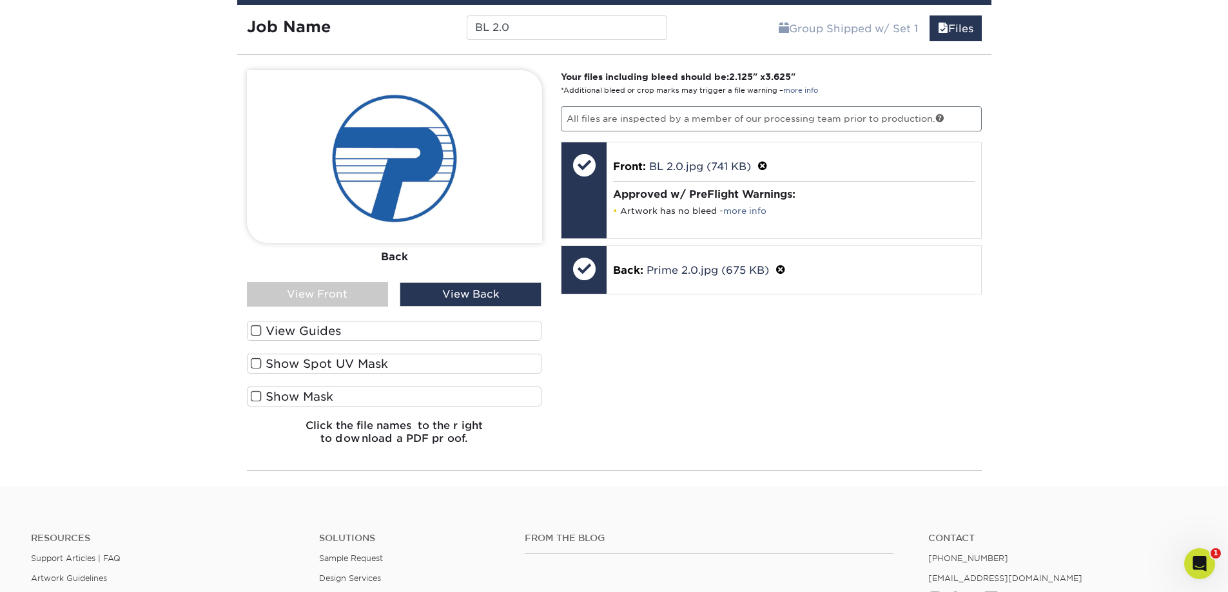
scroll to position [1785, 0]
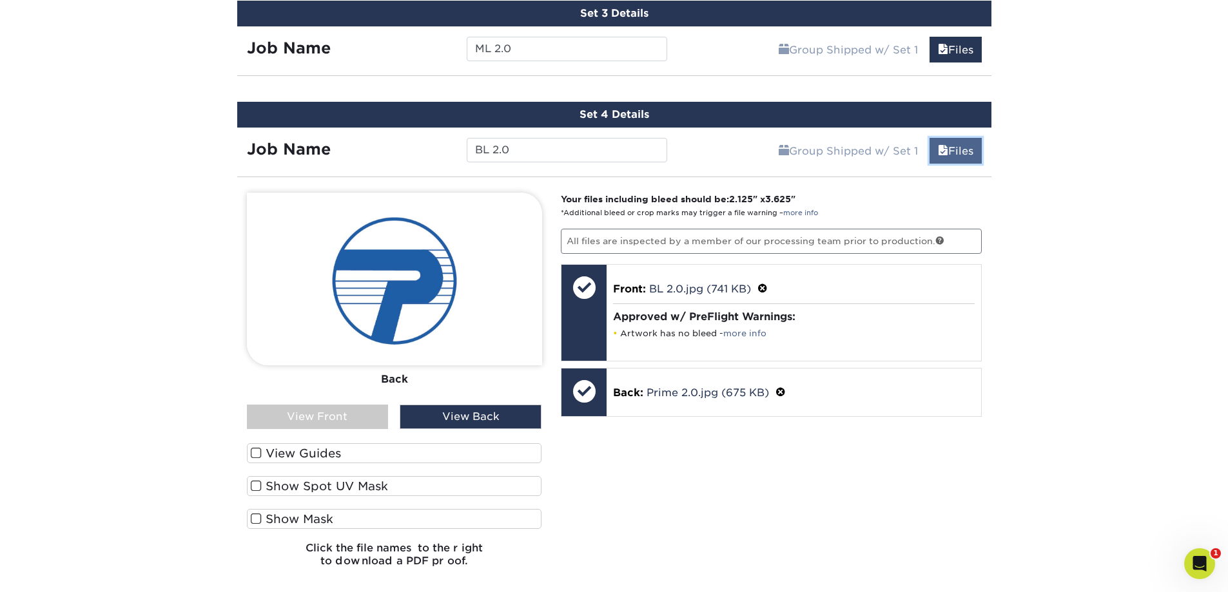
click at [960, 150] on link "Files" at bounding box center [955, 151] width 52 height 26
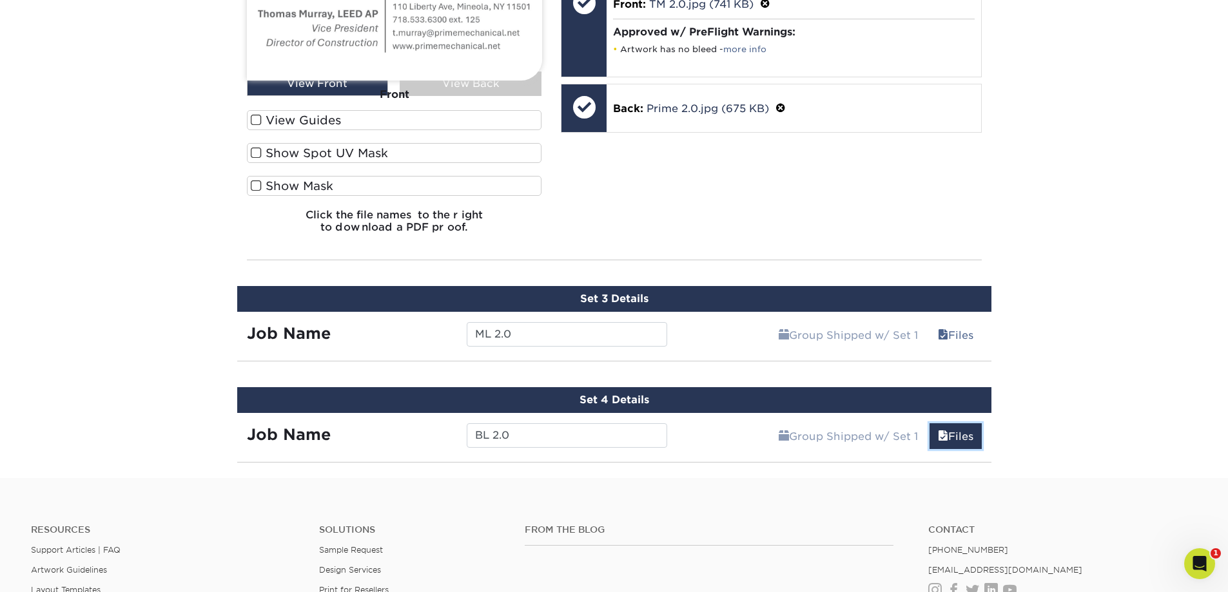
scroll to position [1312, 0]
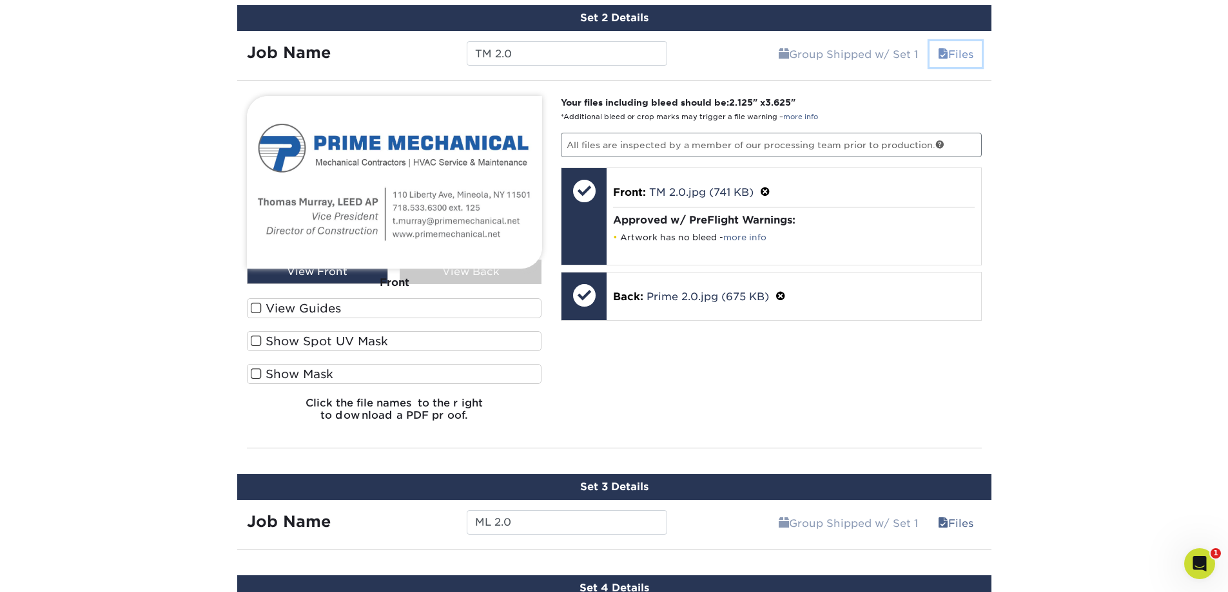
click at [973, 44] on link "Files" at bounding box center [955, 54] width 52 height 26
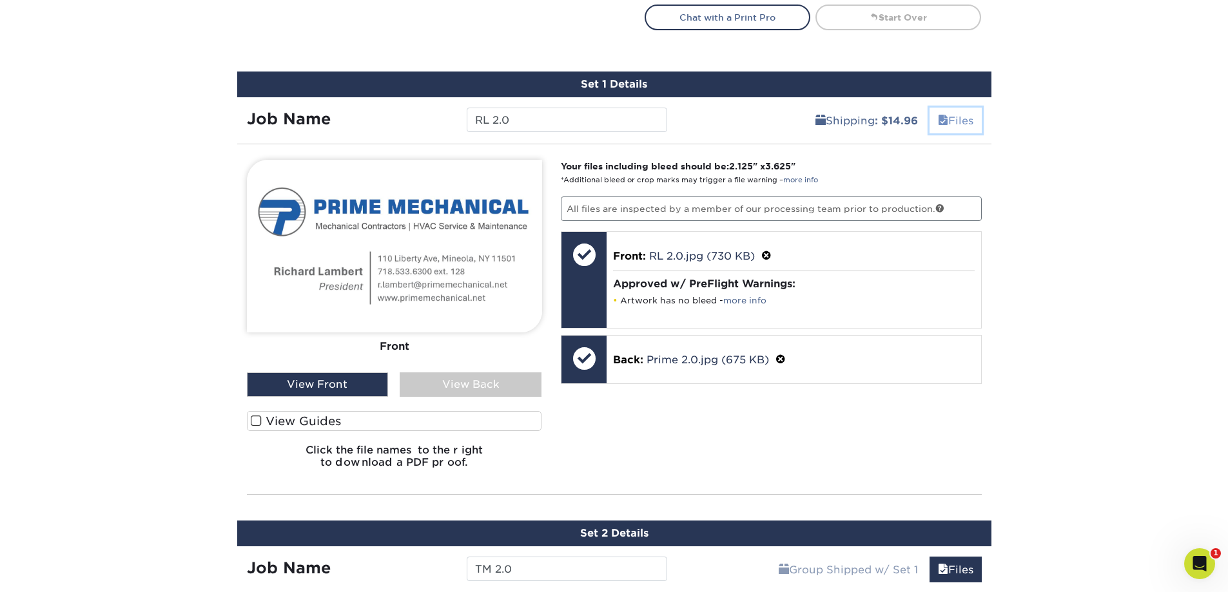
click at [951, 119] on link "Files" at bounding box center [955, 121] width 52 height 26
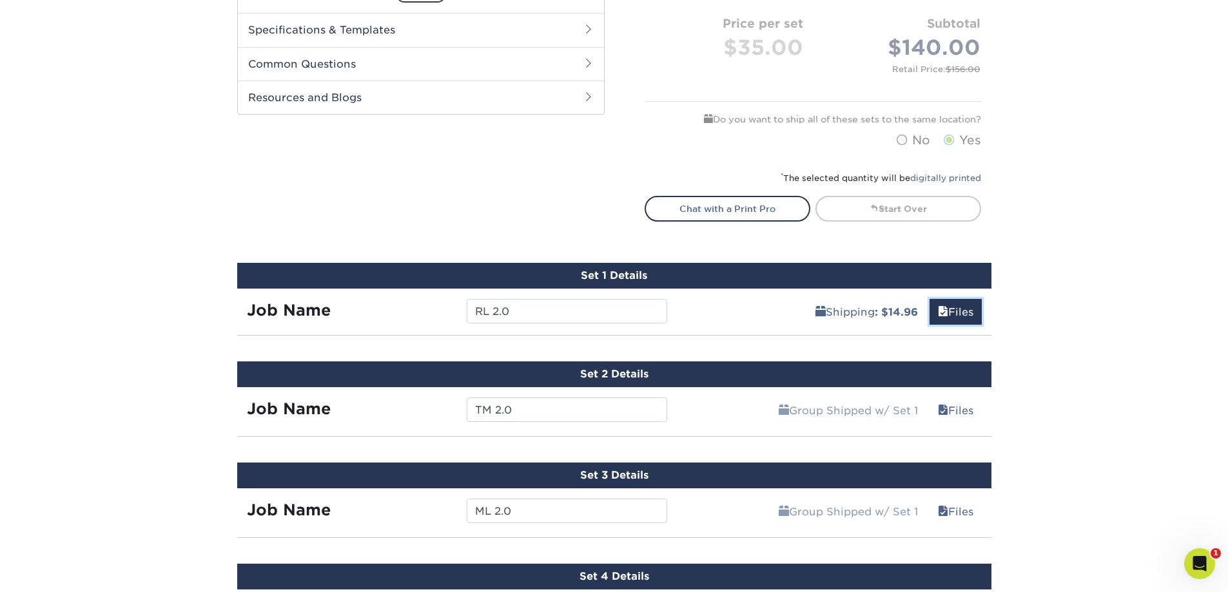
scroll to position [409, 0]
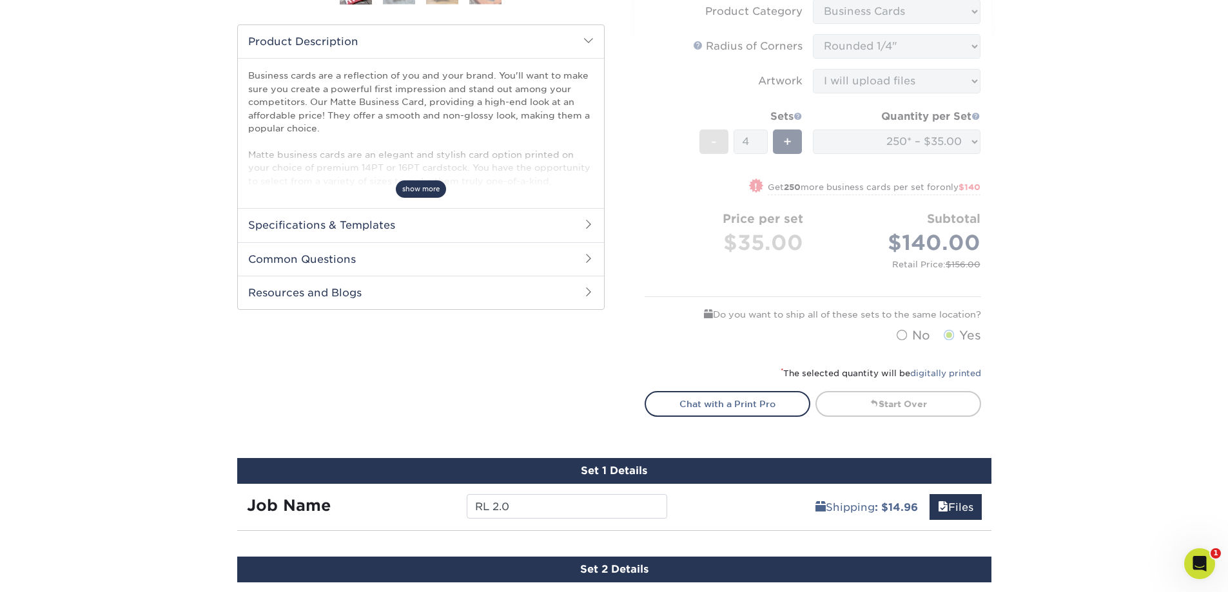
click at [428, 189] on span "show more" at bounding box center [421, 188] width 50 height 17
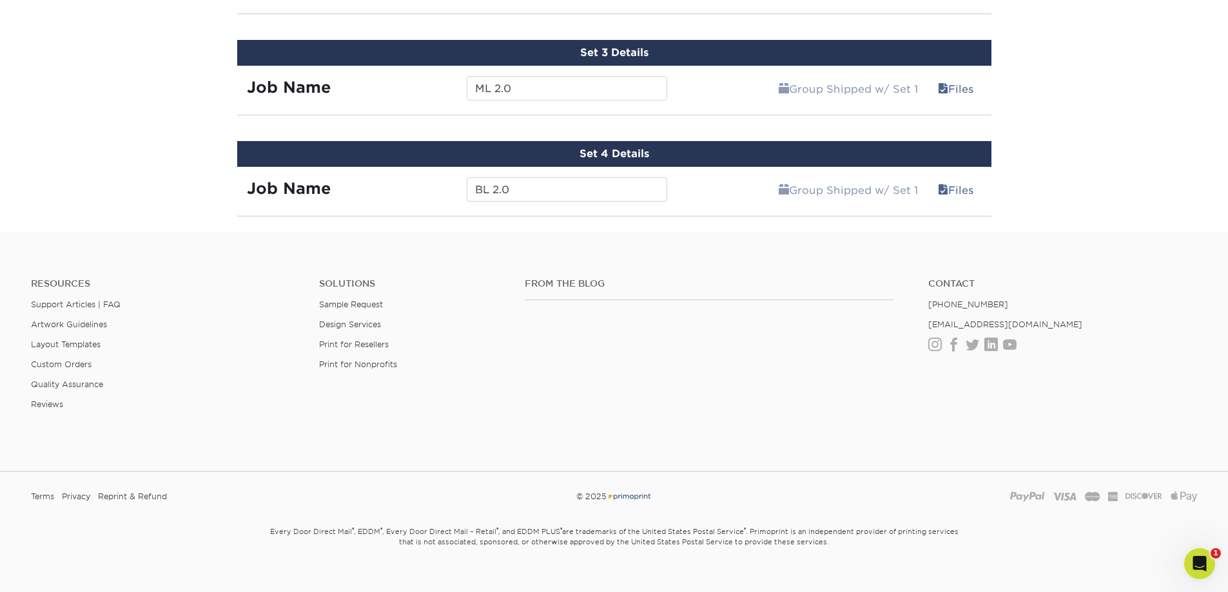
scroll to position [1049, 0]
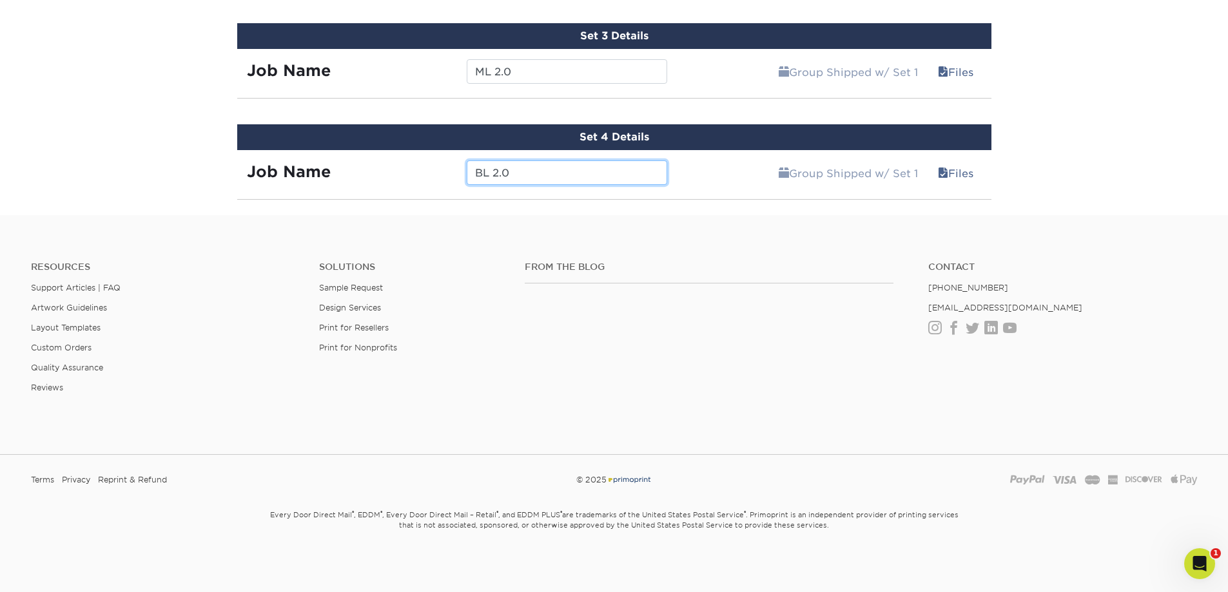
click at [584, 177] on input "BL 2.0" at bounding box center [567, 172] width 200 height 24
click at [864, 170] on link "Group Shipped w/ Set 1" at bounding box center [848, 173] width 156 height 26
click at [963, 171] on link "Files" at bounding box center [955, 173] width 52 height 26
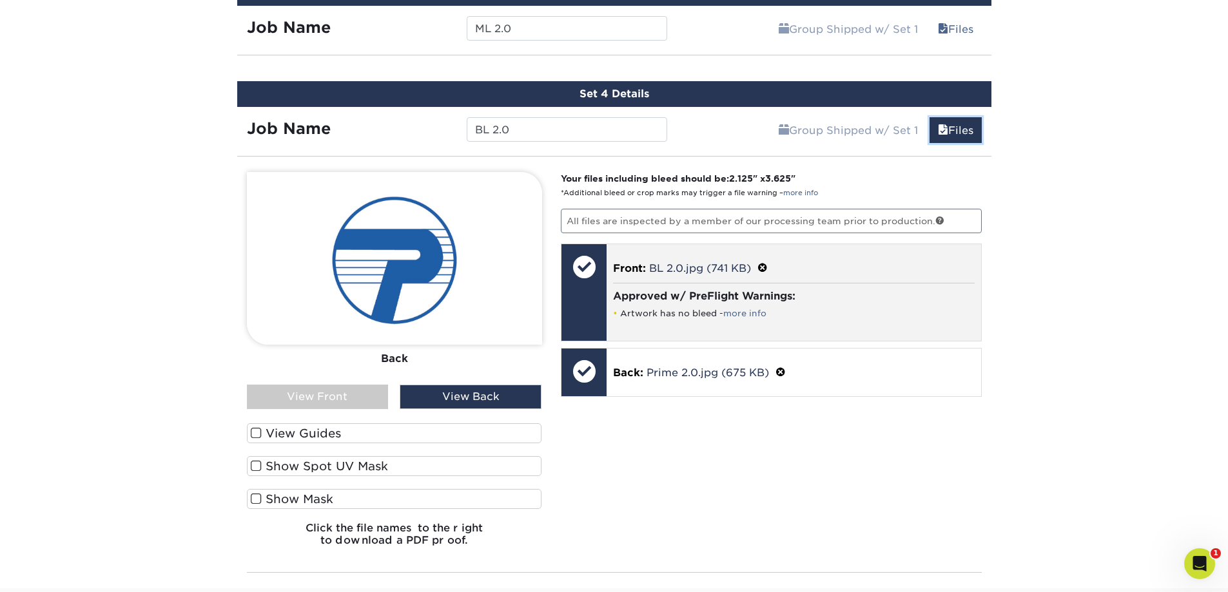
scroll to position [1114, 0]
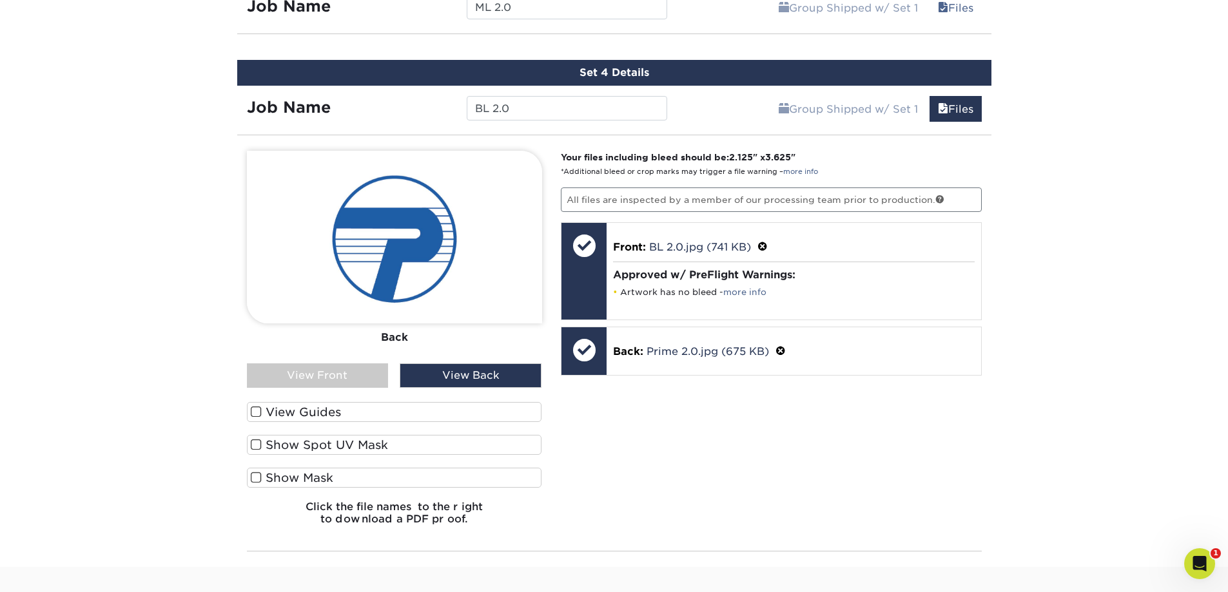
drag, startPoint x: 331, startPoint y: 381, endPoint x: 327, endPoint y: 386, distance: 6.9
click at [329, 383] on div "View Front" at bounding box center [318, 376] width 142 height 24
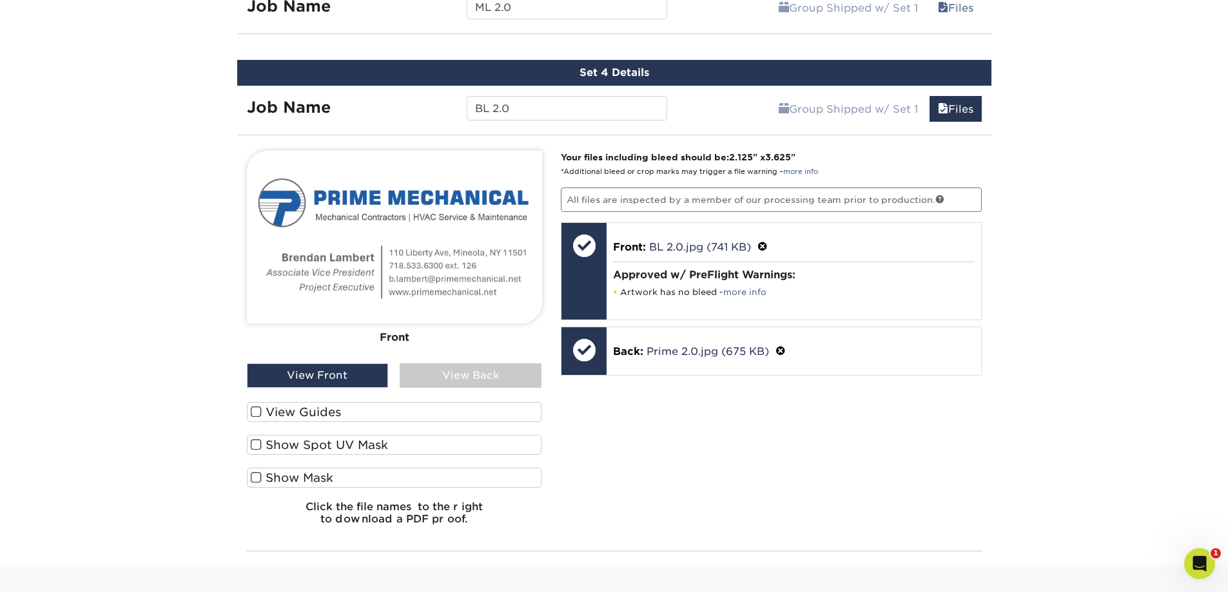
click at [713, 204] on p "All files are inspected by a member of our processing team prior to production." at bounding box center [771, 200] width 421 height 24
click at [935, 200] on link at bounding box center [939, 199] width 9 height 9
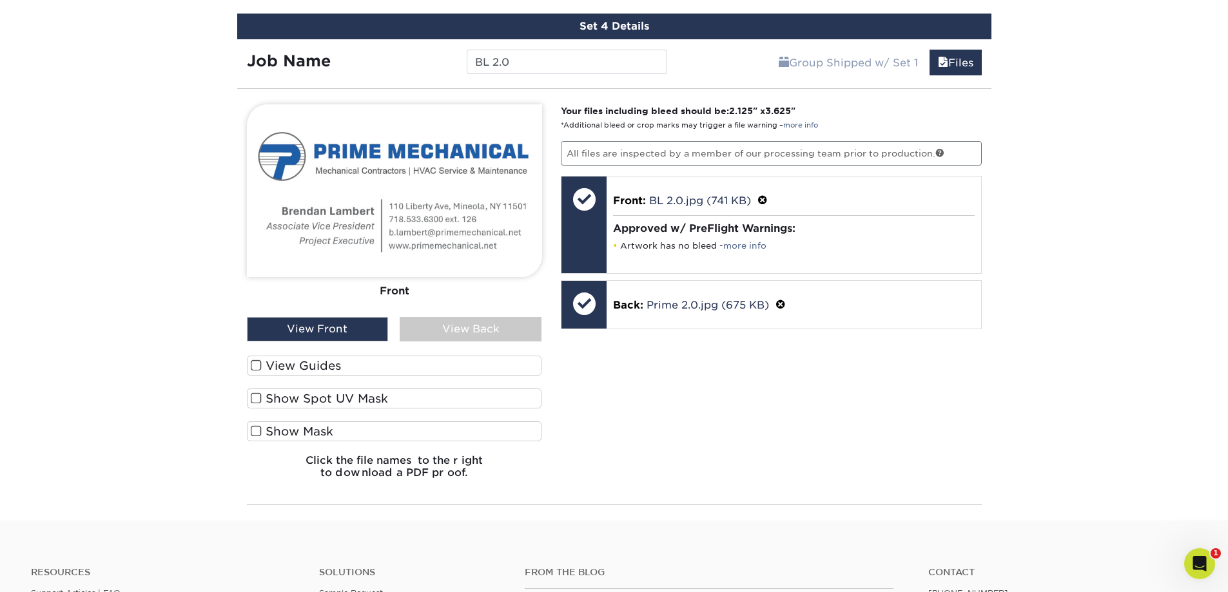
scroll to position [1080, 0]
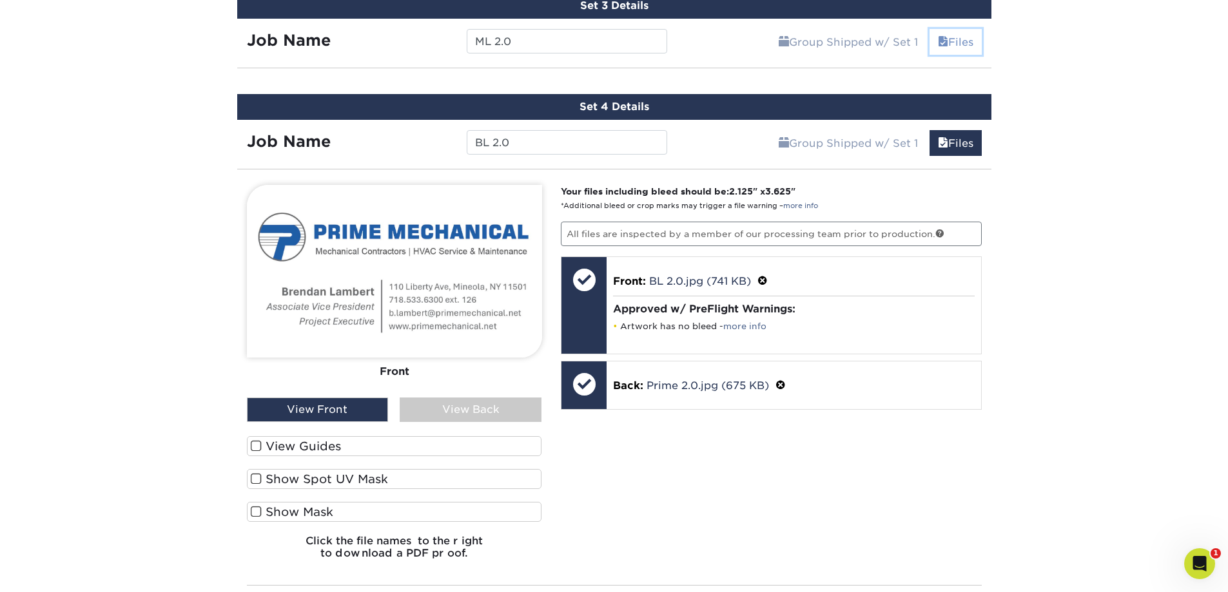
click at [947, 39] on link "Files" at bounding box center [955, 42] width 52 height 26
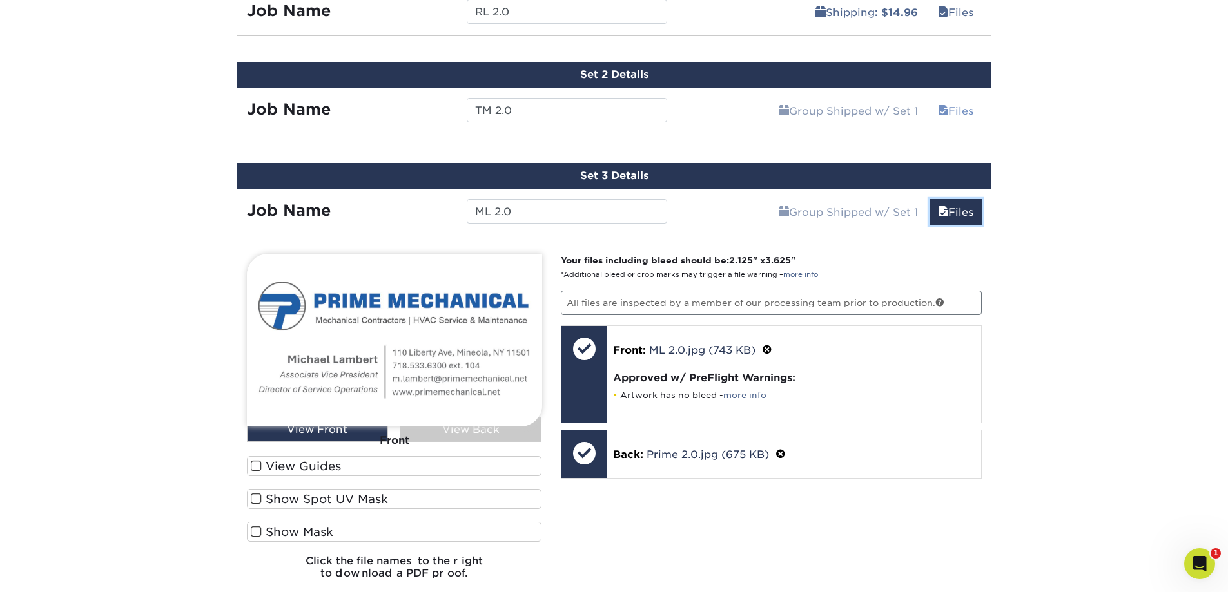
scroll to position [886, 0]
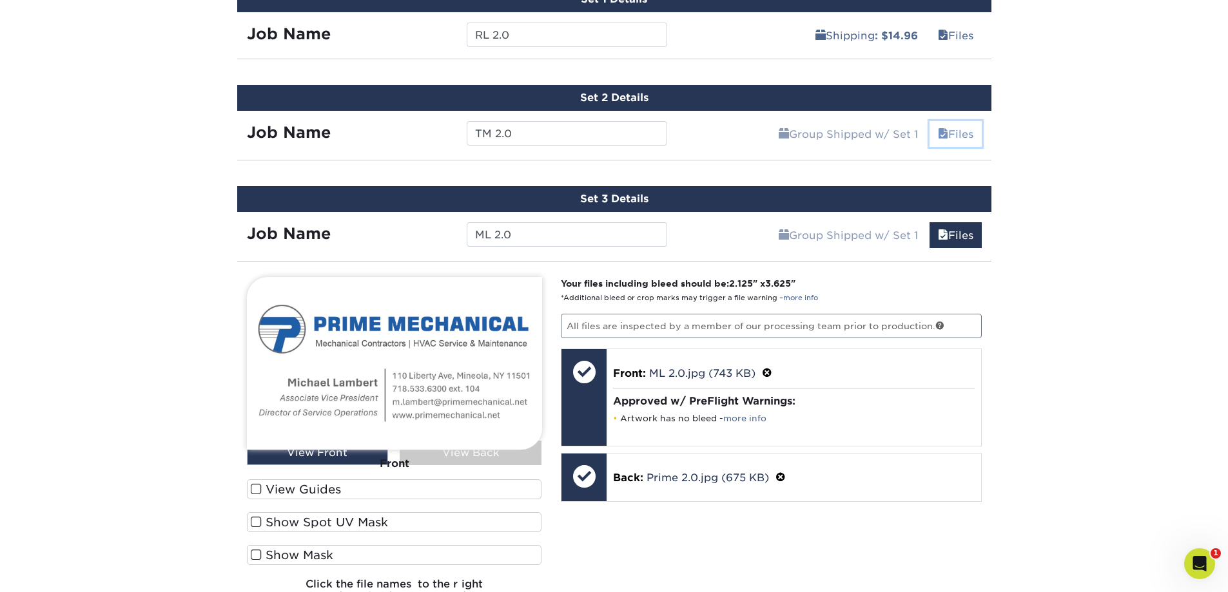
click at [959, 129] on link "Files" at bounding box center [955, 134] width 52 height 26
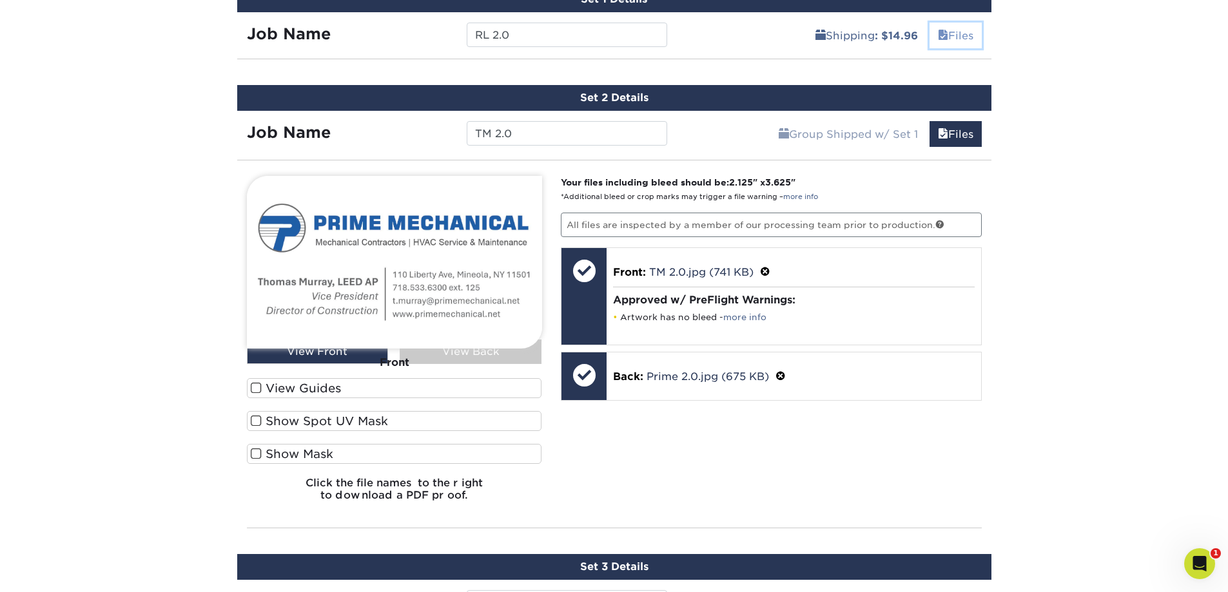
click at [962, 41] on link "Files" at bounding box center [955, 36] width 52 height 26
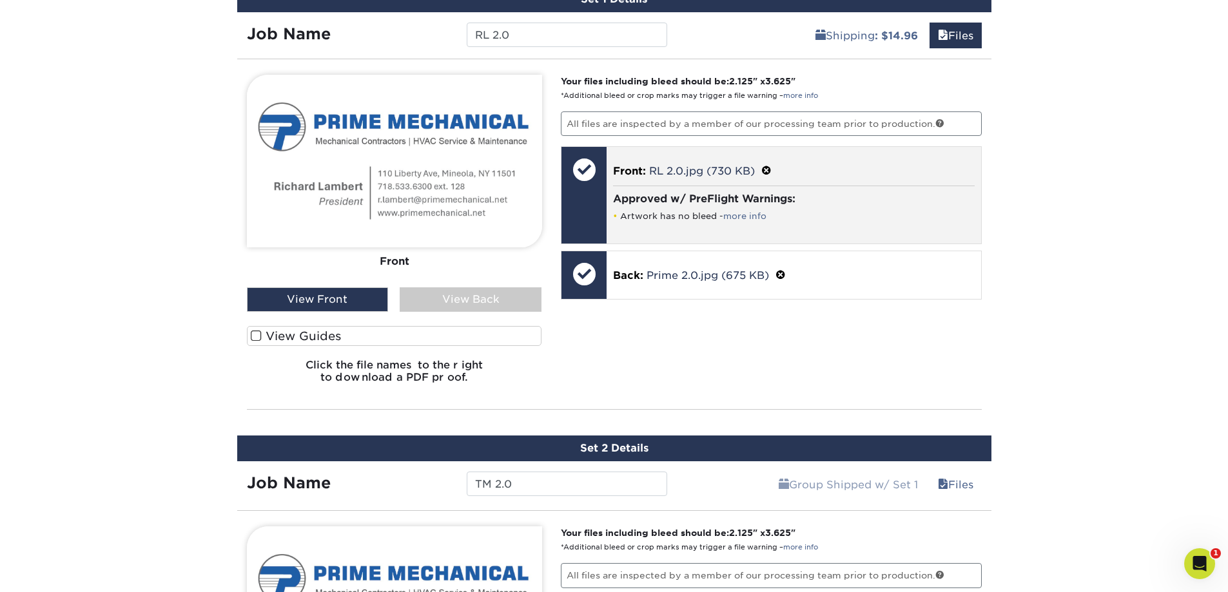
click at [909, 157] on div "Front: RL 2.0.jpg (730 KB) Approved w/ PreFlight Warnings: Artwork has no bleed…" at bounding box center [794, 195] width 374 height 96
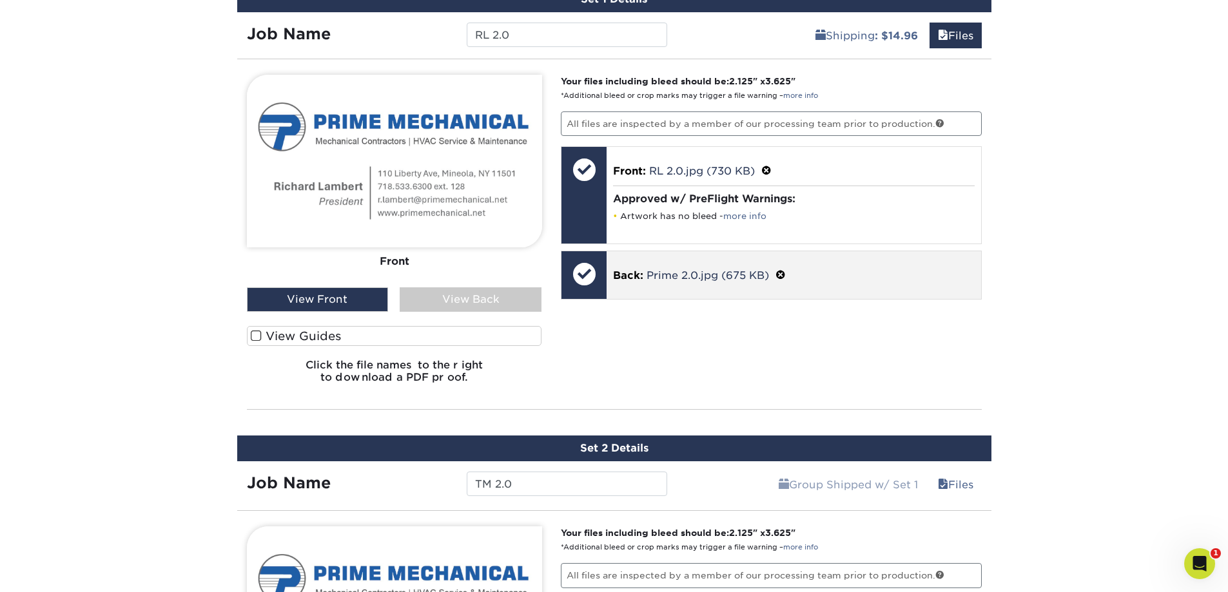
drag, startPoint x: 864, startPoint y: 269, endPoint x: 886, endPoint y: 264, distance: 21.9
click at [868, 269] on p "Back: Prime 2.0.jpg (675 KB)" at bounding box center [794, 275] width 362 height 17
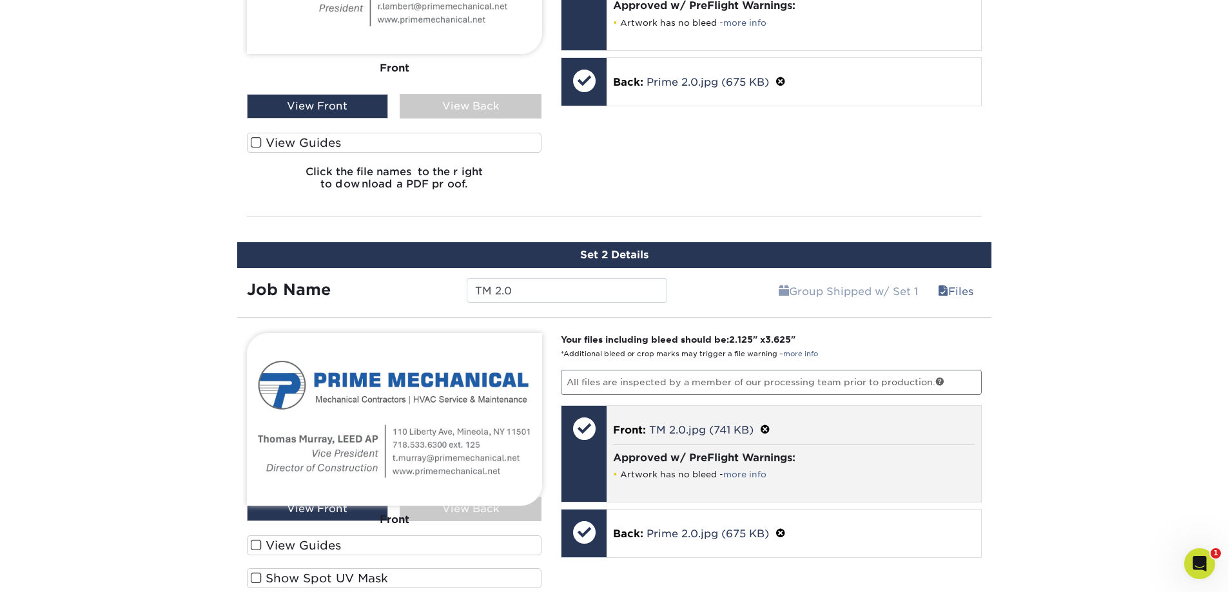
click at [923, 442] on div "Front: TM 2.0.jpg (741 KB) Approved w/ PreFlight Warnings: Artwork has no bleed…" at bounding box center [794, 454] width 374 height 96
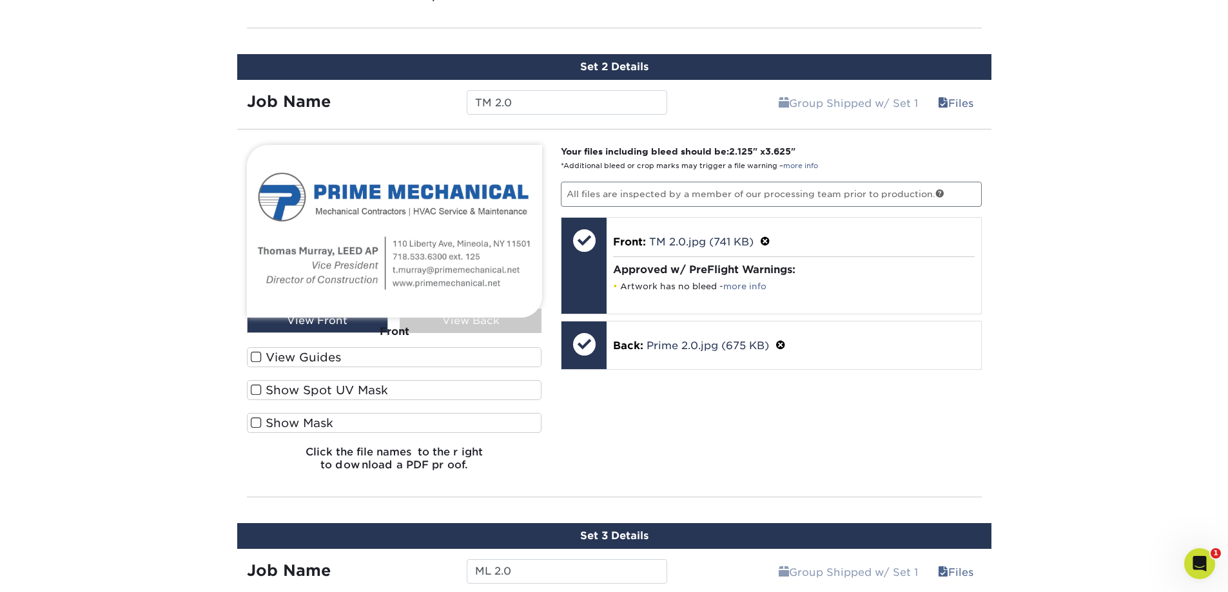
scroll to position [1466, 0]
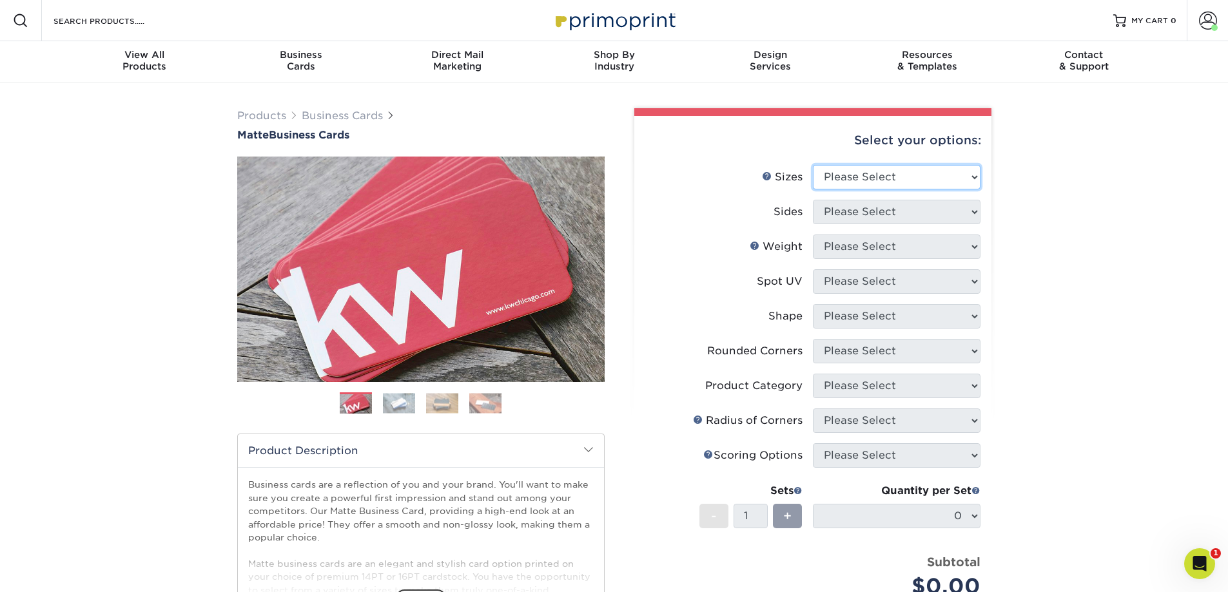
click at [889, 187] on select "Please Select 1.5" x 3.5" - Mini 1.75" x 3.5" - Mini 2" x 2" - Square 2" x 3" -…" at bounding box center [897, 177] width 168 height 24
select select "2.00x3.50"
click at [813, 165] on select "Please Select 1.5" x 3.5" - Mini 1.75" x 3.5" - Mini 2" x 2" - Square 2" x 3" -…" at bounding box center [897, 177] width 168 height 24
click at [879, 208] on select "Please Select Print Both Sides Print Front Only" at bounding box center [897, 212] width 168 height 24
select select "13abbda7-1d64-4f25-8bb2-c179b224825d"
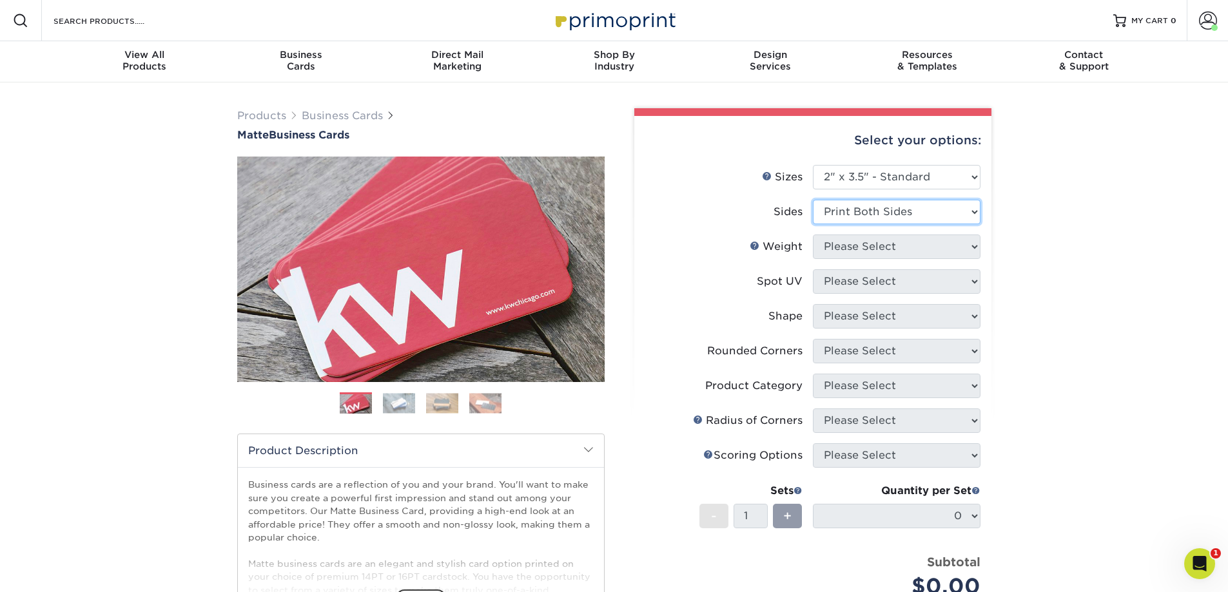
click at [813, 200] on select "Please Select Print Both Sides Print Front Only" at bounding box center [897, 212] width 168 height 24
click at [871, 249] on select "Please Select 16PT 14PT" at bounding box center [897, 247] width 168 height 24
select select "16PT"
click at [813, 235] on select "Please Select 16PT 14PT" at bounding box center [897, 247] width 168 height 24
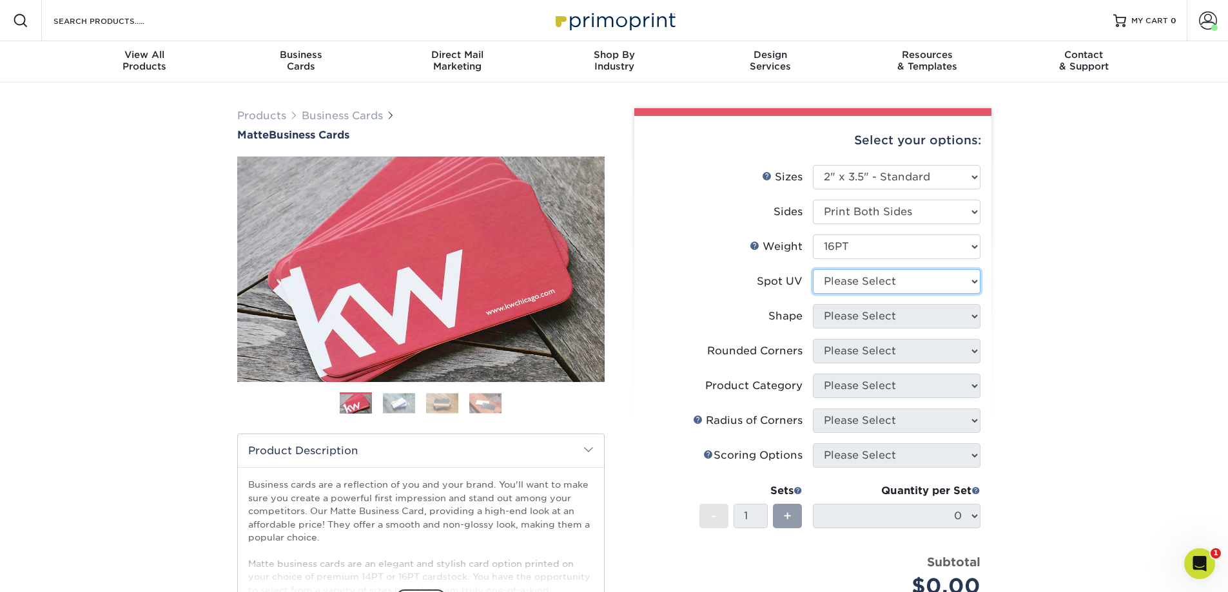
click at [859, 287] on select "Please Select No Spot UV Front and Back (Both Sides) Front Only Back Only" at bounding box center [897, 281] width 168 height 24
select select "3"
click at [813, 269] on select "Please Select No Spot UV Front and Back (Both Sides) Front Only Back Only" at bounding box center [897, 281] width 168 height 24
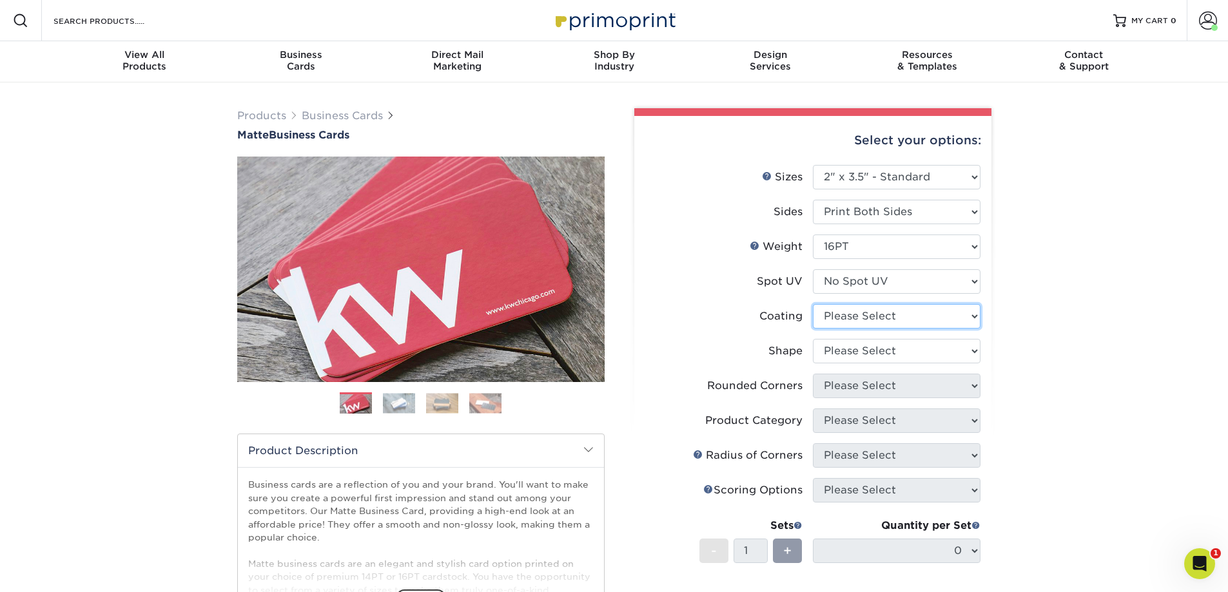
click at [855, 316] on select at bounding box center [897, 316] width 168 height 24
select select "121bb7b5-3b4d-429f-bd8d-bbf80e953313"
click at [813, 304] on select at bounding box center [897, 316] width 168 height 24
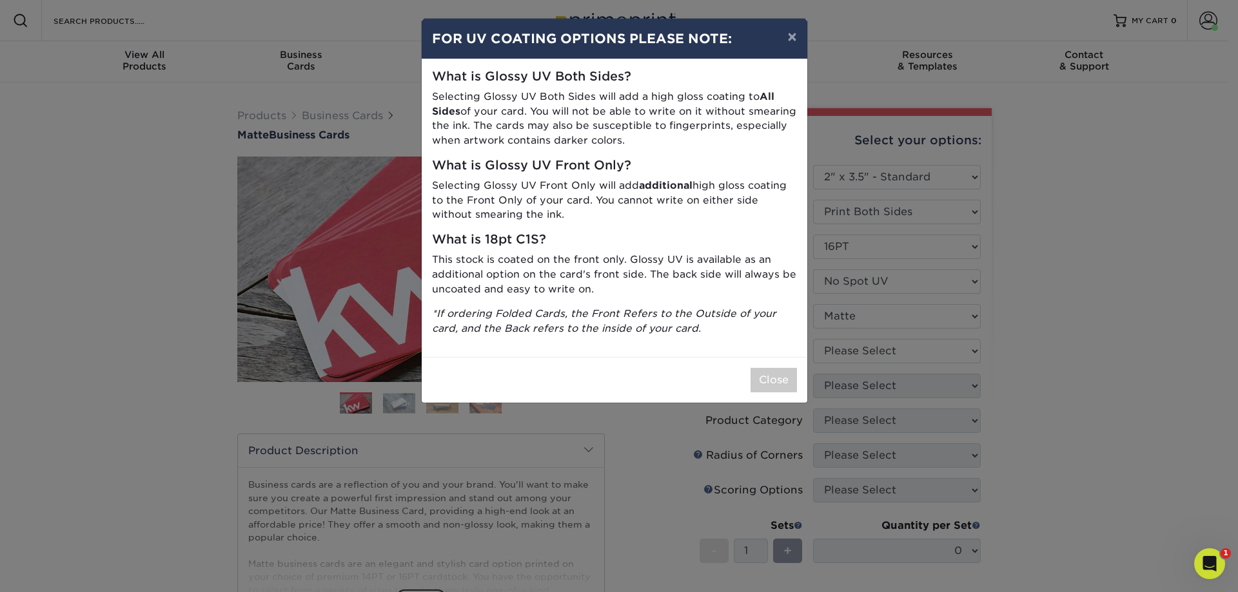
click at [839, 351] on div "× FOR UV COATING OPTIONS PLEASE NOTE: What is Glossy UV Both Sides? Selecting G…" at bounding box center [619, 296] width 1238 height 592
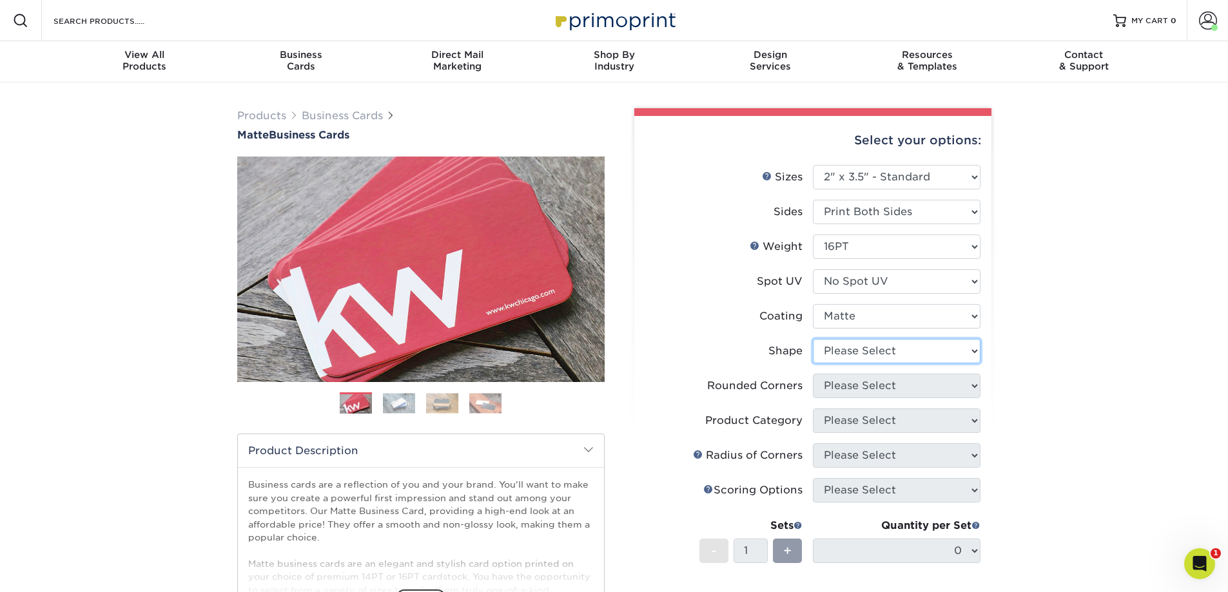
click at [837, 351] on select "Please Select Standard Oval" at bounding box center [897, 351] width 168 height 24
select select "standard"
click at [813, 339] on select "Please Select Standard Oval" at bounding box center [897, 351] width 168 height 24
drag, startPoint x: 841, startPoint y: 387, endPoint x: 811, endPoint y: 363, distance: 38.5
click at [753, 347] on label "Shape" at bounding box center [729, 351] width 168 height 24
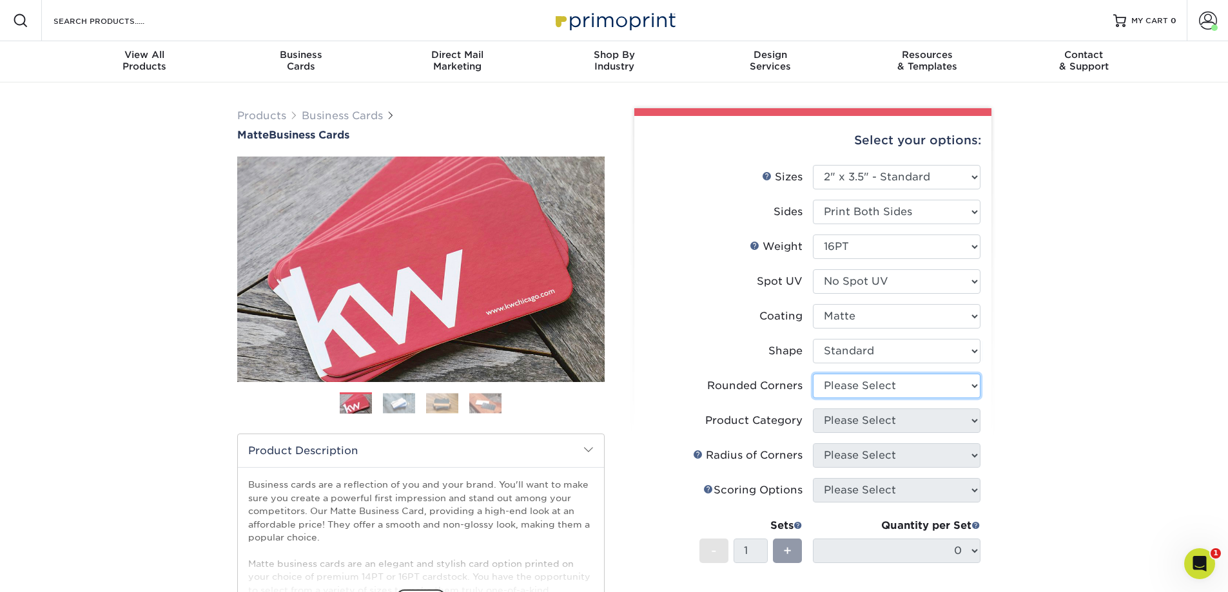
click at [829, 387] on select "Please Select Yes - Round 2 Corners Yes - Round 4 Corners No" at bounding box center [897, 386] width 168 height 24
select select "76a3b848-63b4-4449-aad1-d9e81d5a60f5"
click at [813, 374] on select "Please Select Yes - Round 2 Corners Yes - Round 4 Corners No" at bounding box center [897, 386] width 168 height 24
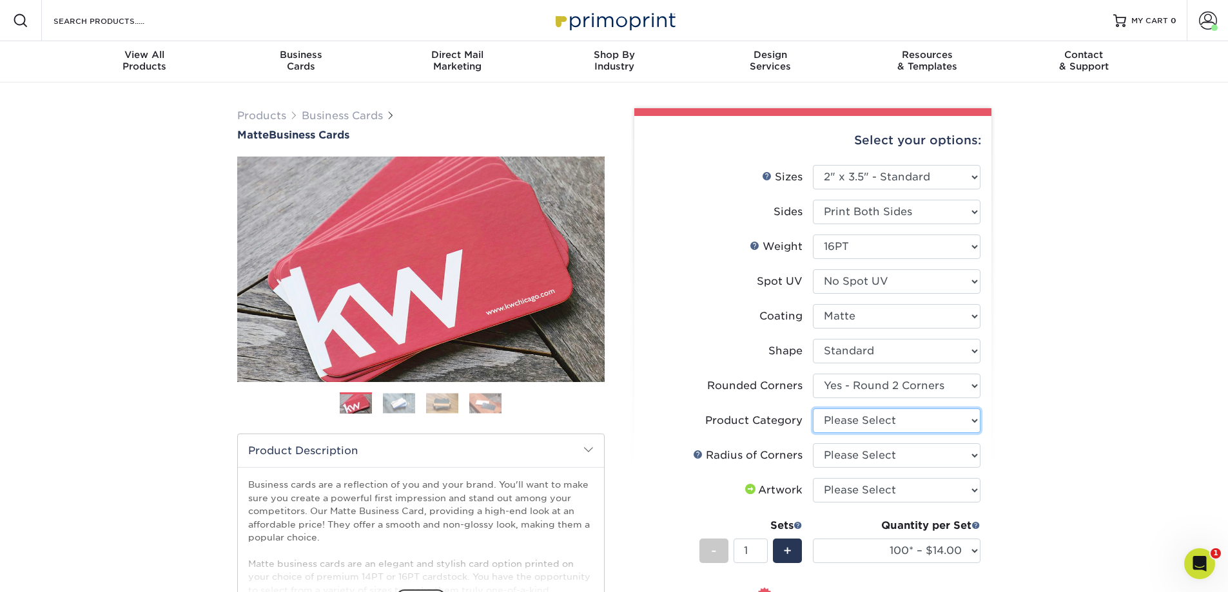
click at [909, 421] on select "Please Select Business Cards" at bounding box center [897, 421] width 168 height 24
select select "3b5148f1-0588-4f88-a218-97bcfdce65c1"
click at [813, 409] on select "Please Select Business Cards" at bounding box center [897, 421] width 168 height 24
click at [886, 455] on select "Please Select Rounded 1/8" Rounded 1/4"" at bounding box center [897, 455] width 168 height 24
select select "479fbfe7-6a0c-4895-8c9a-81739b7486c9"
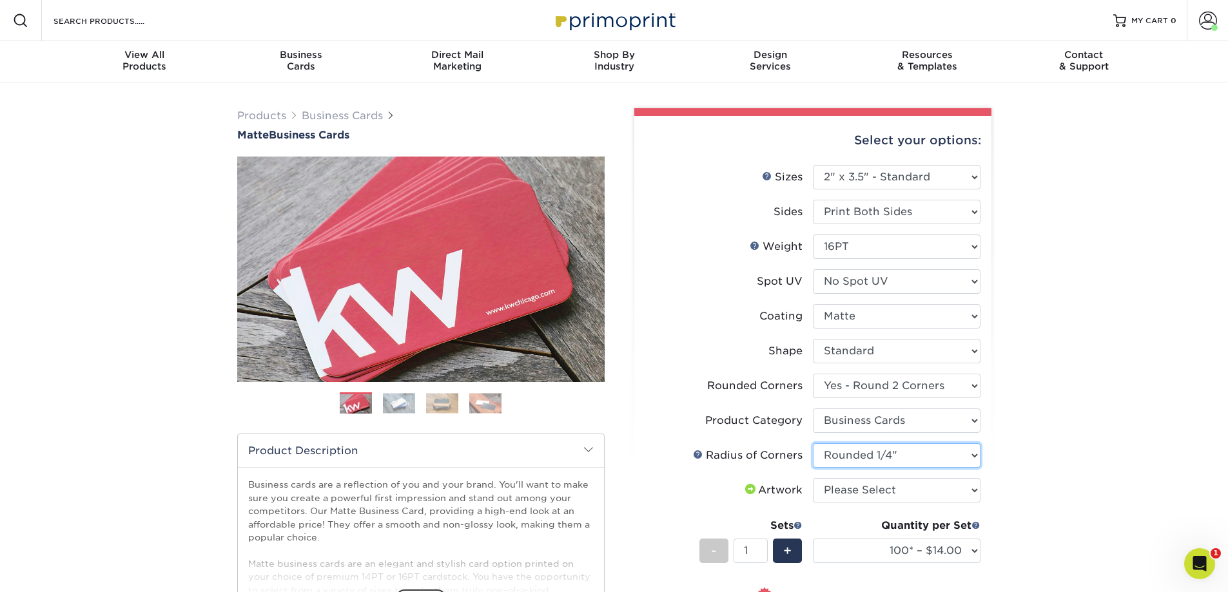
click at [813, 443] on select "Please Select Rounded 1/8" Rounded 1/4"" at bounding box center [897, 455] width 168 height 24
click at [871, 480] on select "Please Select I will upload files I need a design - $100" at bounding box center [897, 490] width 168 height 24
select select "upload"
click at [813, 478] on select "Please Select I will upload files I need a design - $100" at bounding box center [897, 490] width 168 height 24
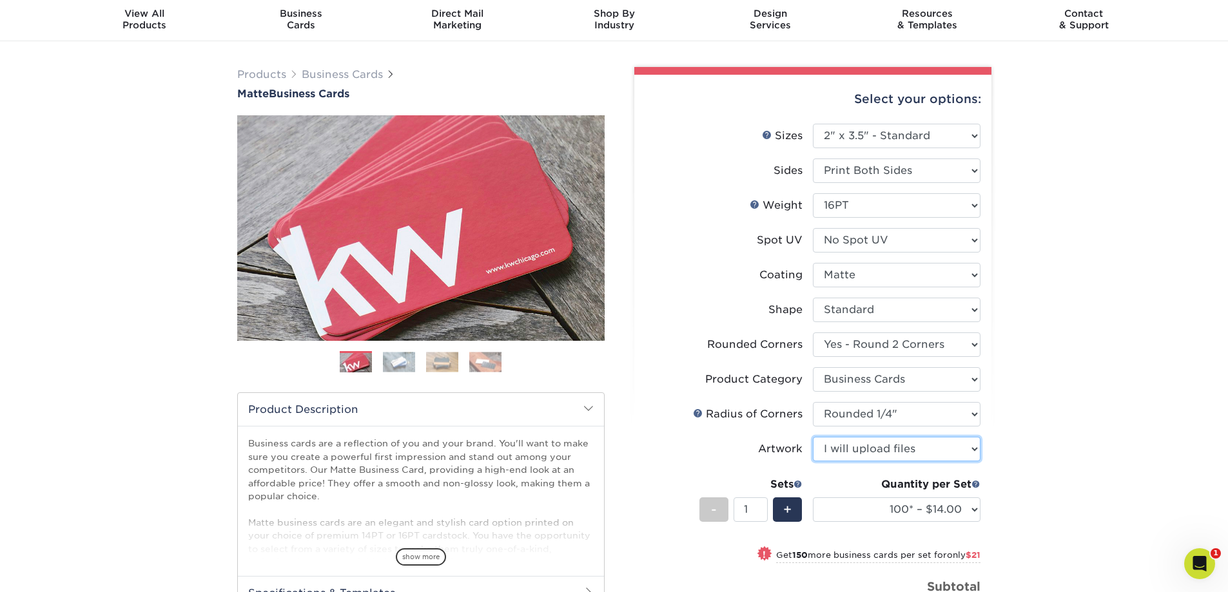
scroll to position [64, 0]
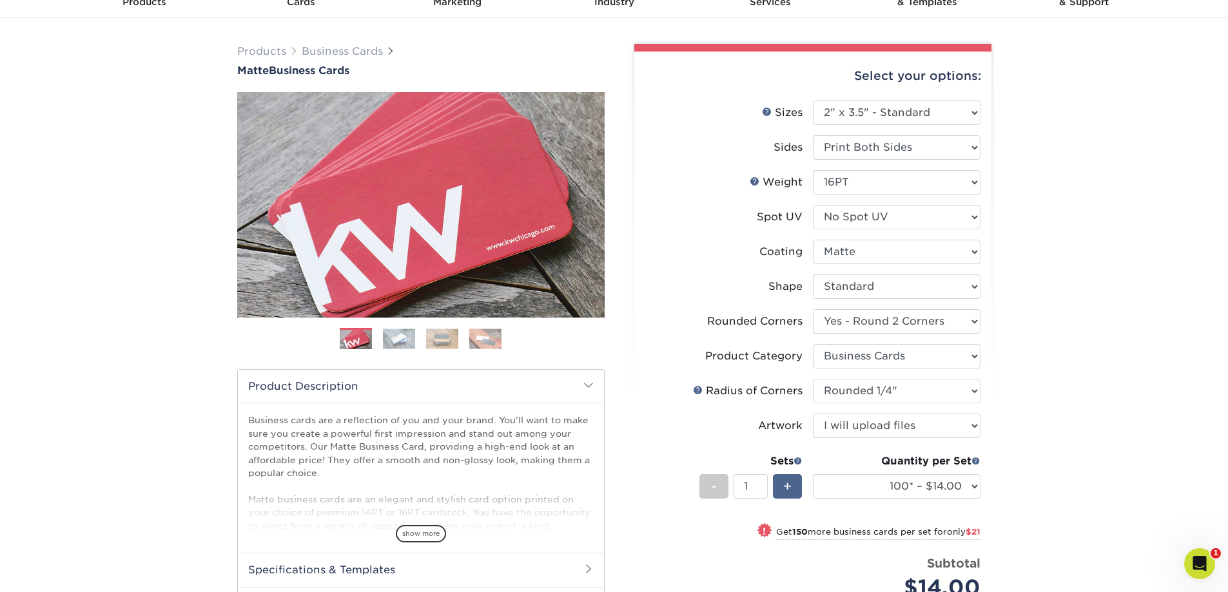
click at [781, 496] on div "+" at bounding box center [787, 486] width 29 height 24
type input "4"
click at [886, 480] on select "100* – $14.00 250* – $35.00 500 – $70.00 1000 – $86.00 2500 – $158.00 5000 – $2…" at bounding box center [897, 486] width 168 height 24
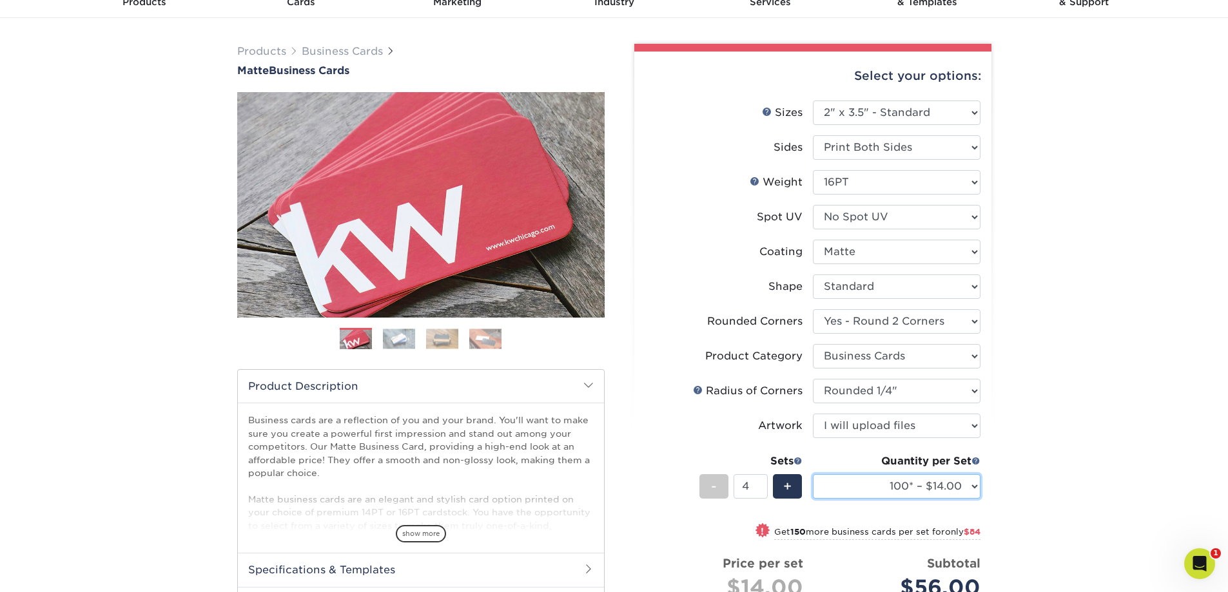
select select "250* – $35.00"
click at [813, 474] on select "100* – $14.00 250* – $35.00 500 – $70.00 1000 – $86.00 2500 – $158.00 5000 – $2…" at bounding box center [897, 486] width 168 height 24
drag, startPoint x: 1099, startPoint y: 391, endPoint x: 1080, endPoint y: 407, distance: 25.6
click at [1099, 391] on div "Products Business Cards Matte Business Cards Previous Next 100 $ 8" at bounding box center [614, 452] width 1228 height 868
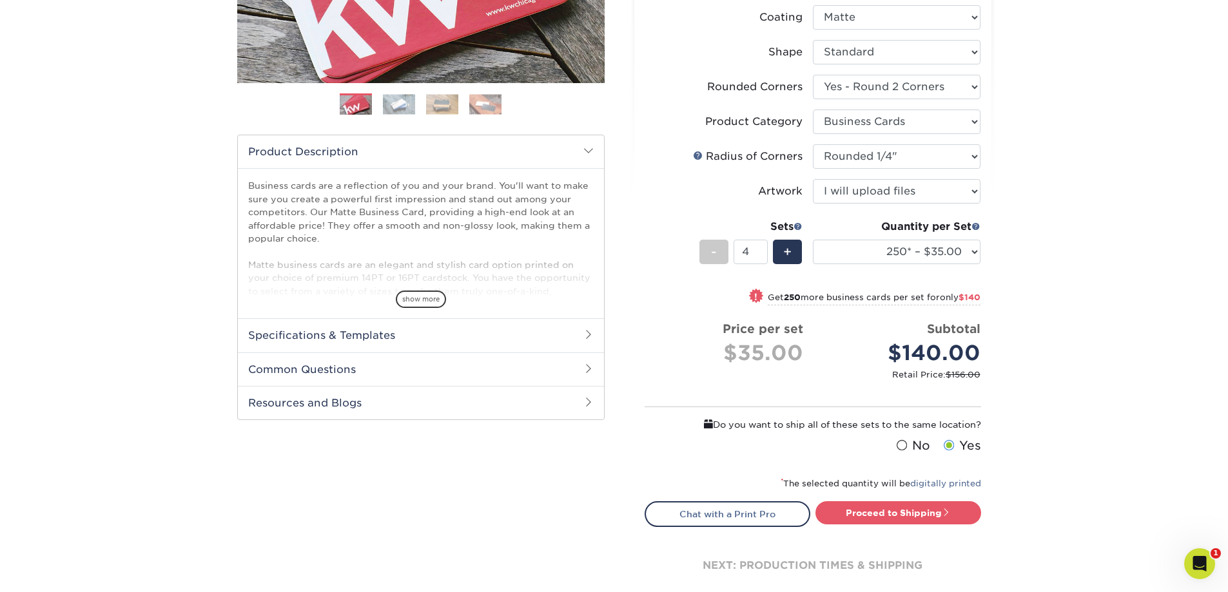
scroll to position [322, 0]
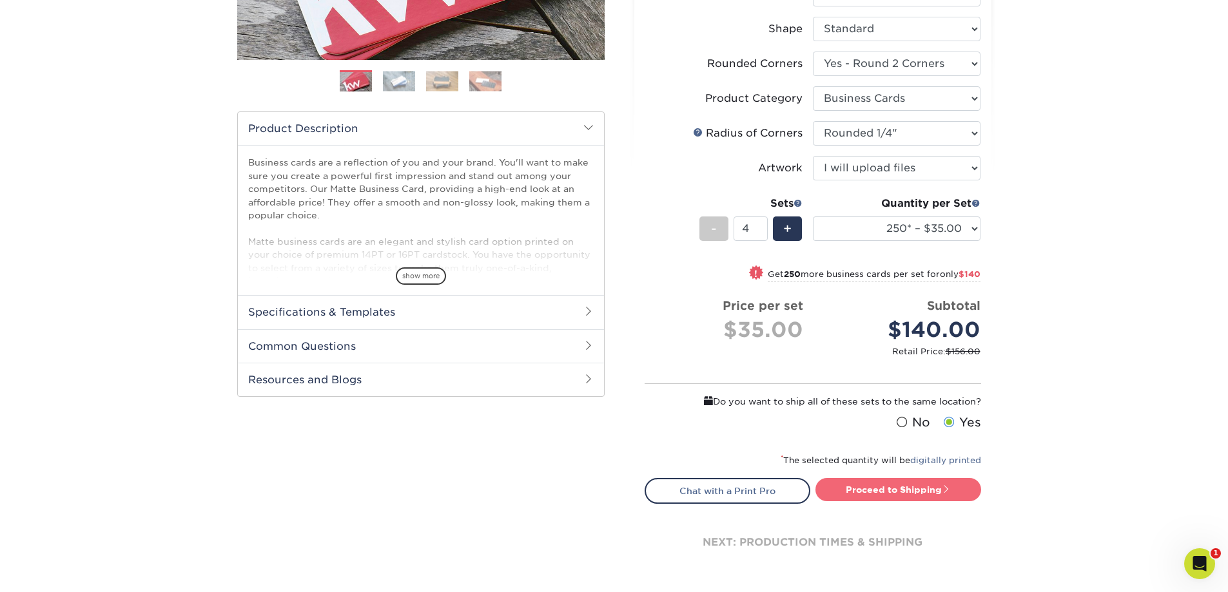
click at [880, 489] on link "Proceed to Shipping" at bounding box center [898, 489] width 166 height 23
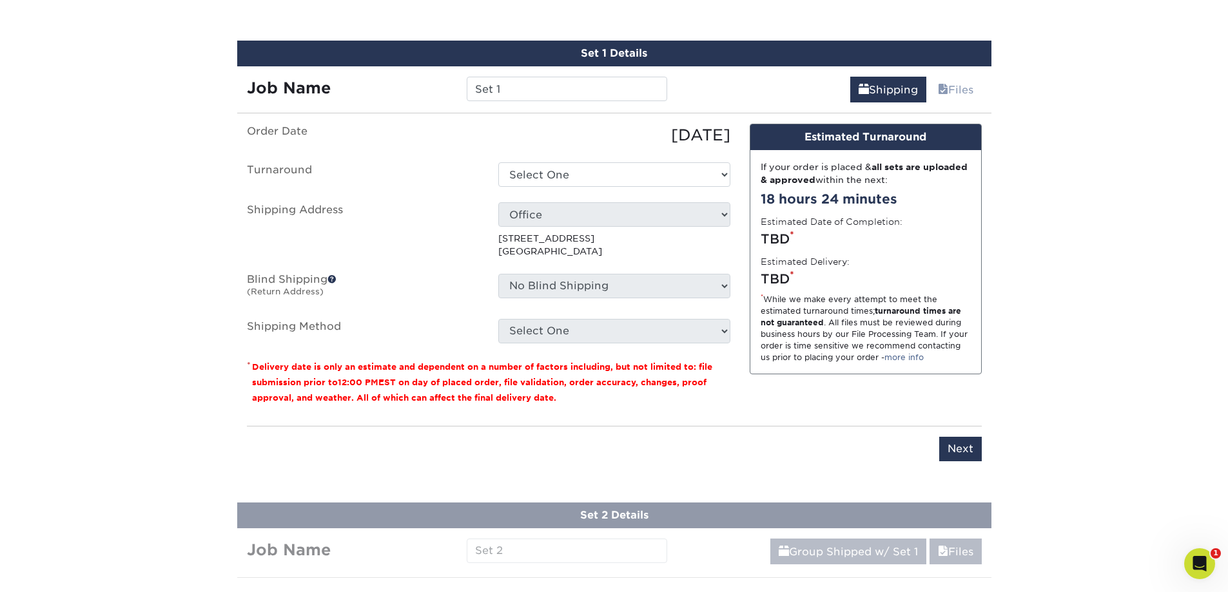
scroll to position [835, 0]
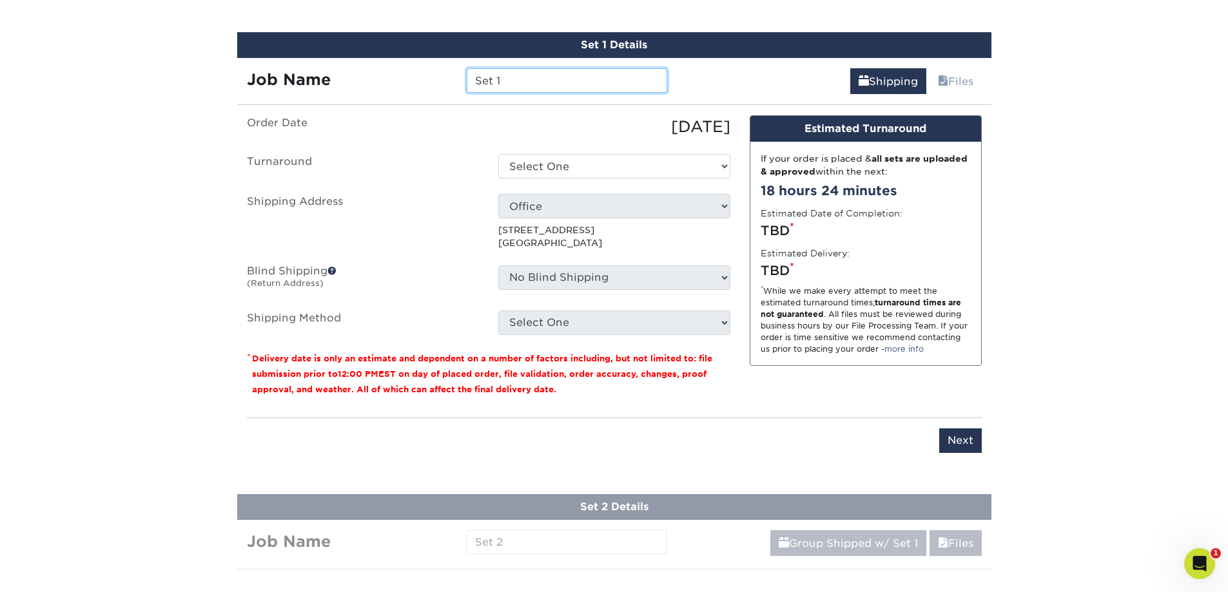
click at [525, 69] on input "Set 1" at bounding box center [567, 80] width 200 height 24
click at [351, 71] on div "Job Name Set 1" at bounding box center [457, 80] width 440 height 24
type input "RL 2.0"
click at [516, 164] on select "Select One 2-4 Business Days 2 Day Next Business Day" at bounding box center [614, 166] width 232 height 24
select select "4fbc2a82-edda-4a59-863f-72b731eb7375"
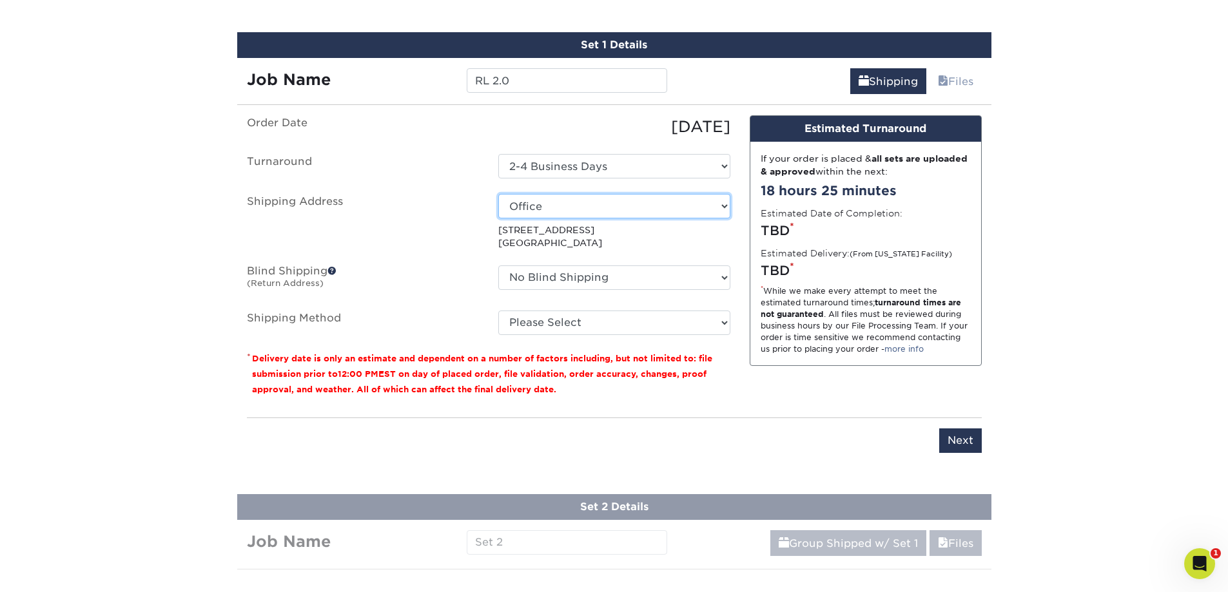
click at [692, 204] on select "Select One Apartment Bellisimo Botanicals DBD Tennessee DiPrimo HR Service Supe…" at bounding box center [614, 206] width 232 height 24
select select "286473"
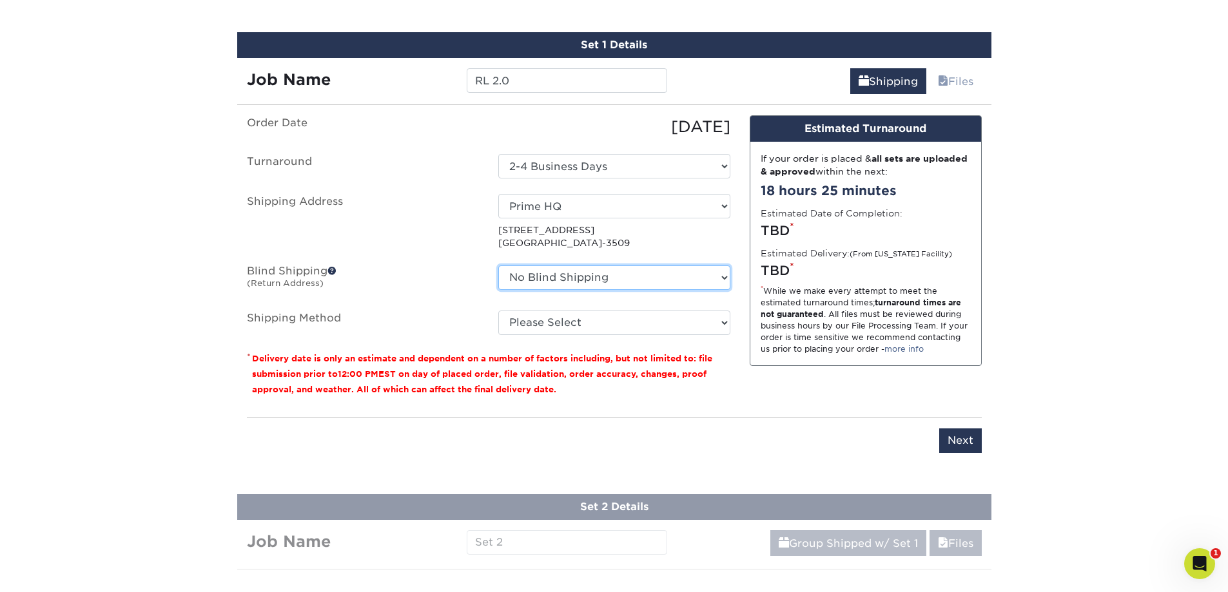
click at [659, 277] on select "No Blind Shipping Apartment Bellisimo Botanicals DBD Tennessee DiPrimo HR Servi…" at bounding box center [614, 278] width 232 height 24
click at [643, 329] on select "Please Select Ground Shipping (+$14.96) 3 Day Shipping Service (+$15.34) 2 Day …" at bounding box center [614, 323] width 232 height 24
select select "03"
click at [498, 311] on select "Please Select Ground Shipping (+$14.96) 3 Day Shipping Service (+$15.34) 2 Day …" at bounding box center [614, 323] width 232 height 24
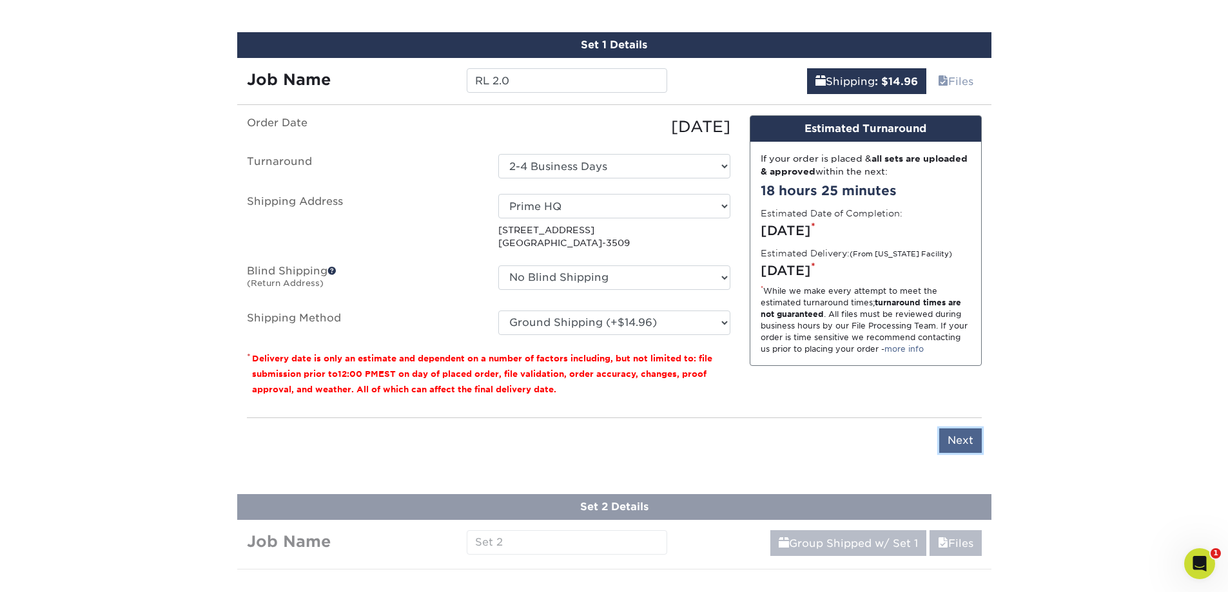
click at [966, 442] on input "Next" at bounding box center [960, 441] width 43 height 24
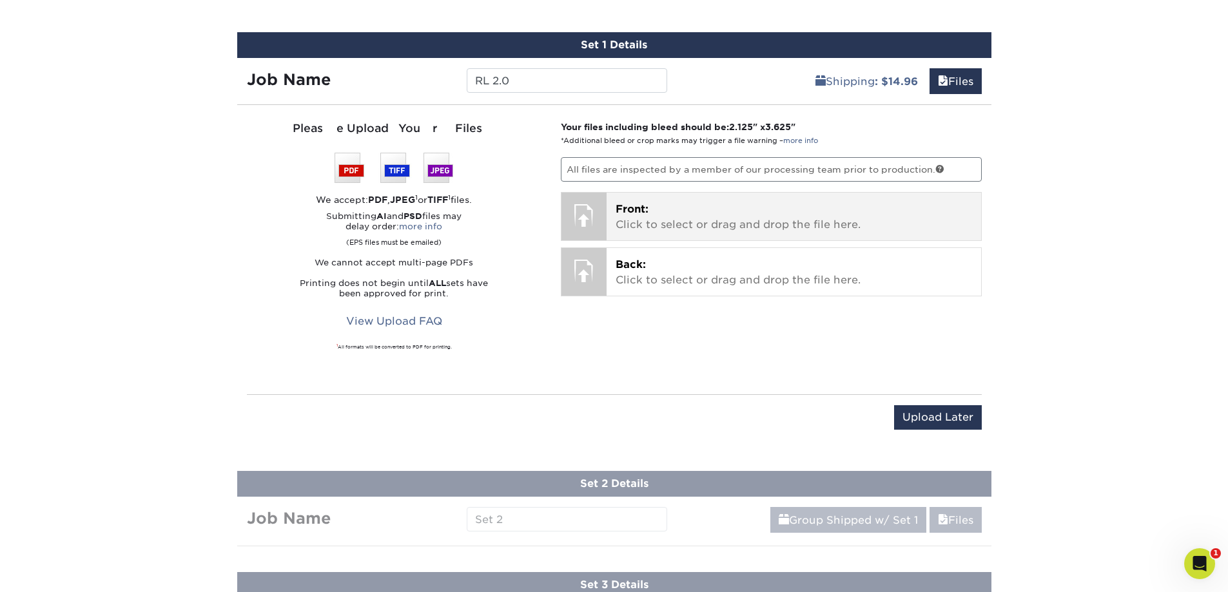
click at [665, 216] on p "Front: Click to select or drag and drop the file here." at bounding box center [794, 217] width 356 height 31
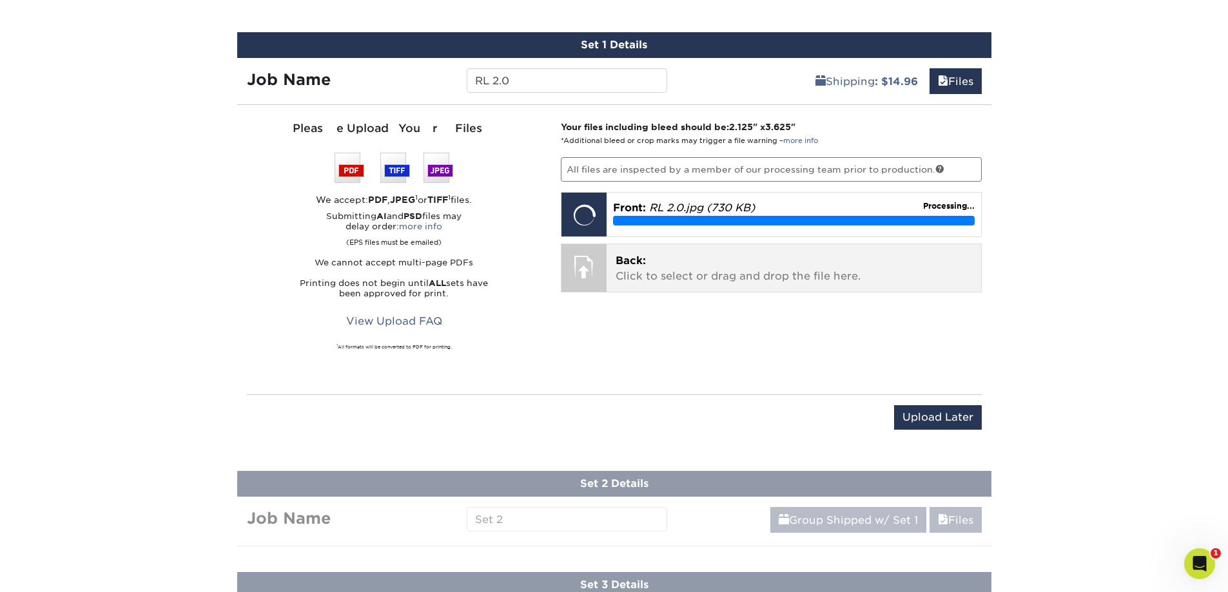
click at [667, 272] on p "Back: Click to select or drag and drop the file here." at bounding box center [794, 268] width 356 height 31
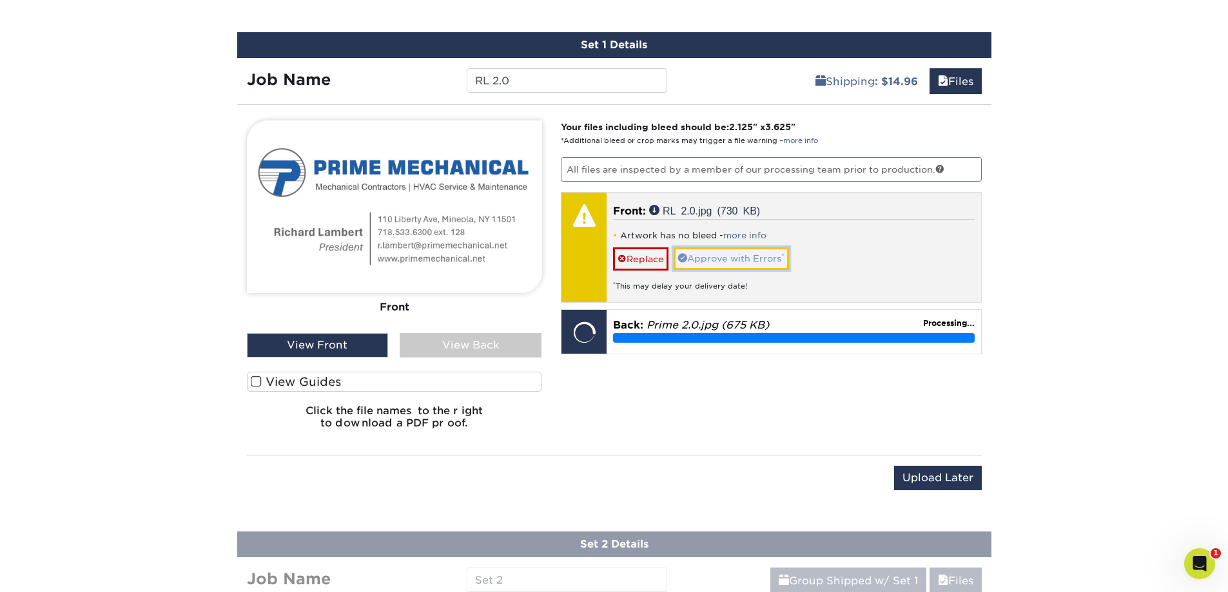
click at [721, 258] on link "Approve with Errors *" at bounding box center [731, 259] width 115 height 22
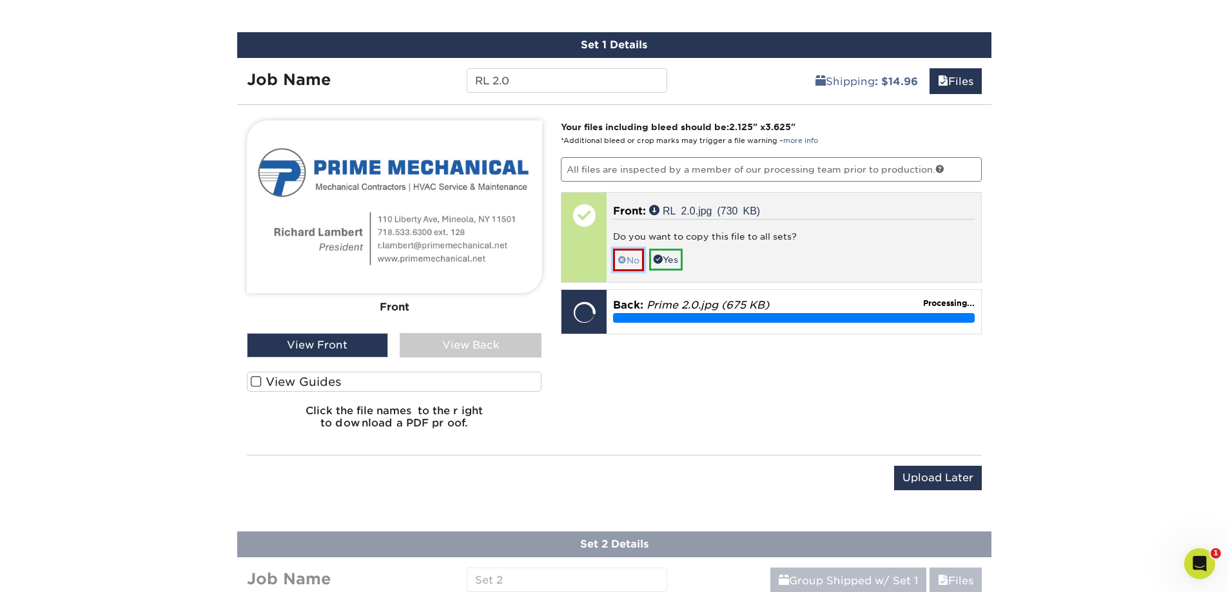
click at [618, 258] on span at bounding box center [621, 260] width 9 height 10
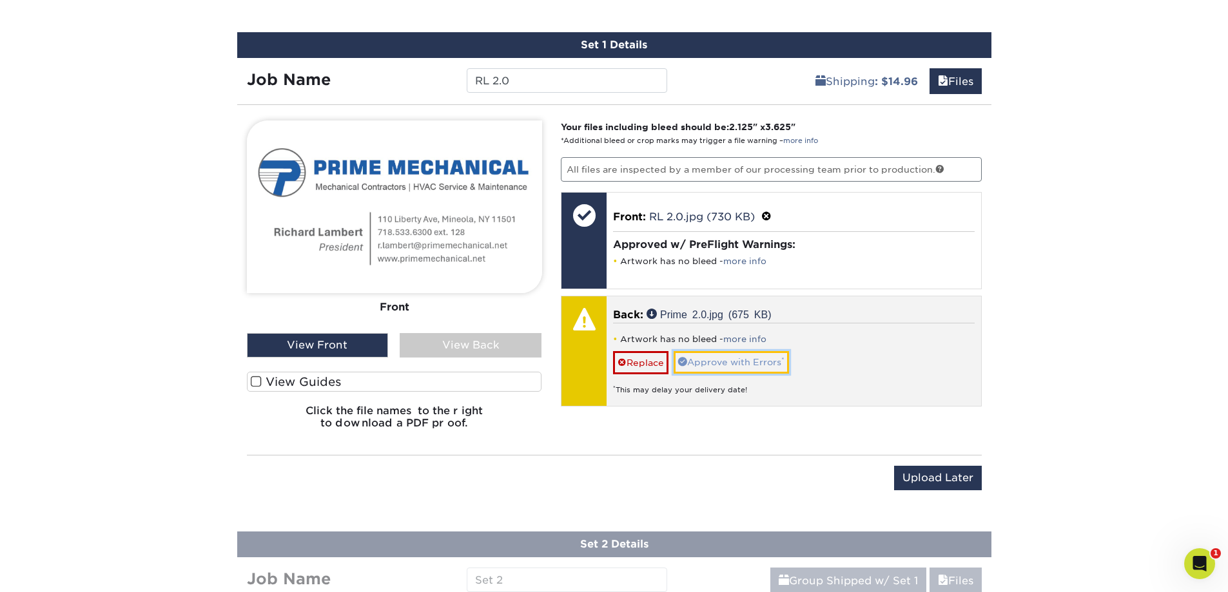
click at [703, 364] on link "Approve with Errors *" at bounding box center [731, 362] width 115 height 22
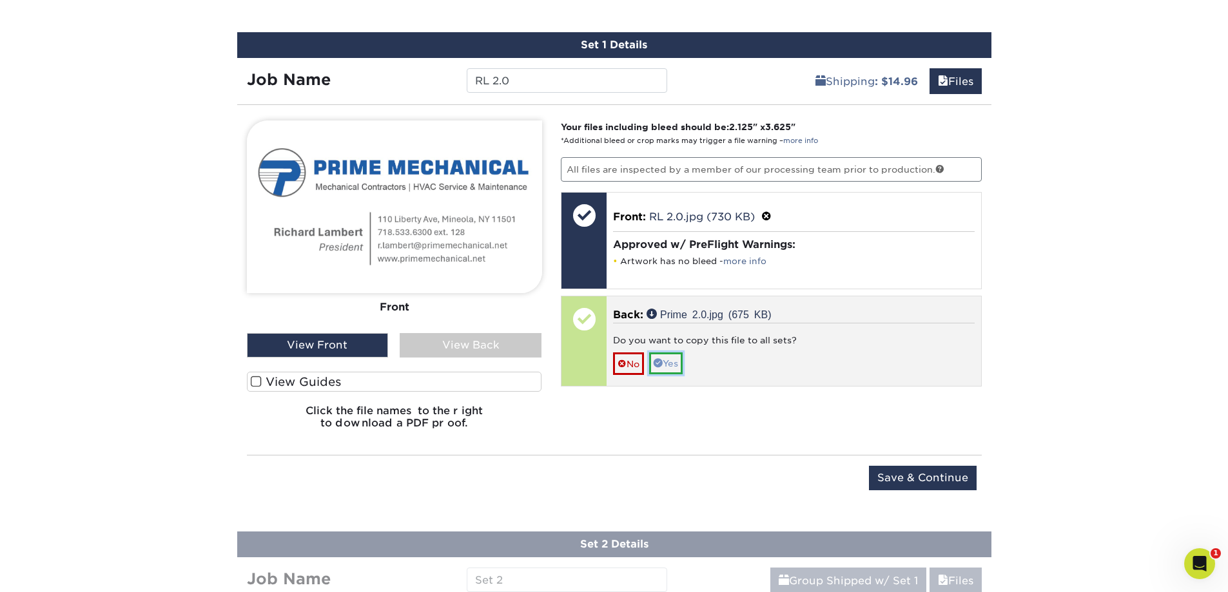
click at [670, 367] on link "Yes" at bounding box center [666, 364] width 34 height 22
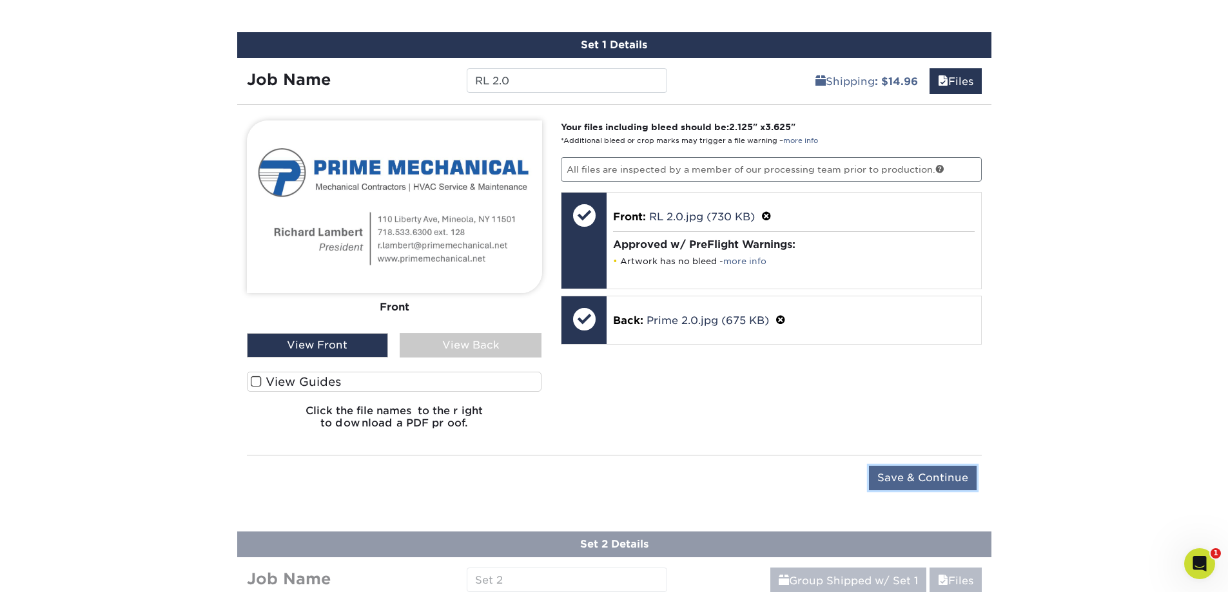
click at [920, 488] on input "Save & Continue" at bounding box center [923, 478] width 108 height 24
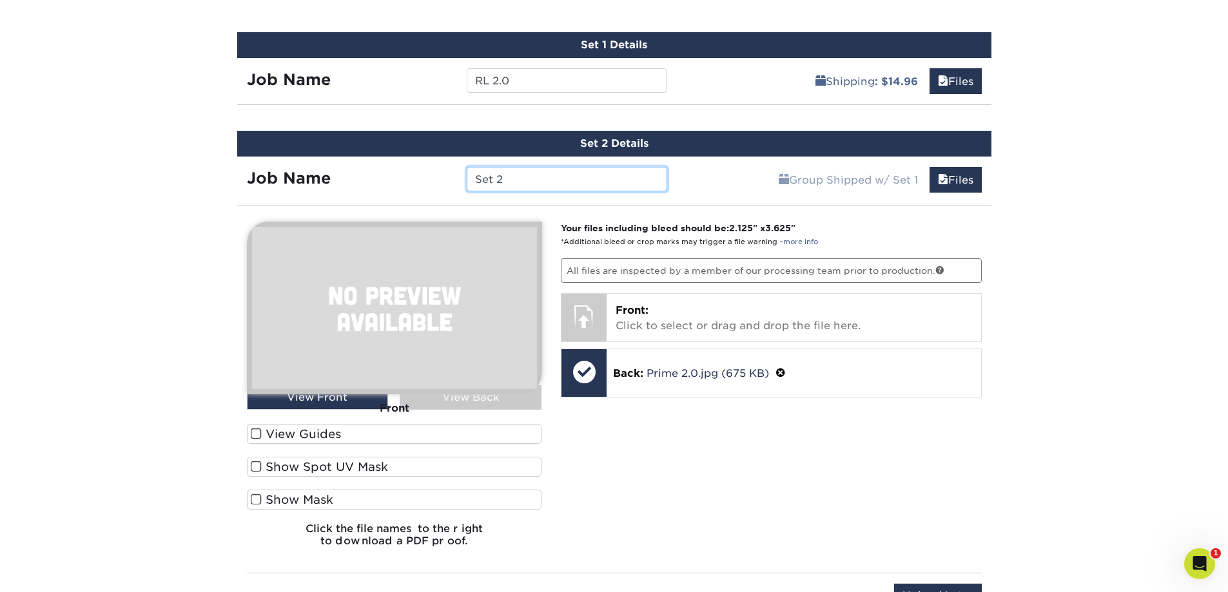
drag, startPoint x: 380, startPoint y: 186, endPoint x: 296, endPoint y: 196, distance: 85.0
click at [296, 195] on div "Job Name Set 2" at bounding box center [457, 176] width 440 height 39
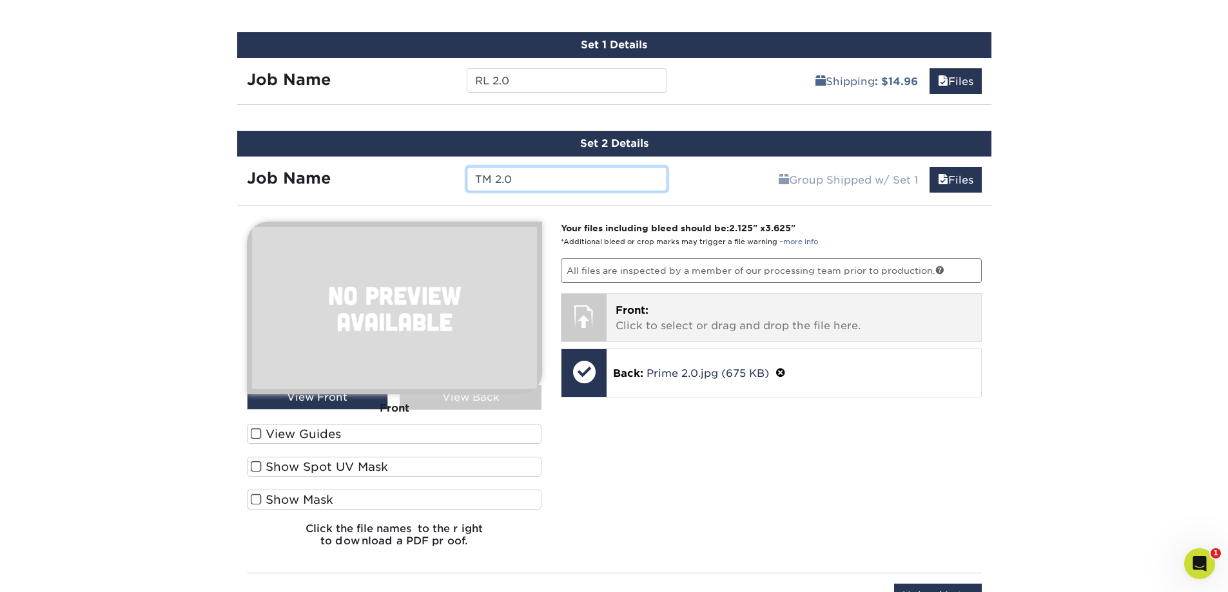
type input "TM 2.0"
click at [732, 307] on p "Front: Click to select or drag and drop the file here." at bounding box center [794, 318] width 356 height 31
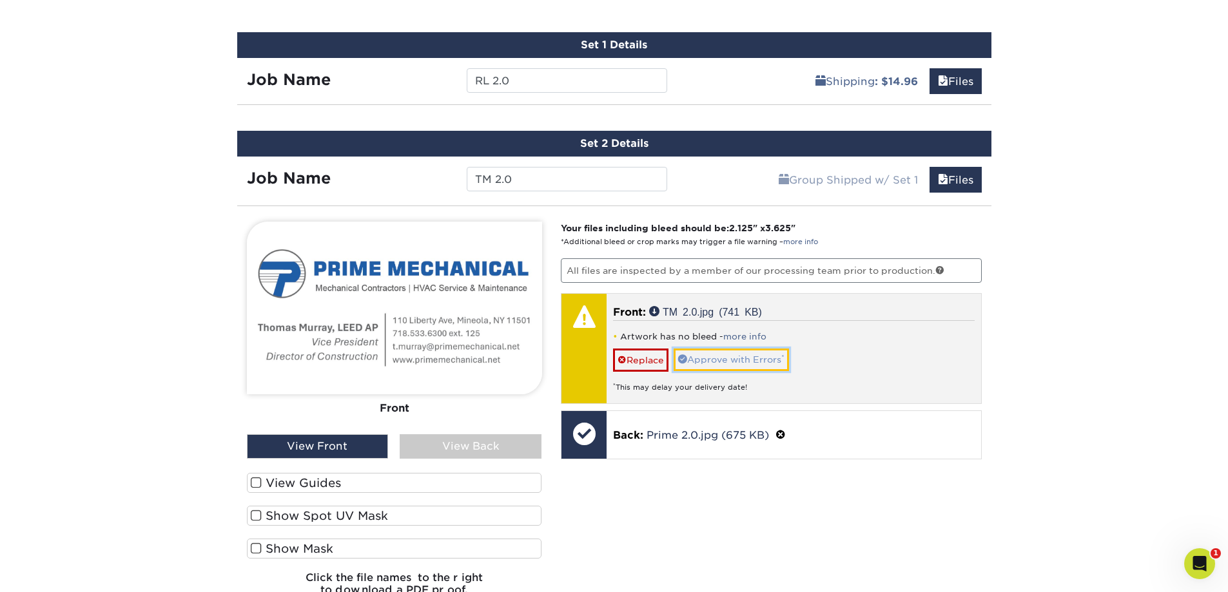
click at [726, 356] on link "Approve with Errors *" at bounding box center [731, 360] width 115 height 22
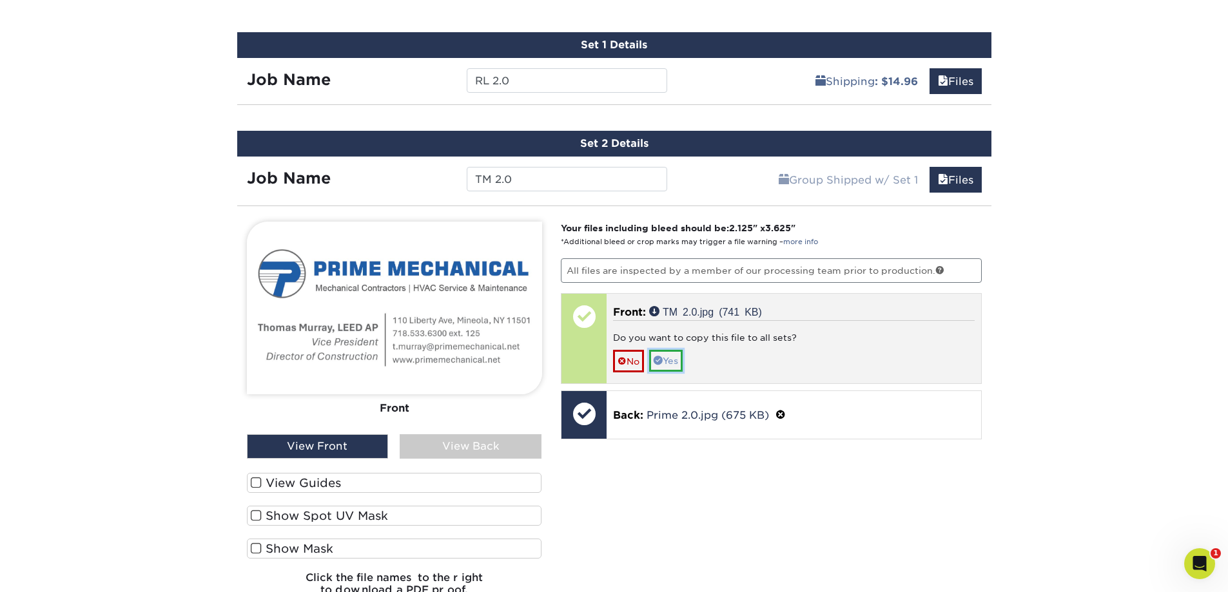
click at [671, 362] on link "Yes" at bounding box center [666, 361] width 34 height 22
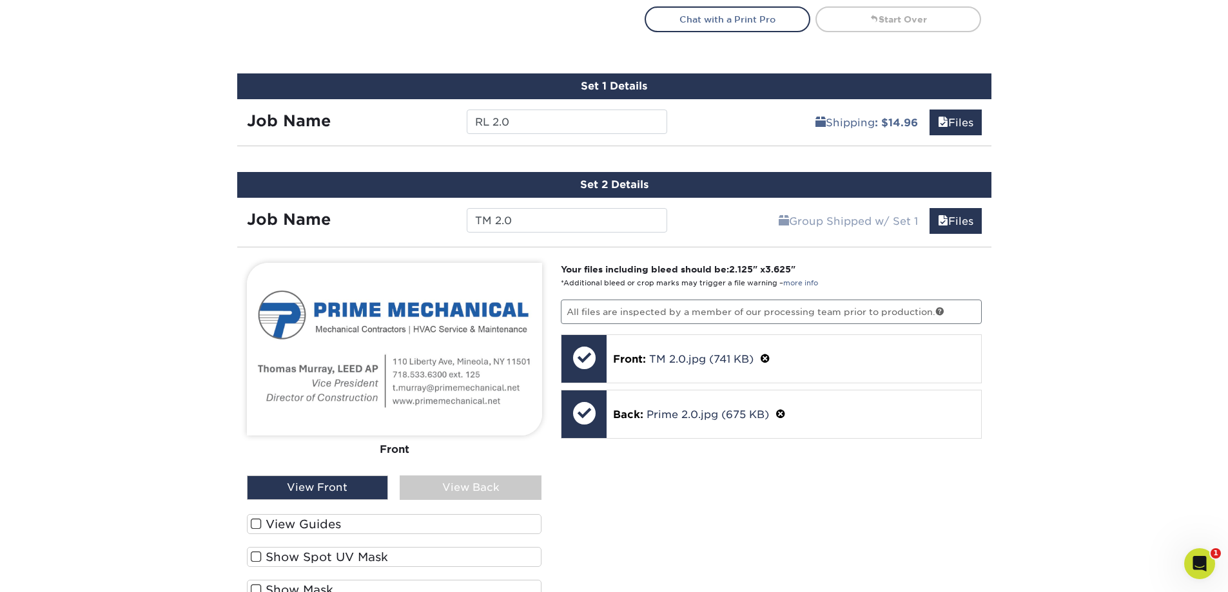
scroll to position [771, 0]
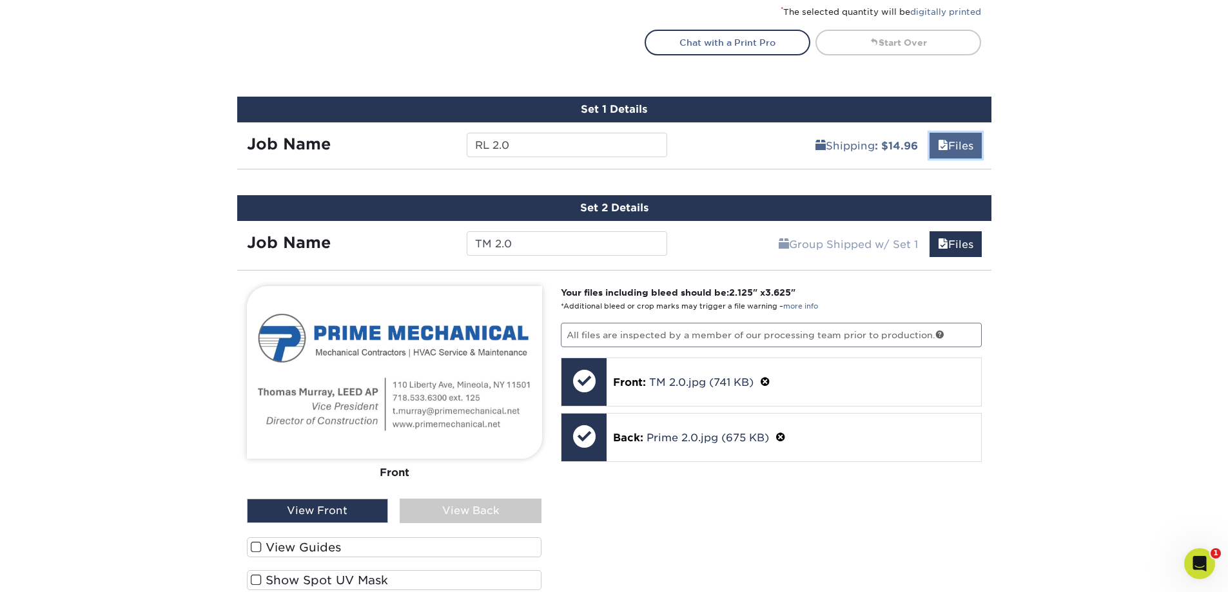
click at [968, 146] on link "Files" at bounding box center [955, 146] width 52 height 26
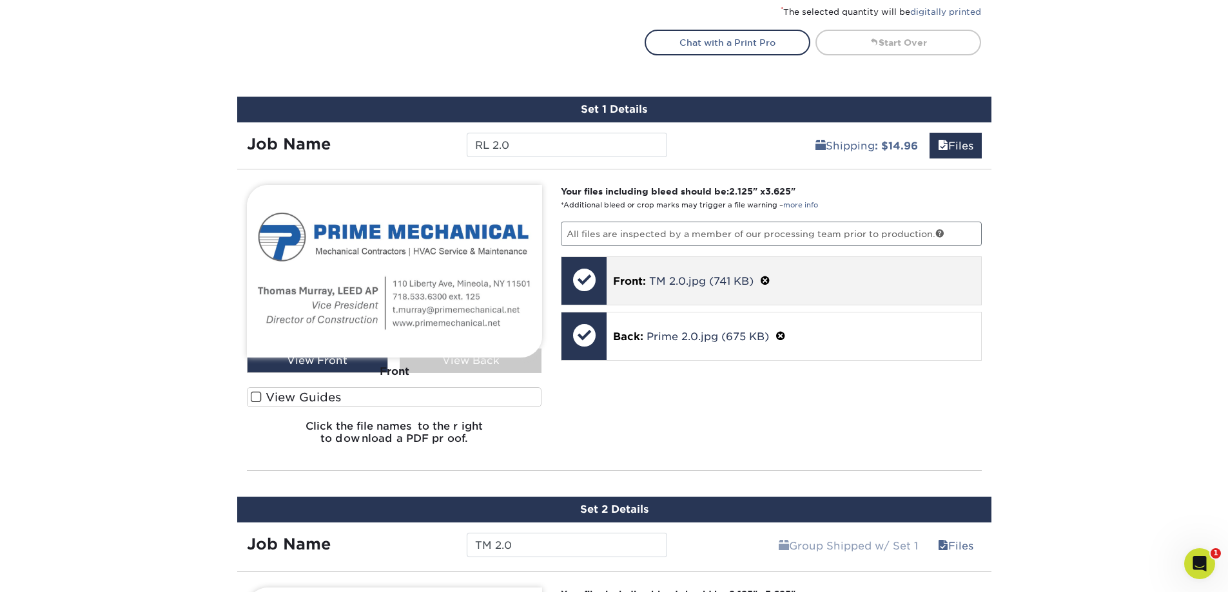
click at [765, 280] on span at bounding box center [765, 281] width 10 height 12
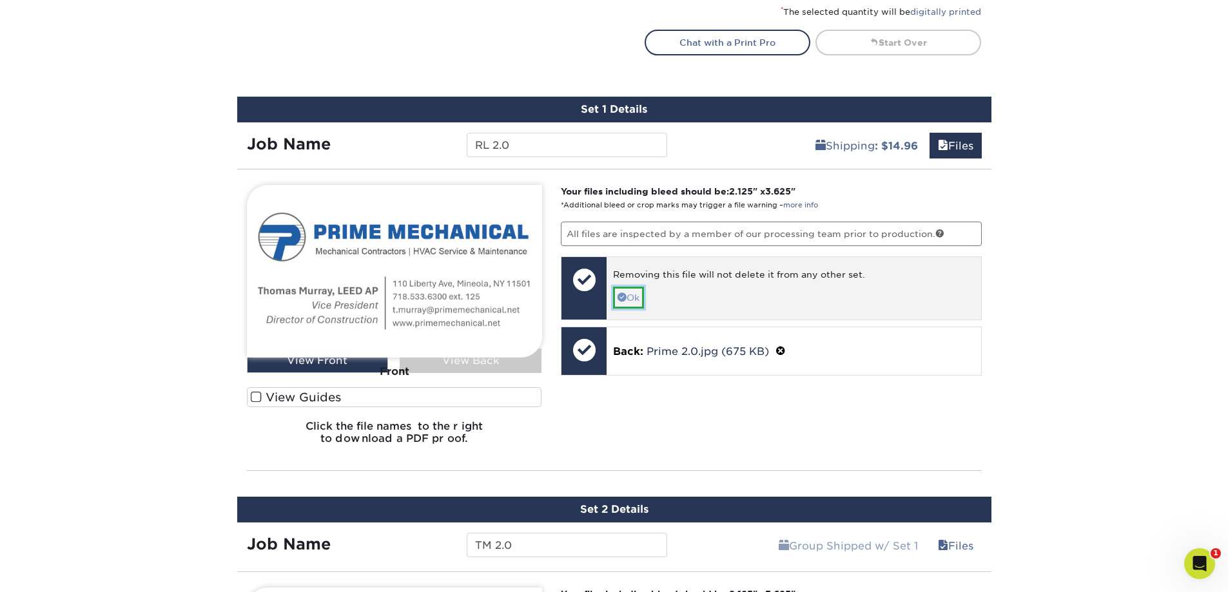
click at [637, 298] on link "Ok" at bounding box center [628, 298] width 31 height 22
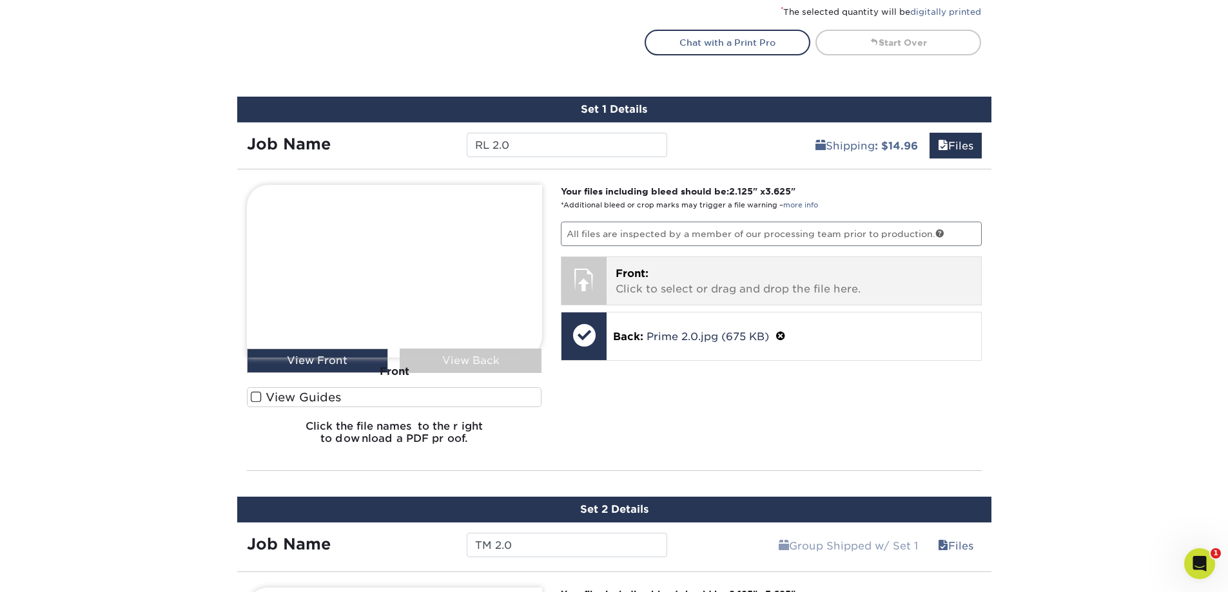
click at [665, 277] on p "Front: Click to select or drag and drop the file here." at bounding box center [794, 281] width 356 height 31
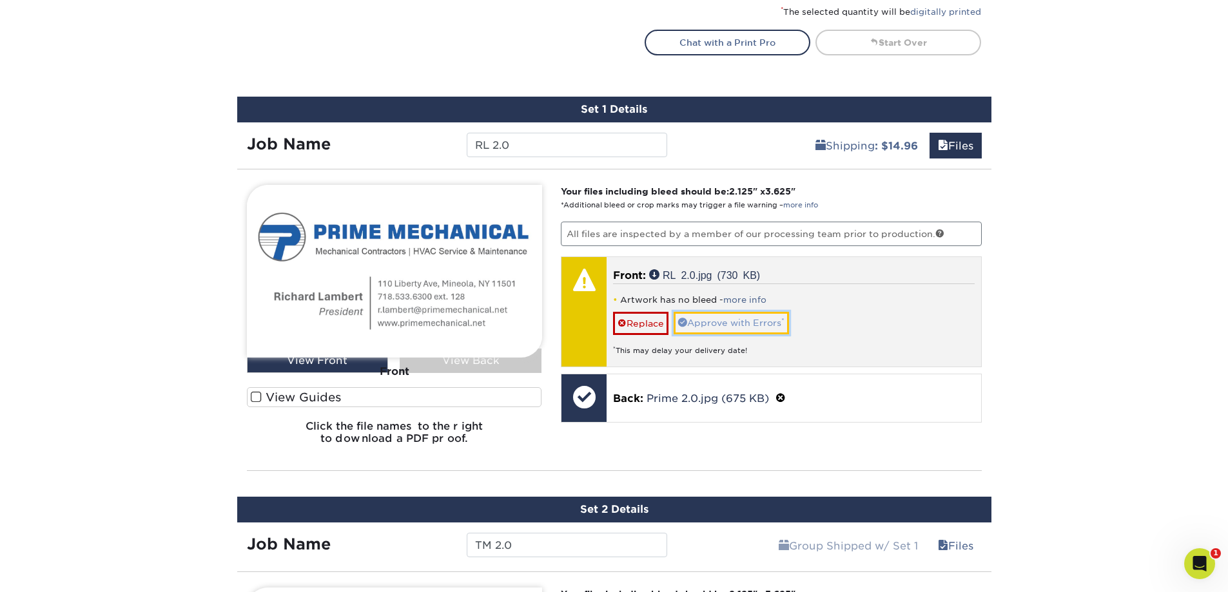
click at [754, 318] on link "Approve with Errors *" at bounding box center [731, 323] width 115 height 22
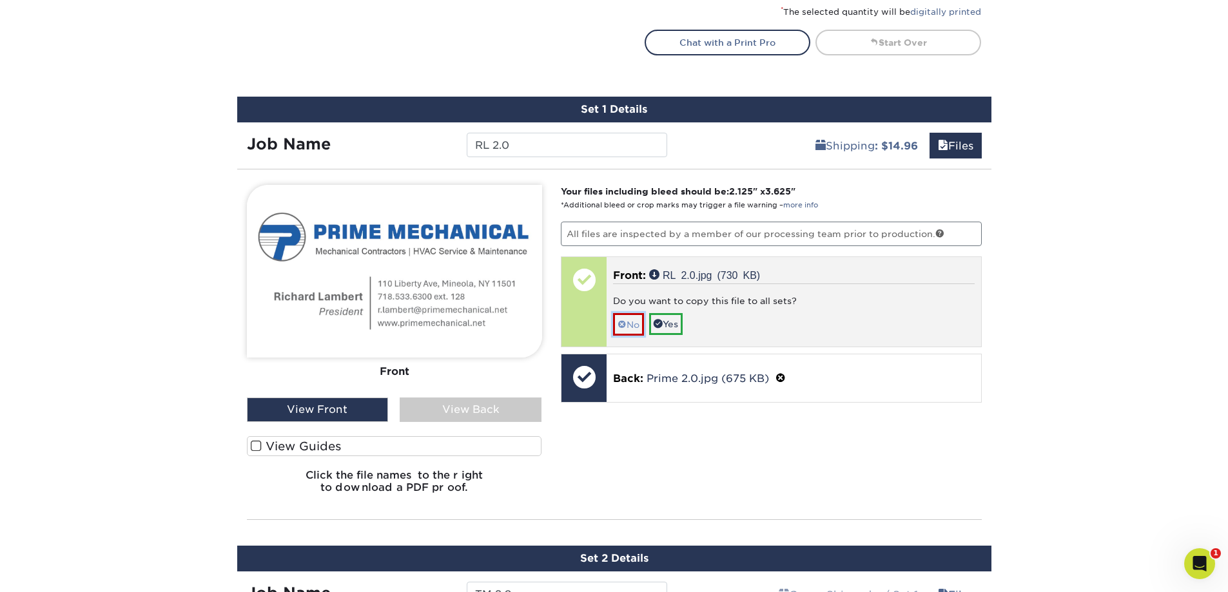
click at [628, 324] on link "No" at bounding box center [628, 324] width 31 height 23
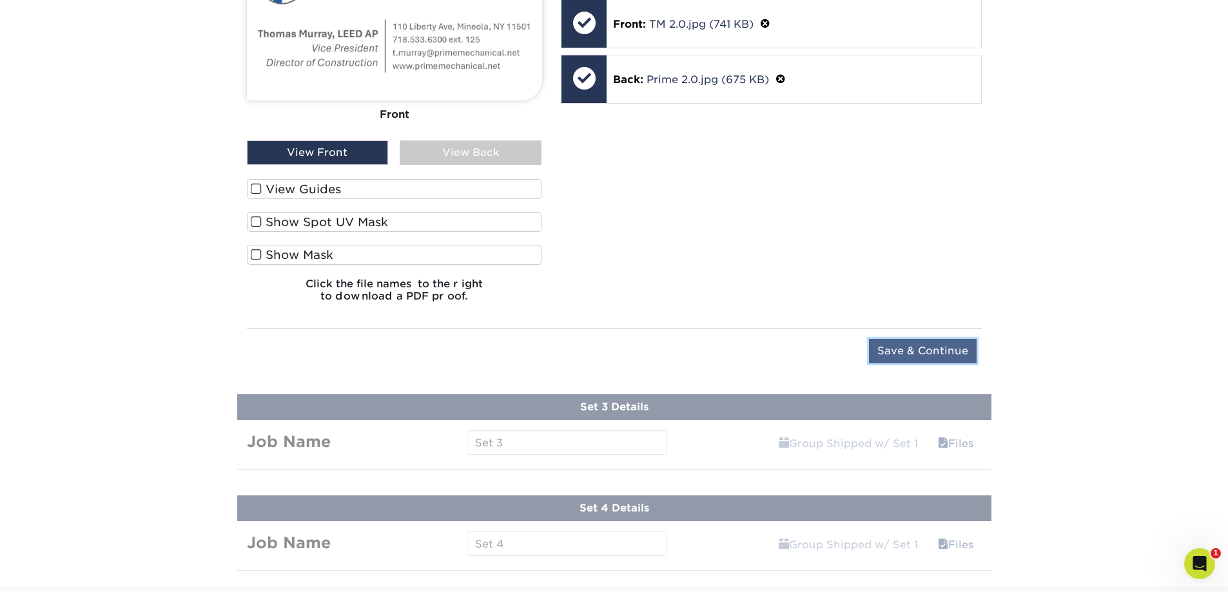
click at [895, 351] on input "Save & Continue" at bounding box center [923, 351] width 108 height 24
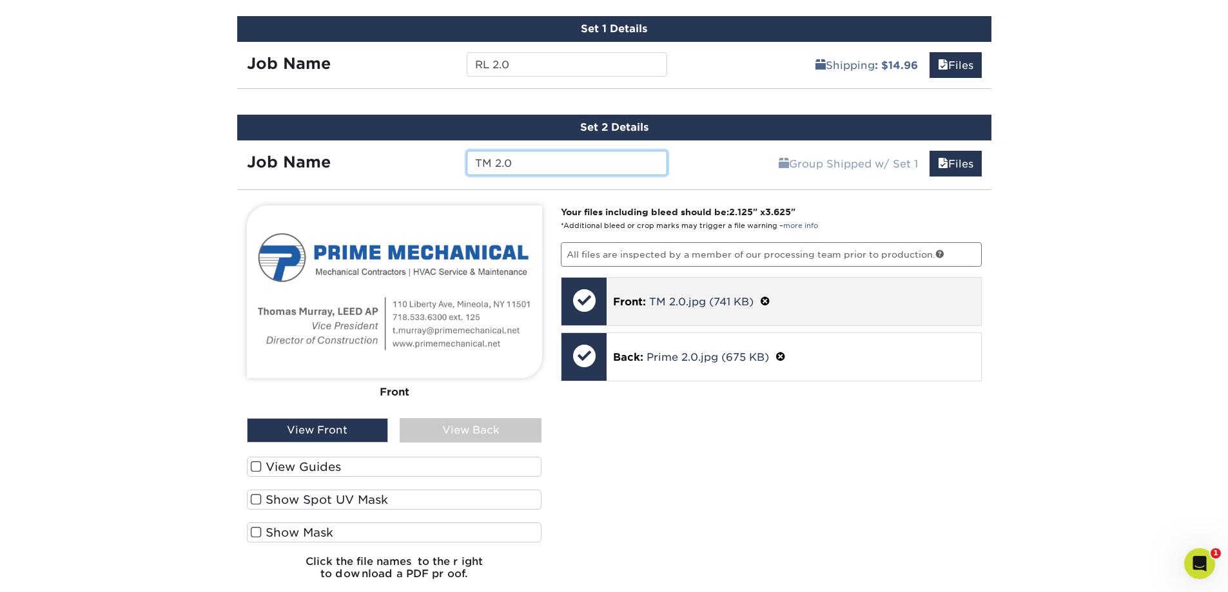
scroll to position [848, 0]
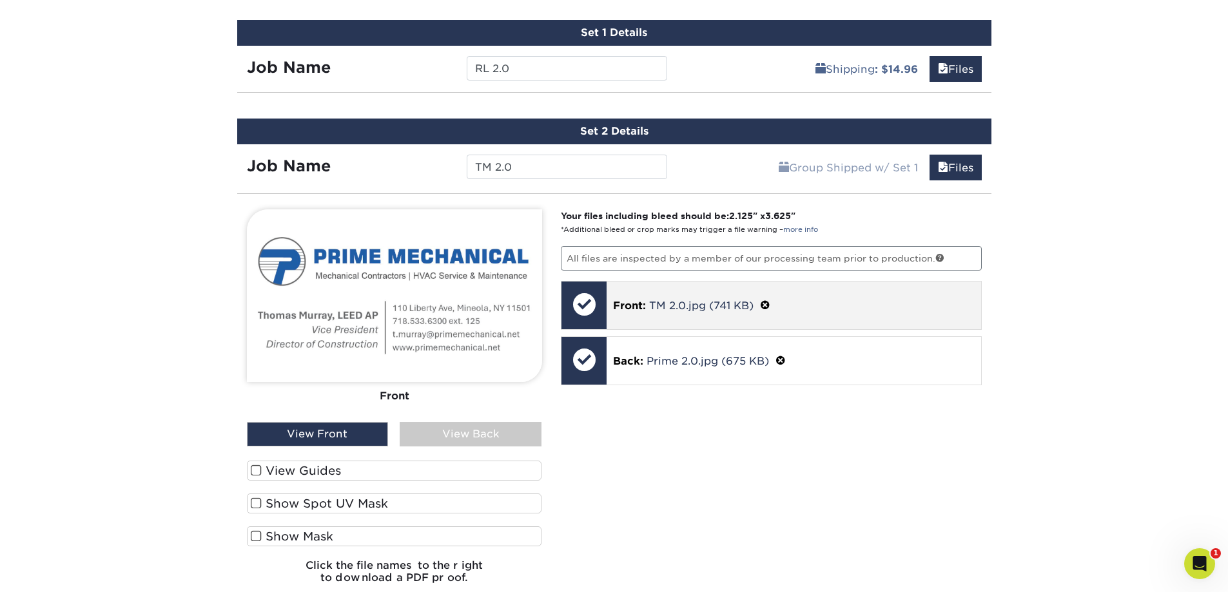
click at [657, 320] on div "Front: TM 2.0.jpg (741 KB)" at bounding box center [794, 306] width 374 height 48
drag, startPoint x: 770, startPoint y: 307, endPoint x: 761, endPoint y: 313, distance: 10.4
click at [770, 308] on span at bounding box center [765, 306] width 10 height 12
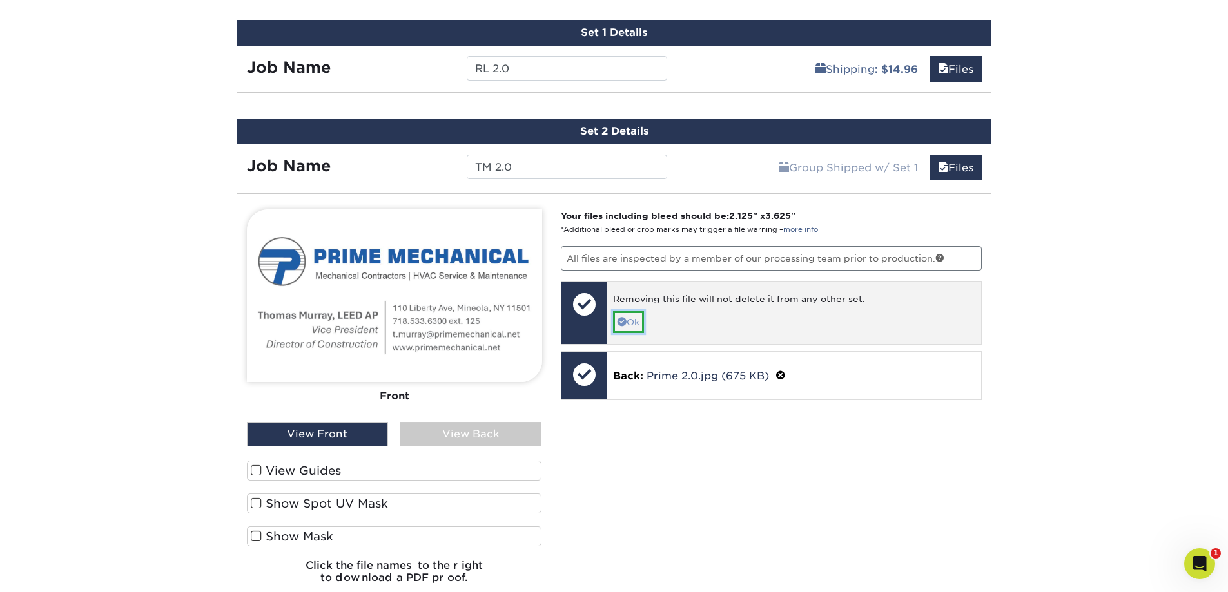
click at [641, 324] on link "Ok" at bounding box center [628, 322] width 31 height 22
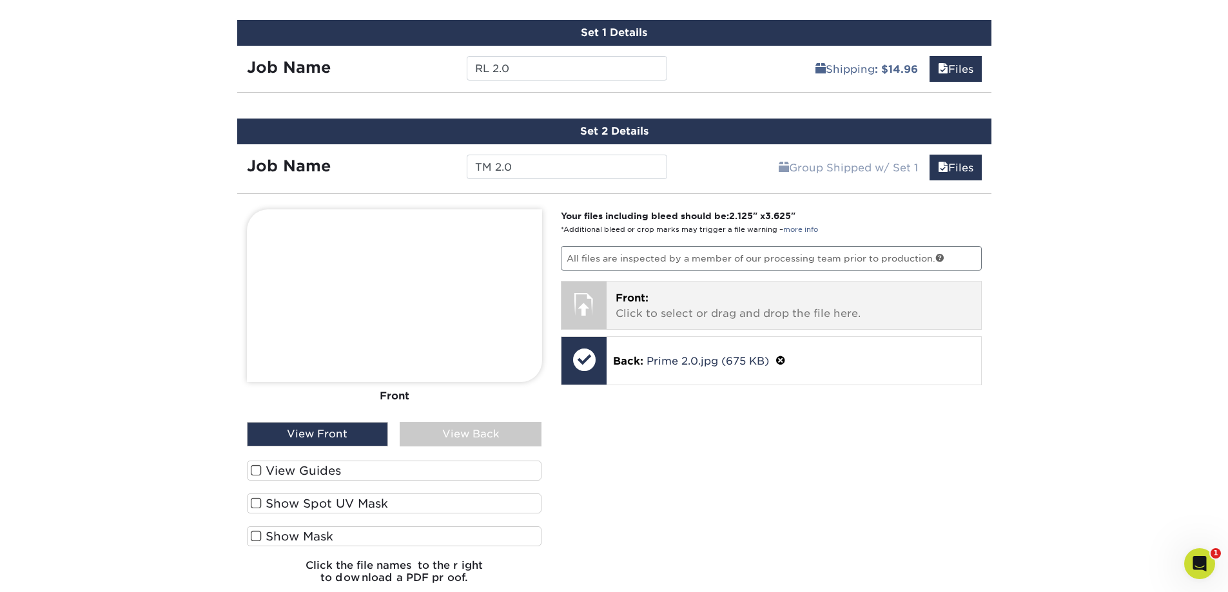
click at [651, 316] on p "Front: Click to select or drag and drop the file here." at bounding box center [794, 306] width 356 height 31
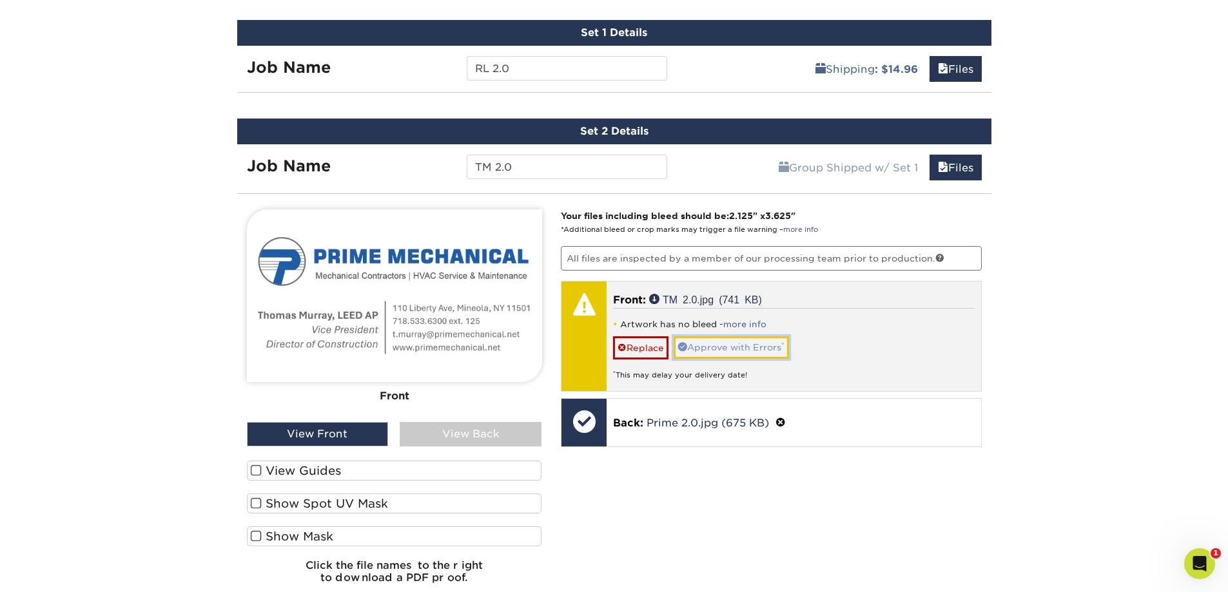
click at [699, 340] on link "Approve with Errors *" at bounding box center [731, 347] width 115 height 22
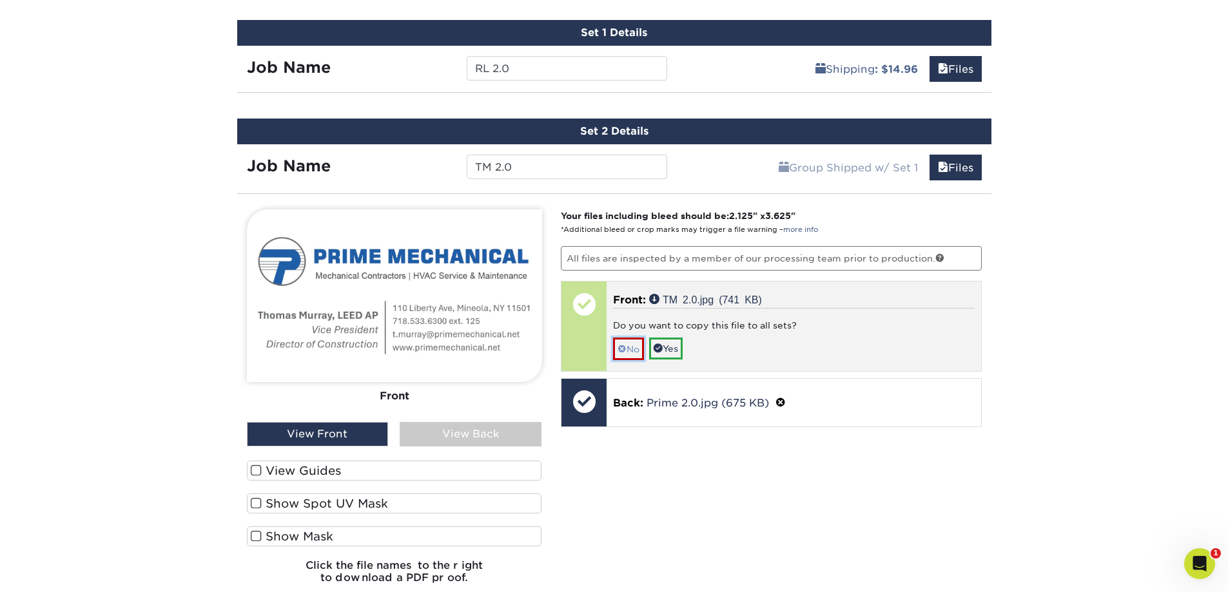
click at [634, 350] on link "No" at bounding box center [628, 349] width 31 height 23
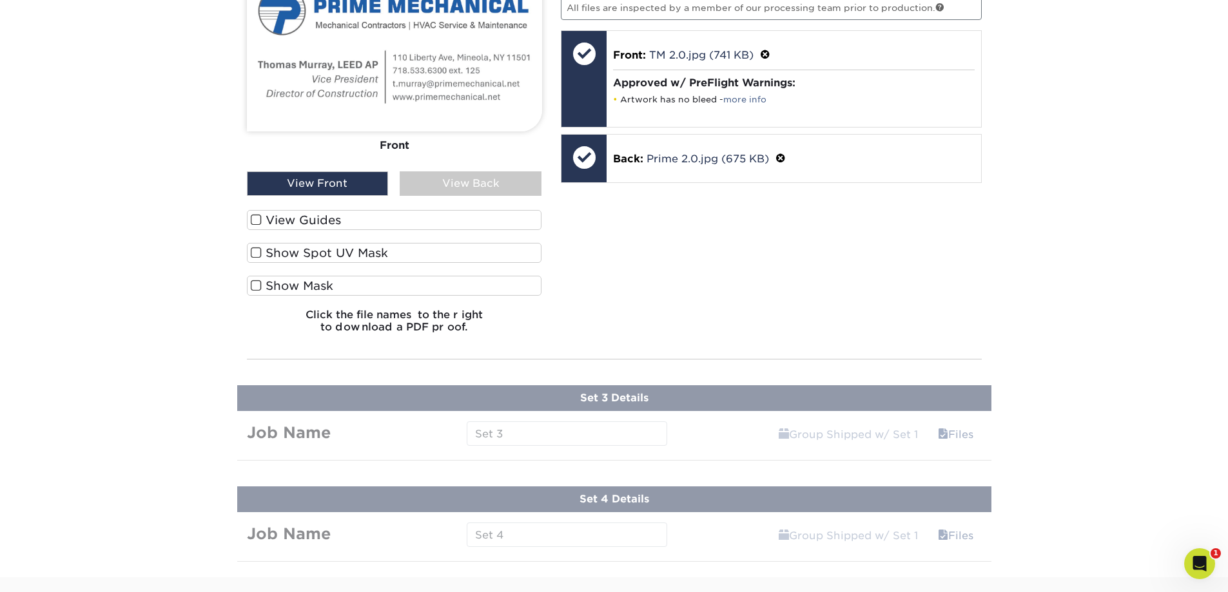
scroll to position [1105, 0]
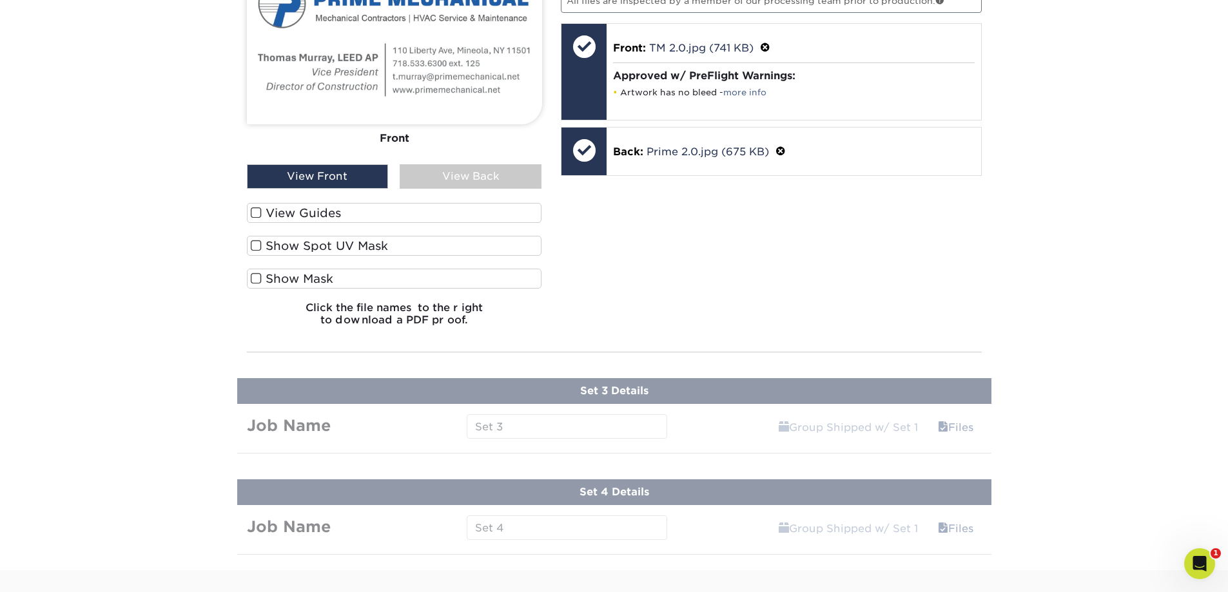
drag, startPoint x: 785, startPoint y: 316, endPoint x: 788, endPoint y: 332, distance: 16.4
click at [786, 322] on div "Your files including bleed should be: 2.125 " x 3.625 " *Additional bleed or cr…" at bounding box center [771, 144] width 440 height 385
click at [789, 420] on link "Group Shipped w/ Set 1" at bounding box center [848, 427] width 156 height 26
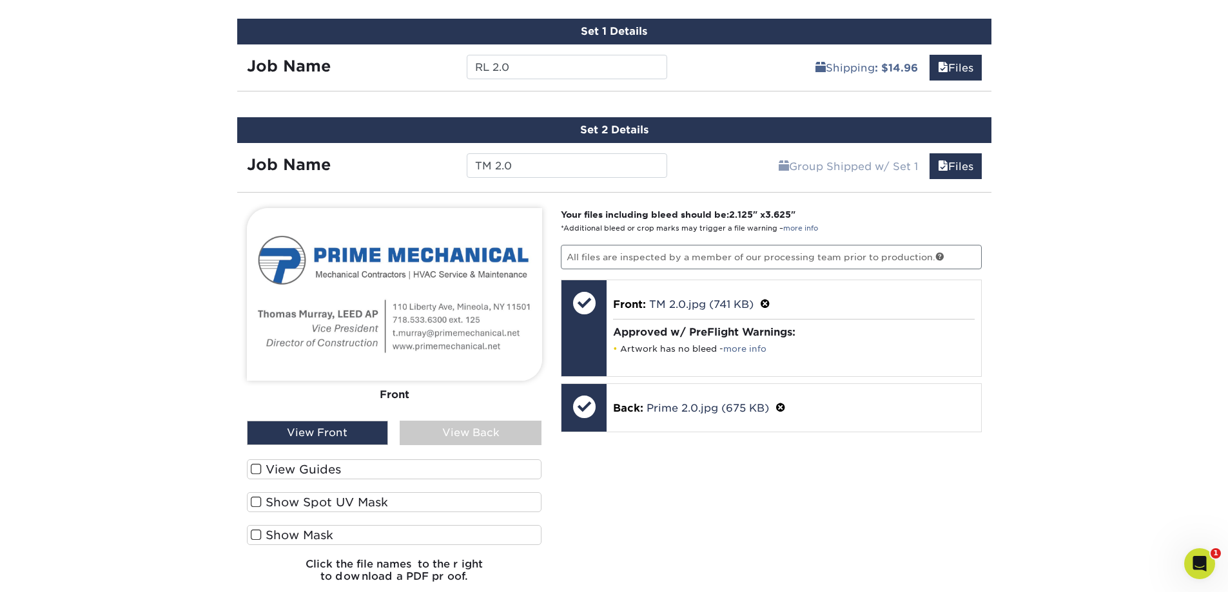
scroll to position [848, 0]
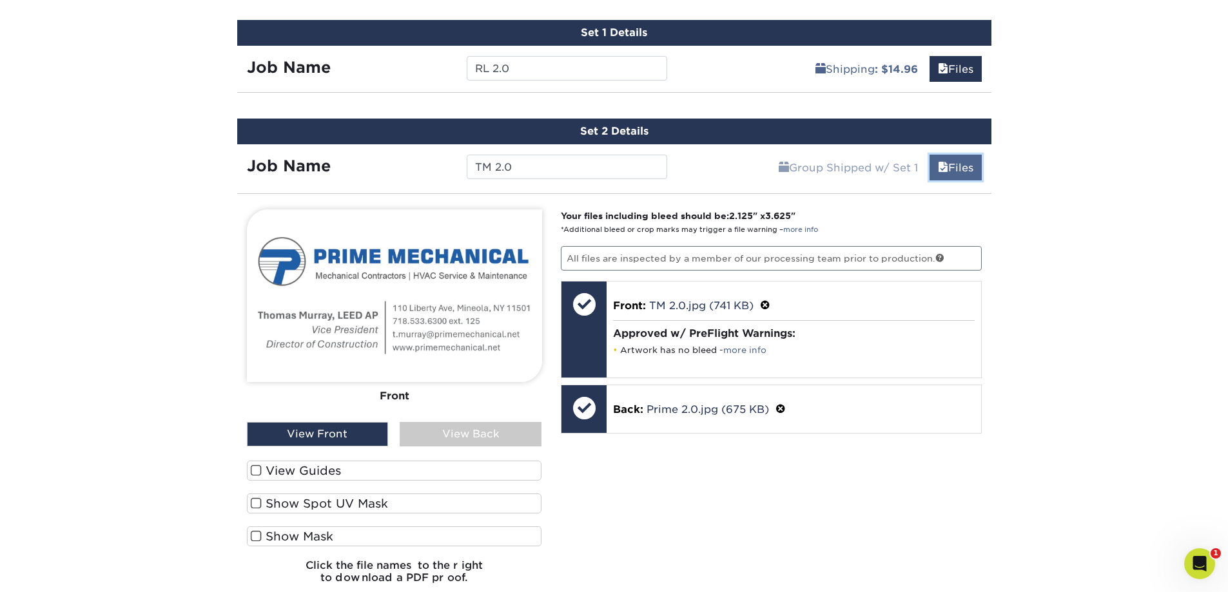
click at [953, 173] on link "Files" at bounding box center [955, 168] width 52 height 26
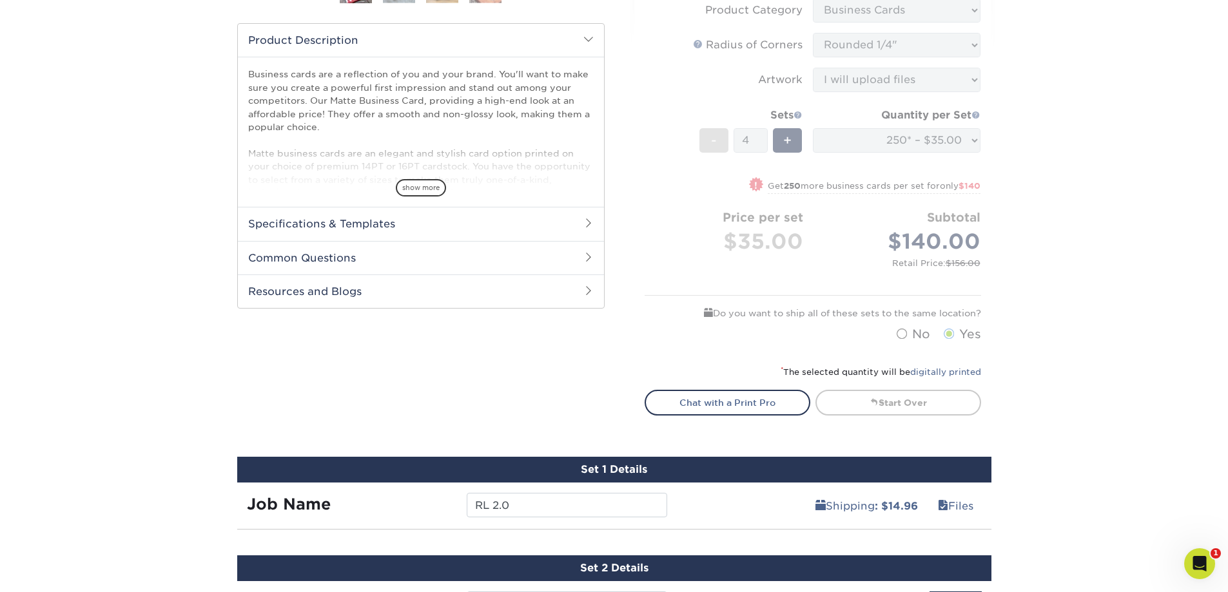
scroll to position [590, 0]
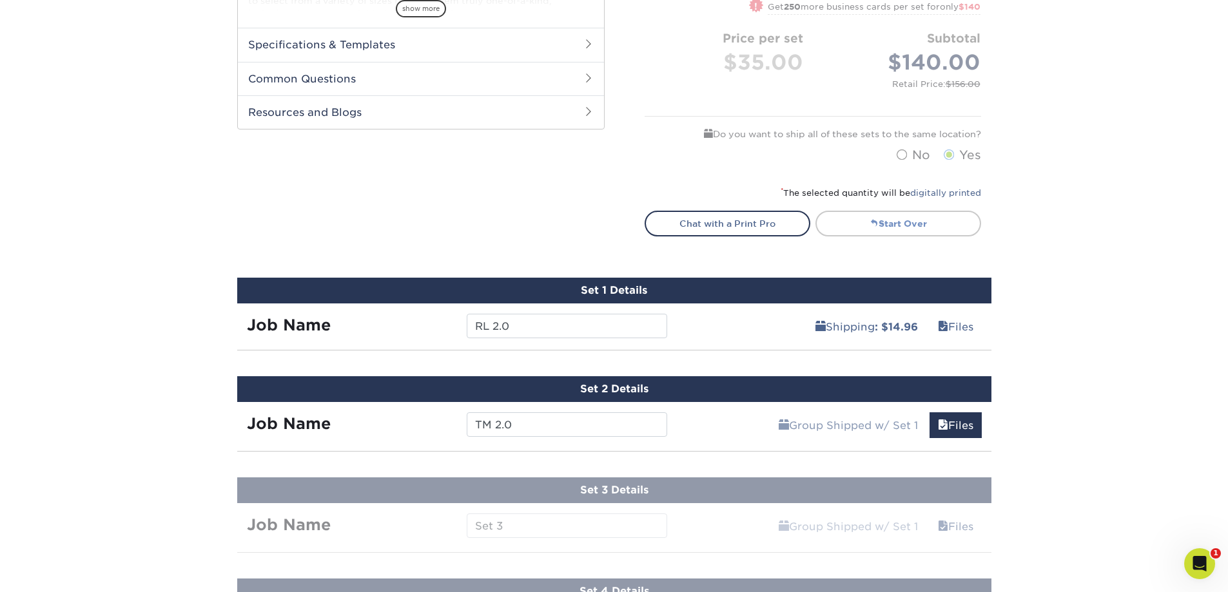
click at [912, 224] on link "Start Over" at bounding box center [898, 224] width 166 height 26
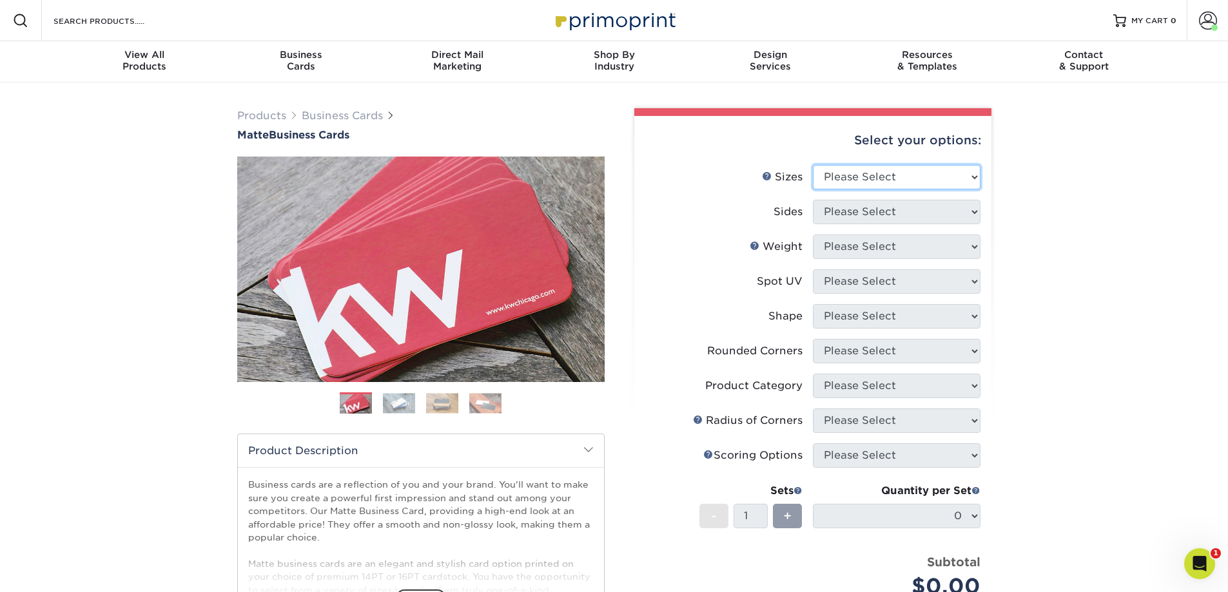
click at [914, 179] on select "Please Select 1.5" x 3.5" - Mini 1.75" x 3.5" - Mini 2" x 2" - Square 2" x 3" -…" at bounding box center [897, 177] width 168 height 24
select select "2.00x3.00"
click at [813, 165] on select "Please Select 1.5" x 3.5" - Mini 1.75" x 3.5" - Mini 2" x 2" - Square 2" x 3" -…" at bounding box center [897, 177] width 168 height 24
click at [874, 209] on select "Please Select Print Both Sides Print Front Only" at bounding box center [897, 212] width 168 height 24
select select "13abbda7-1d64-4f25-8bb2-c179b224825d"
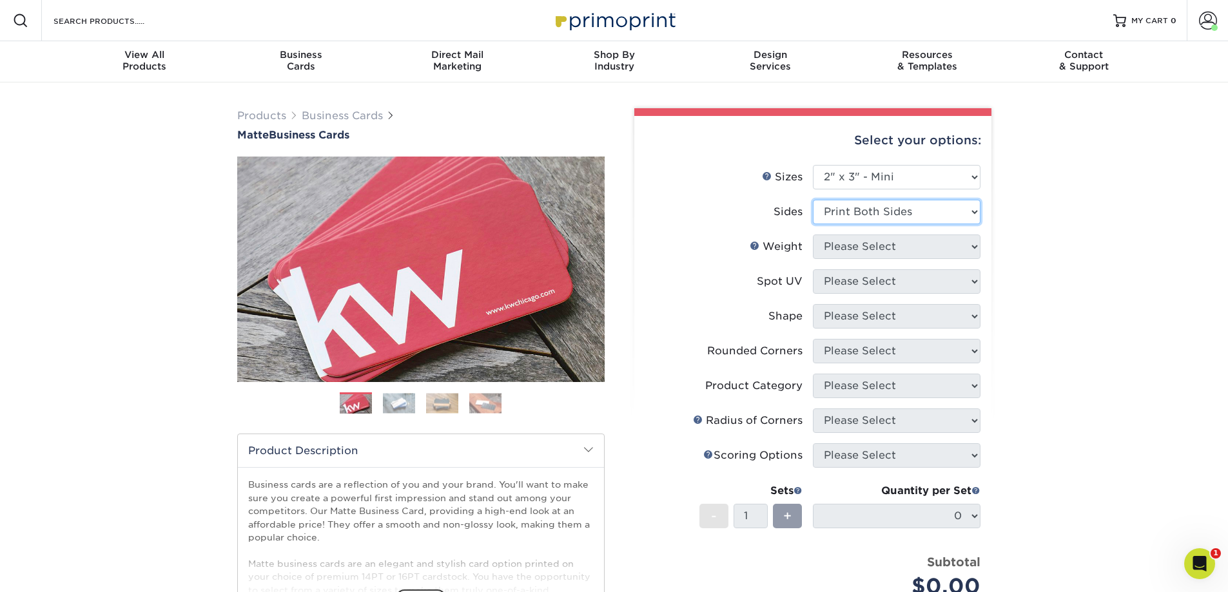
click at [813, 200] on select "Please Select Print Both Sides Print Front Only" at bounding box center [897, 212] width 168 height 24
click at [871, 244] on select "Please Select 14PT 16PT" at bounding box center [897, 247] width 168 height 24
select select "16PT"
click at [813, 235] on select "Please Select 14PT 16PT" at bounding box center [897, 247] width 168 height 24
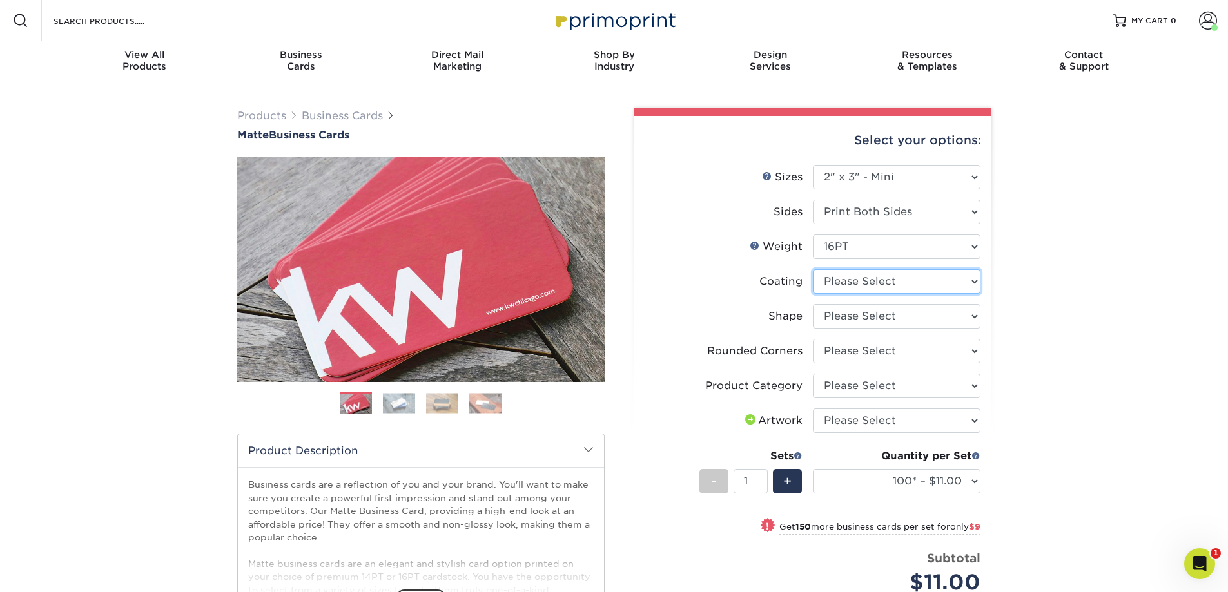
click at [886, 282] on select at bounding box center [897, 281] width 168 height 24
select select "121bb7b5-3b4d-429f-bd8d-bbf80e953313"
click at [813, 269] on select at bounding box center [897, 281] width 168 height 24
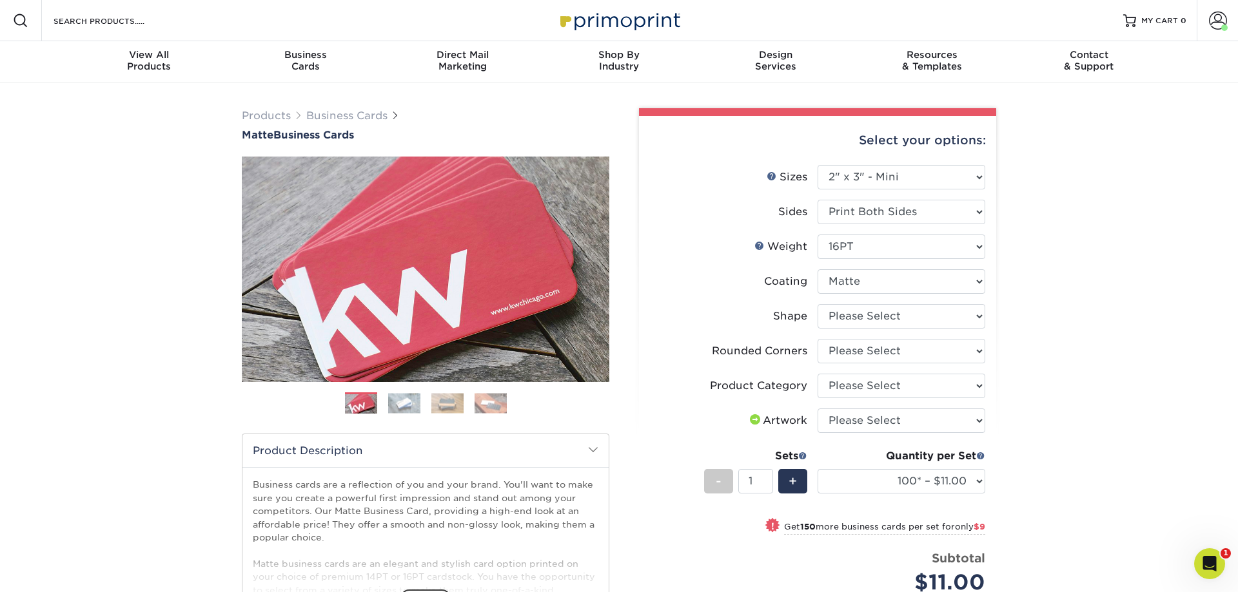
select select "-1"
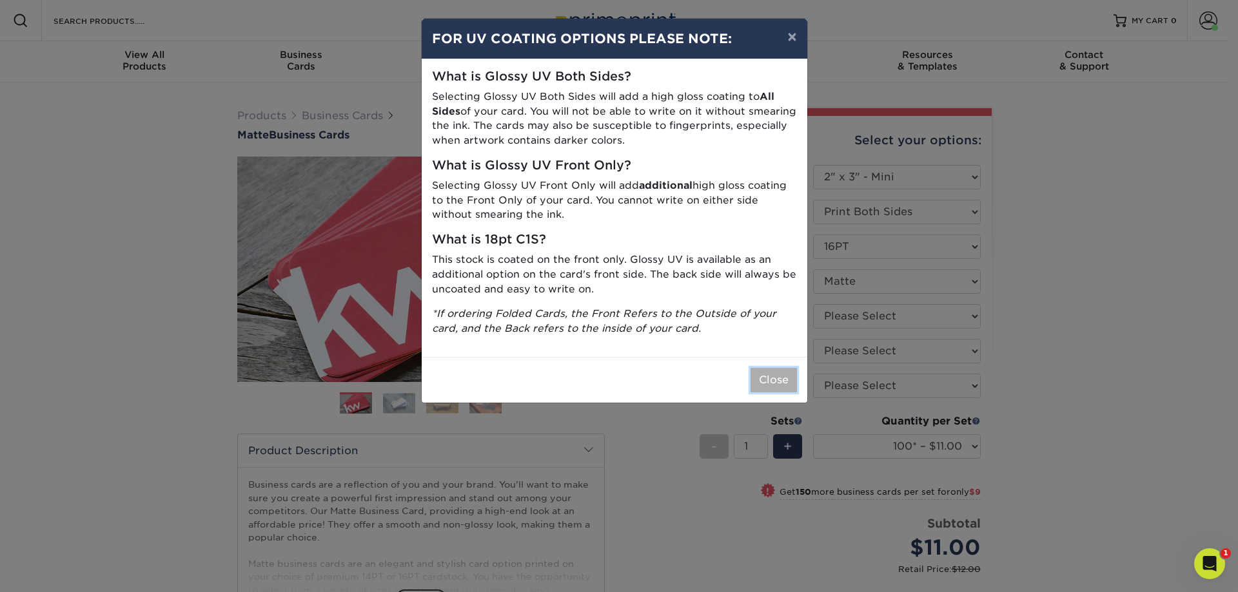
click at [763, 369] on button "Close" at bounding box center [773, 380] width 46 height 24
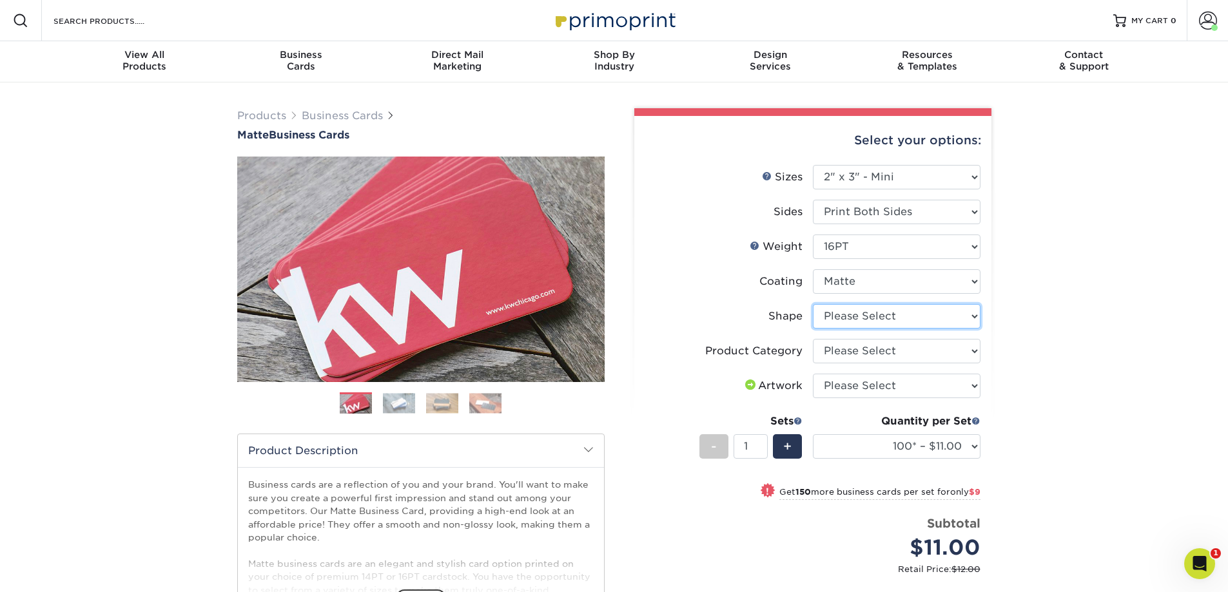
click at [867, 315] on select "Please Select Standard" at bounding box center [897, 316] width 168 height 24
select select "standard"
click at [813, 304] on select "Please Select Standard" at bounding box center [897, 316] width 168 height 24
select select "-1"
click at [878, 347] on select "Please Select Business Cards" at bounding box center [897, 351] width 168 height 24
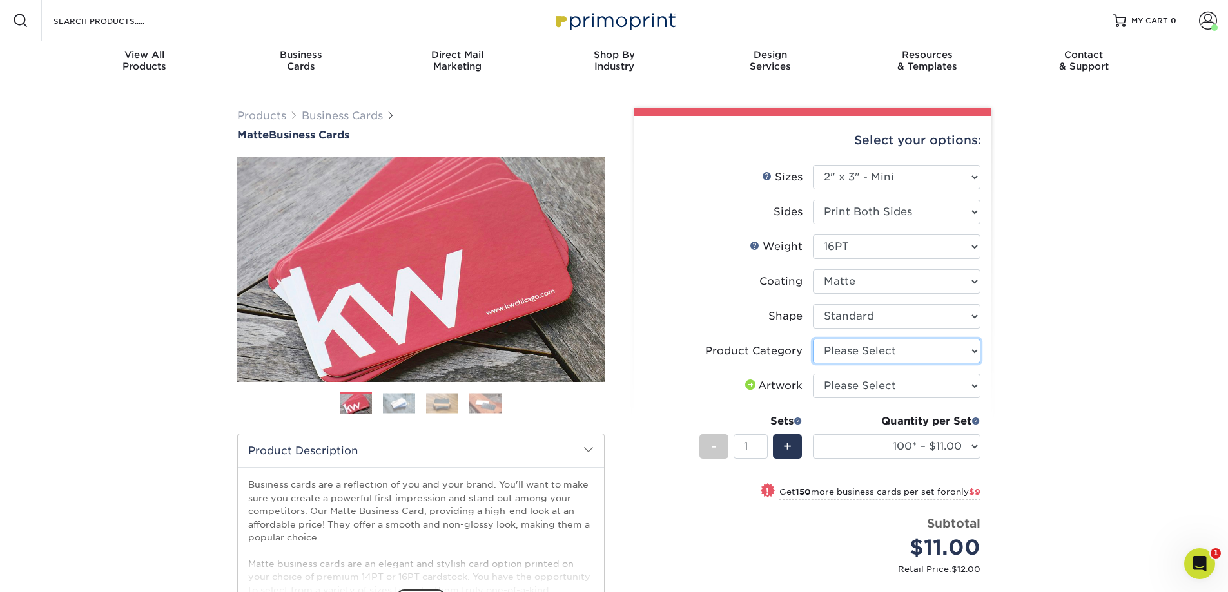
select select "3b5148f1-0588-4f88-a218-97bcfdce65c1"
click at [813, 339] on select "Please Select Business Cards" at bounding box center [897, 351] width 168 height 24
drag, startPoint x: 186, startPoint y: 177, endPoint x: 665, endPoint y: 0, distance: 510.4
click at [186, 177] on div "Products Business Cards Matte Business Cards Previous Next 100 $ 8" at bounding box center [614, 438] width 1228 height 710
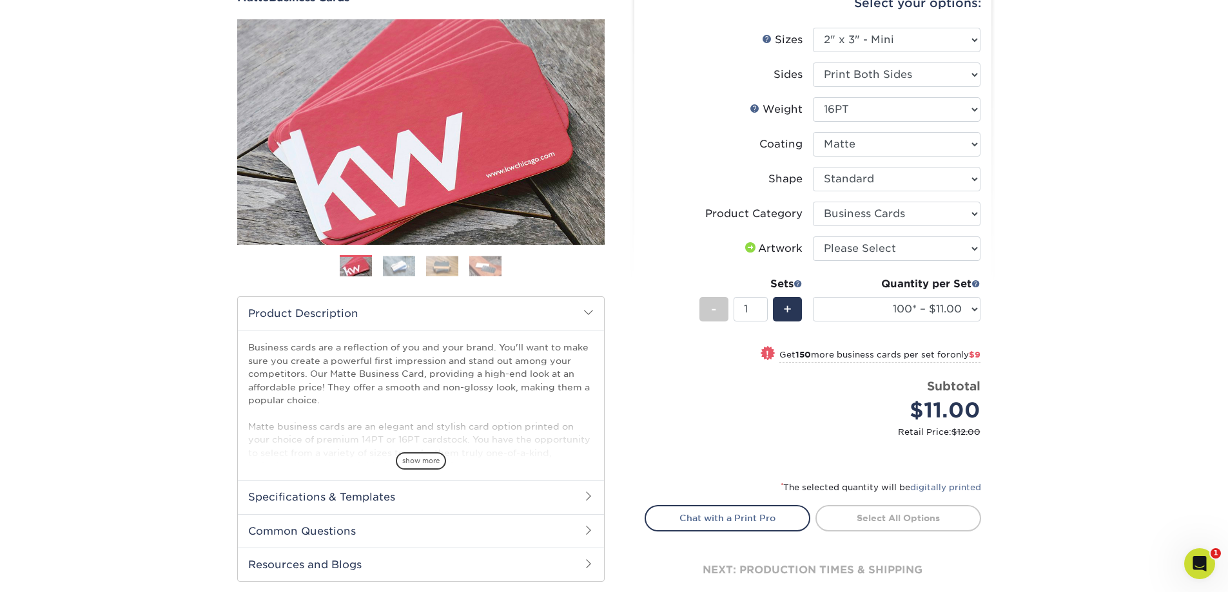
scroll to position [129, 0]
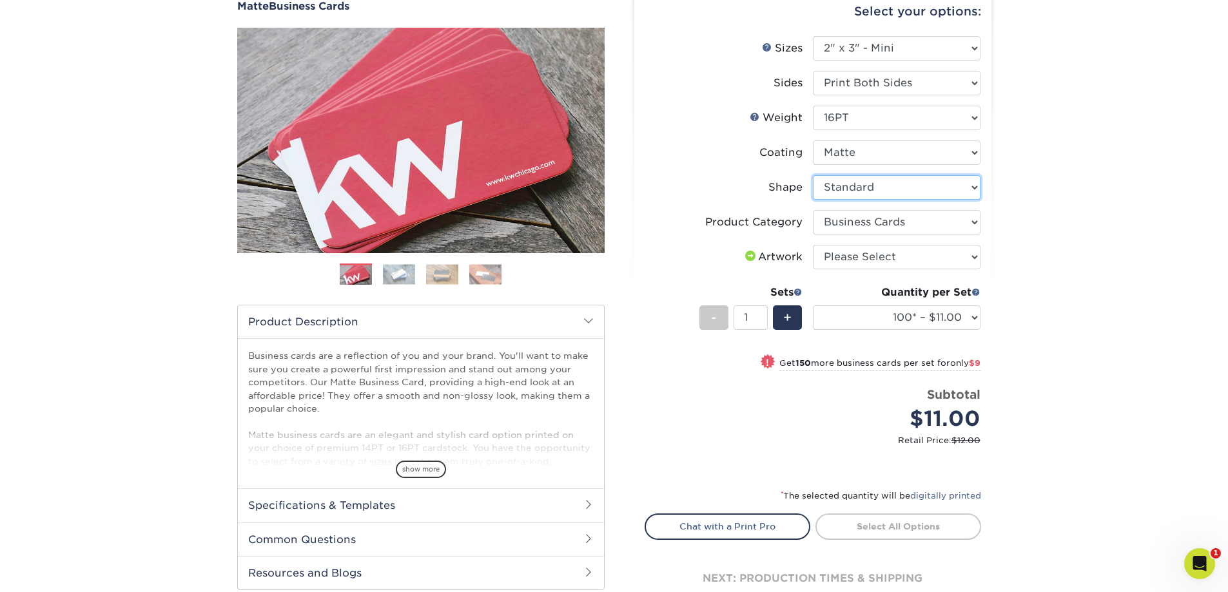
click at [860, 184] on select "Please Select Standard" at bounding box center [897, 187] width 168 height 24
click at [860, 186] on select "Please Select Standard" at bounding box center [897, 187] width 168 height 24
click at [853, 220] on select "Please Select Business Cards" at bounding box center [897, 222] width 168 height 24
drag, startPoint x: 851, startPoint y: 215, endPoint x: 846, endPoint y: 222, distance: 8.8
click at [851, 215] on select "Please Select Business Cards" at bounding box center [897, 222] width 168 height 24
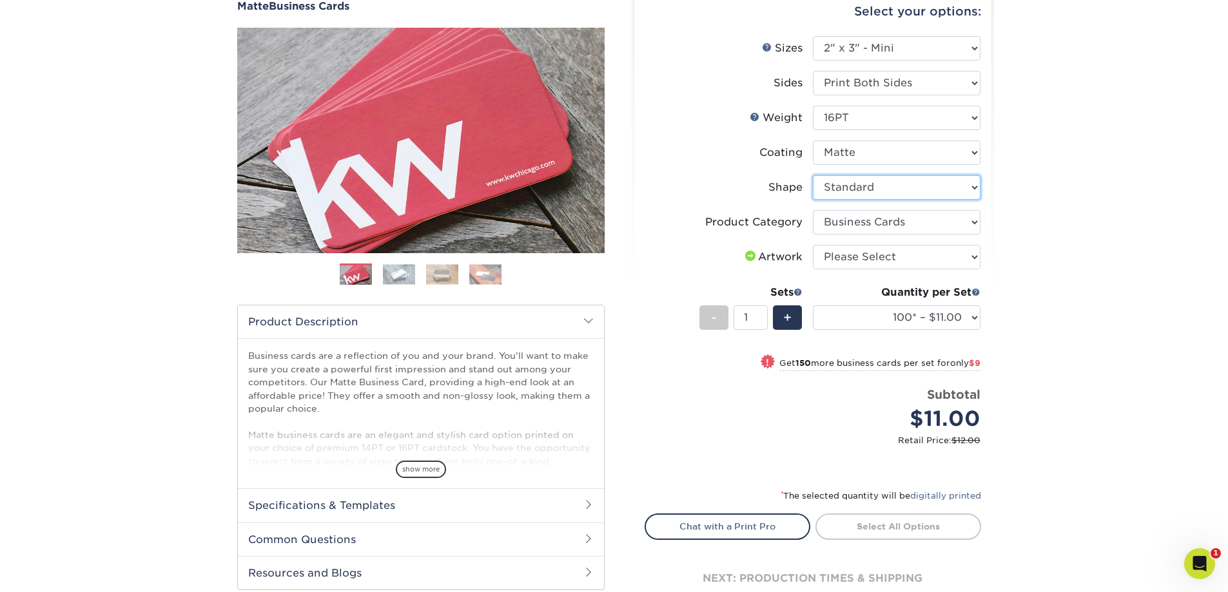
click at [847, 179] on select "Please Select Standard" at bounding box center [897, 187] width 168 height 24
click at [846, 180] on select "Please Select Standard" at bounding box center [897, 187] width 168 height 24
click at [840, 217] on select "Please Select Business Cards" at bounding box center [897, 222] width 168 height 24
drag, startPoint x: 853, startPoint y: 216, endPoint x: 847, endPoint y: 236, distance: 21.0
click at [853, 218] on select "Please Select Business Cards" at bounding box center [897, 222] width 168 height 24
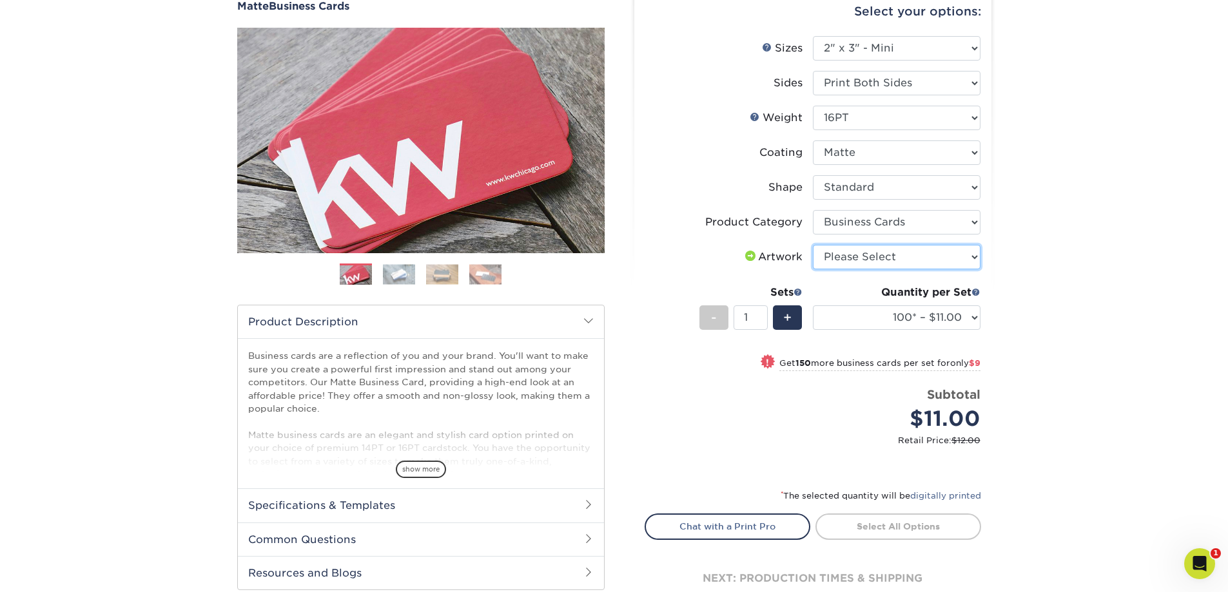
click at [848, 253] on select "Please Select I will upload files I need a design - $100" at bounding box center [897, 257] width 168 height 24
select select "upload"
click at [813, 245] on select "Please Select I will upload files I need a design - $100" at bounding box center [897, 257] width 168 height 24
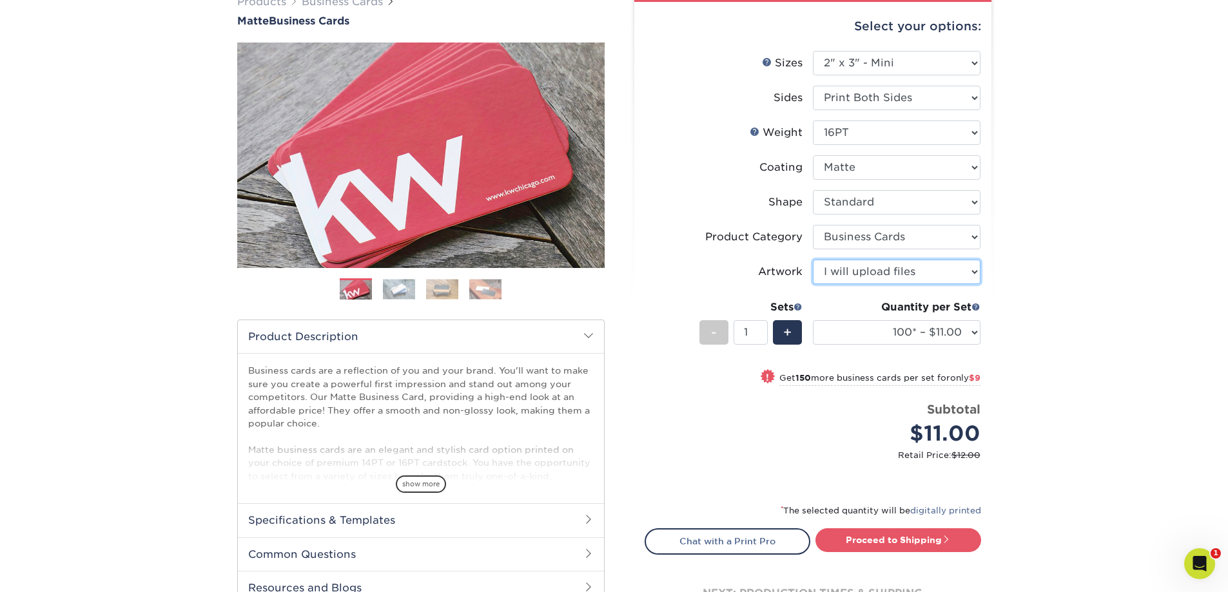
scroll to position [5, 0]
